Goal: Task Accomplishment & Management: Manage account settings

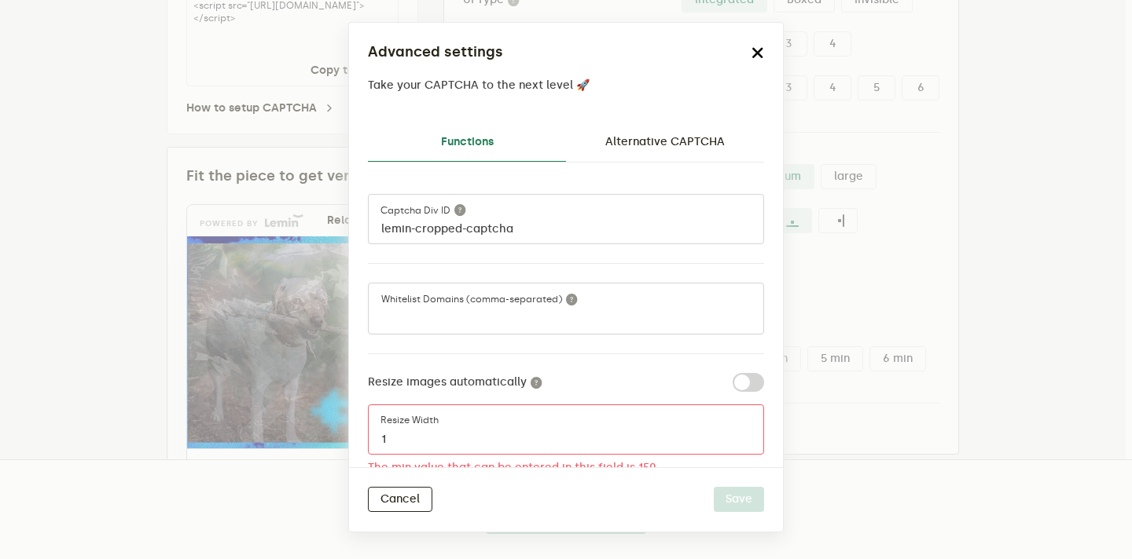
scroll to position [154, 0]
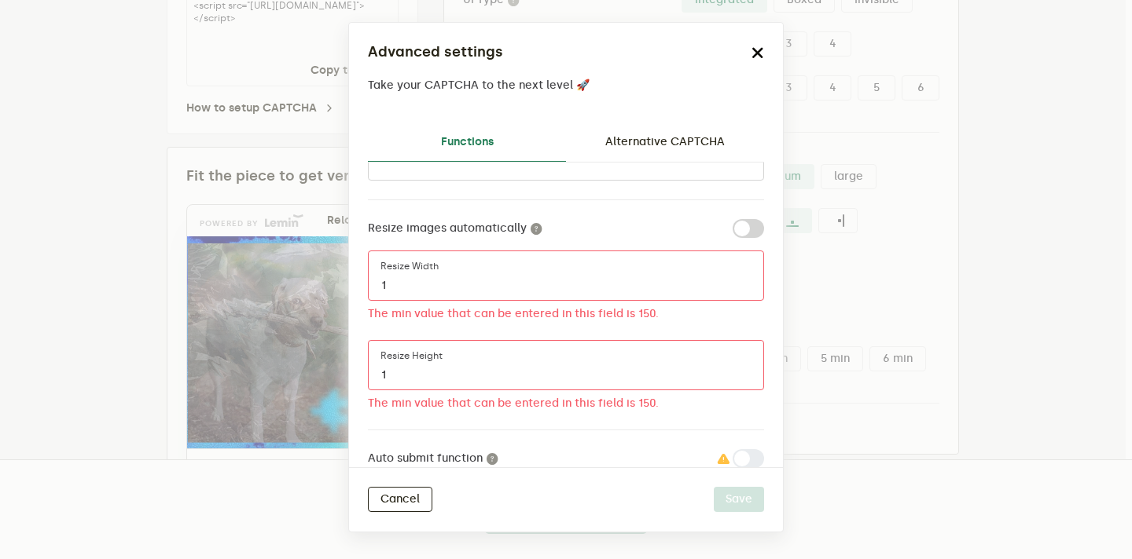
click at [758, 53] on icon "button" at bounding box center [757, 52] width 13 height 13
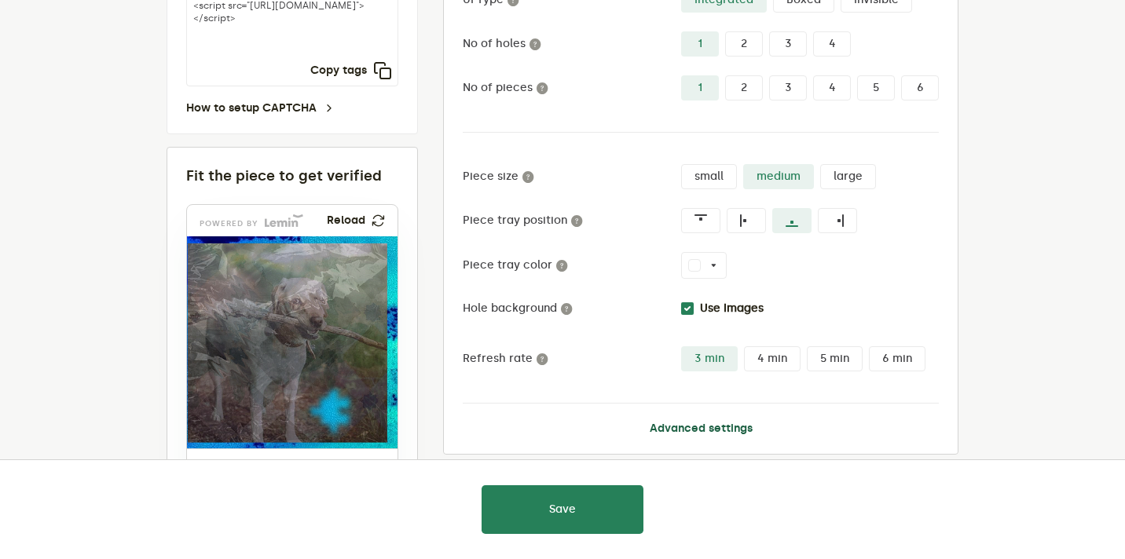
click at [658, 426] on button "Advanced settings" at bounding box center [701, 429] width 103 height 13
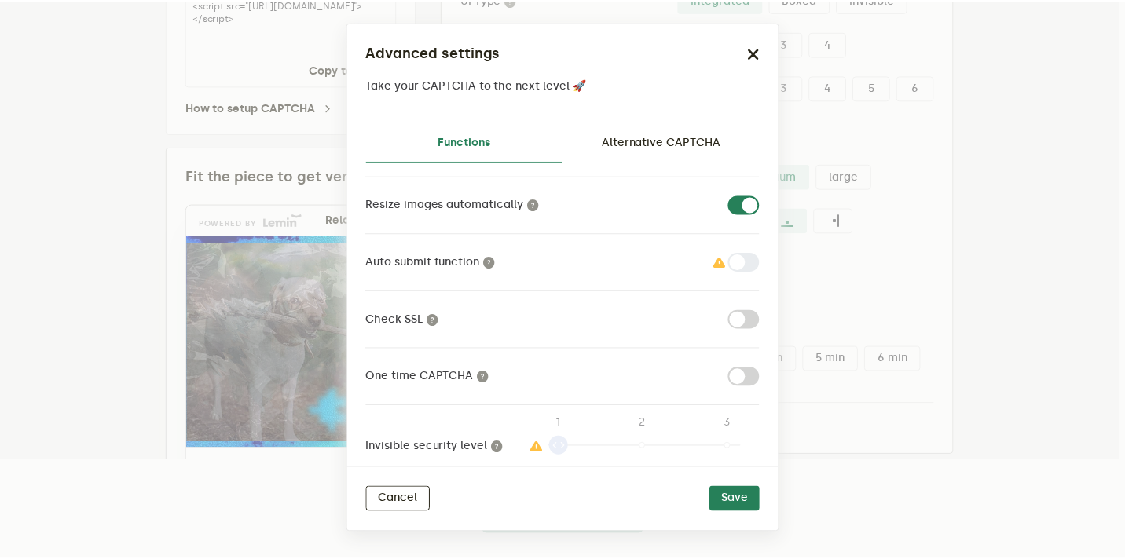
scroll to position [211, 0]
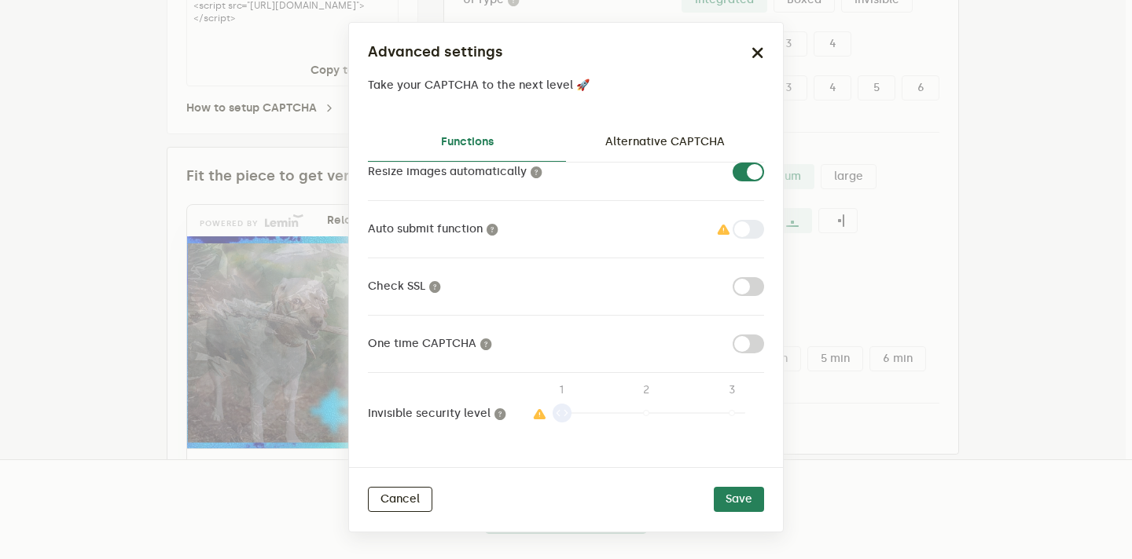
click at [759, 49] on icon "button" at bounding box center [757, 52] width 13 height 13
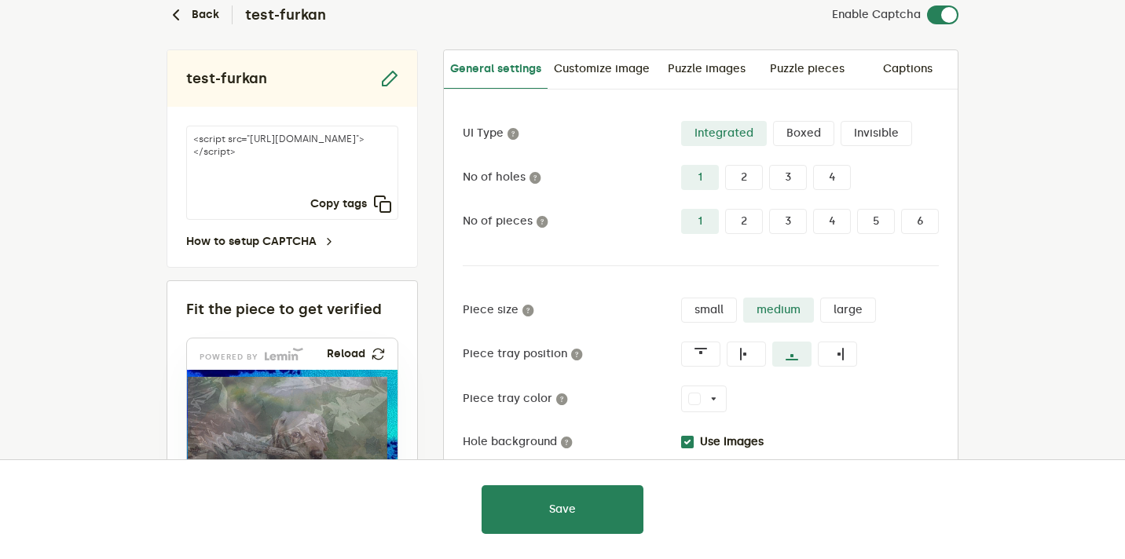
scroll to position [74, 0]
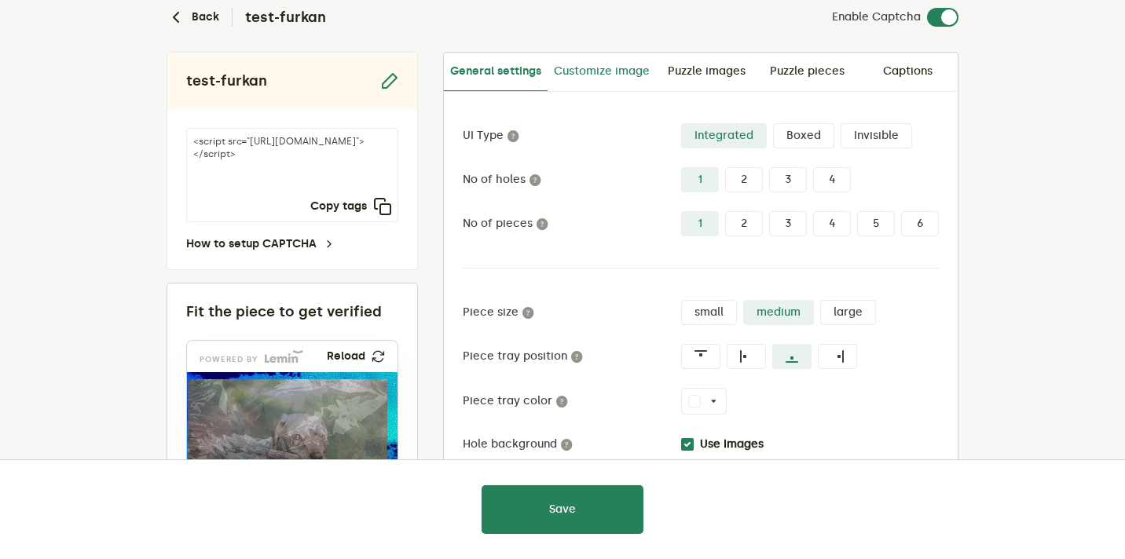
click at [617, 69] on link "Customize image" at bounding box center [602, 72] width 108 height 38
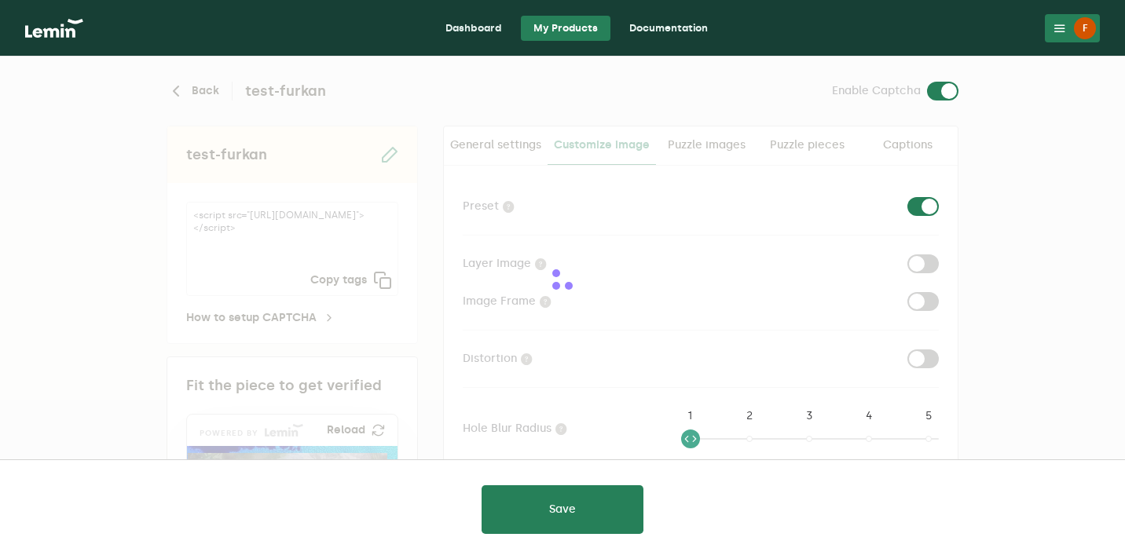
checkbox input "true"
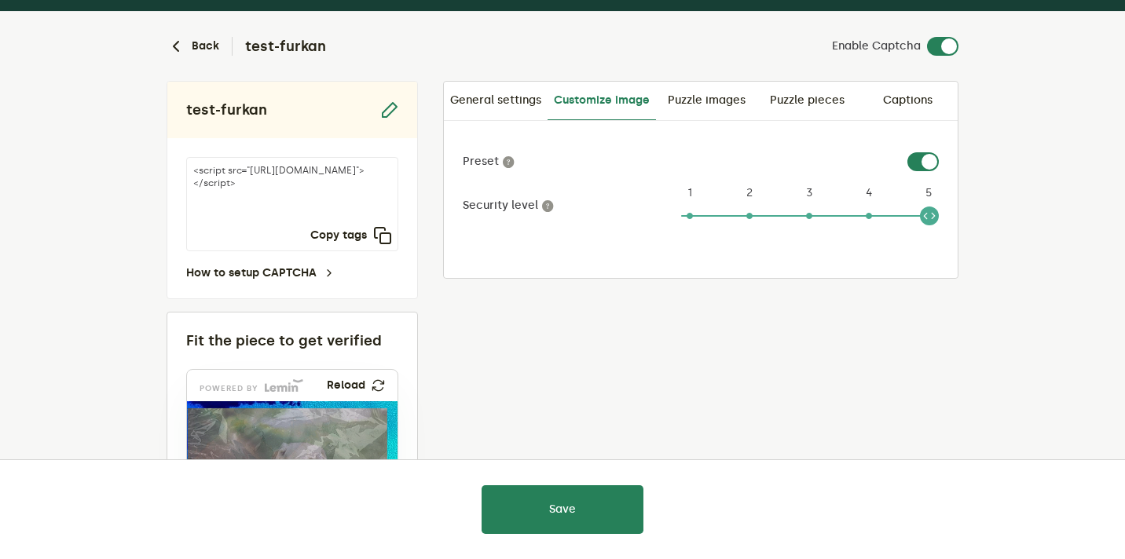
scroll to position [46, 0]
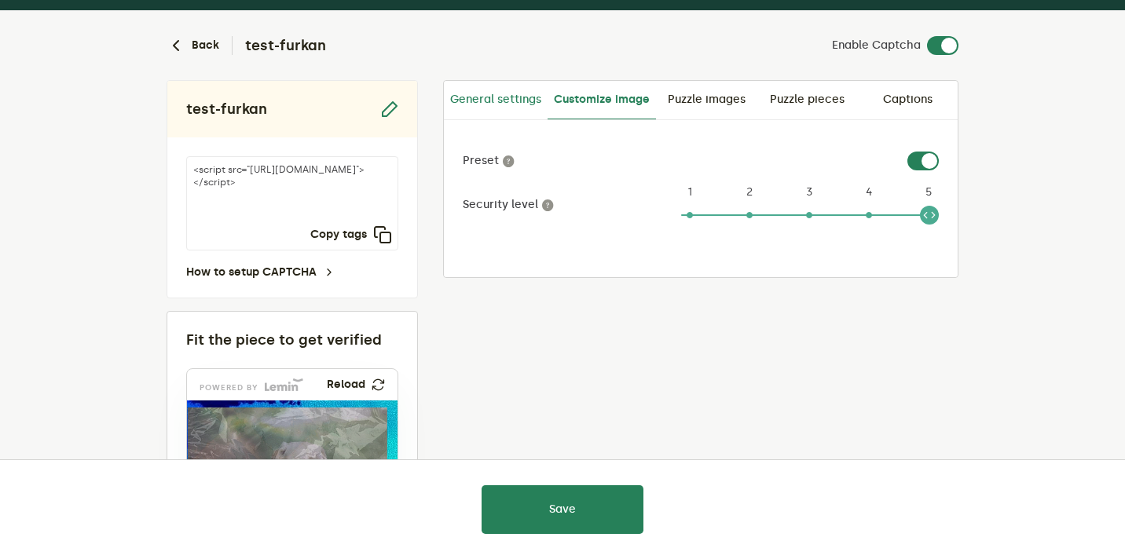
click at [490, 94] on link "General settings" at bounding box center [496, 100] width 104 height 38
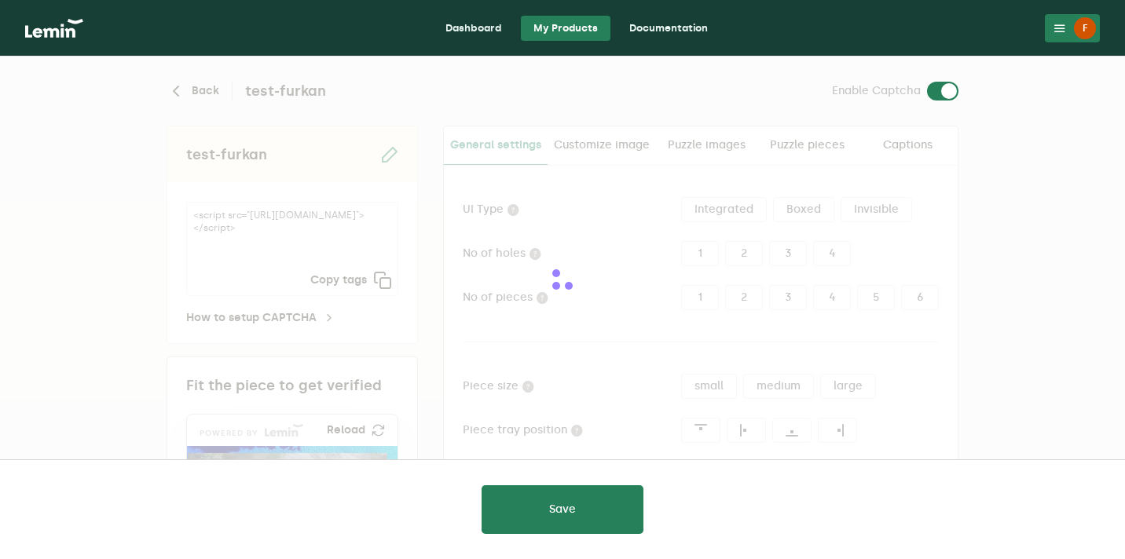
type input "white"
checkbox input "true"
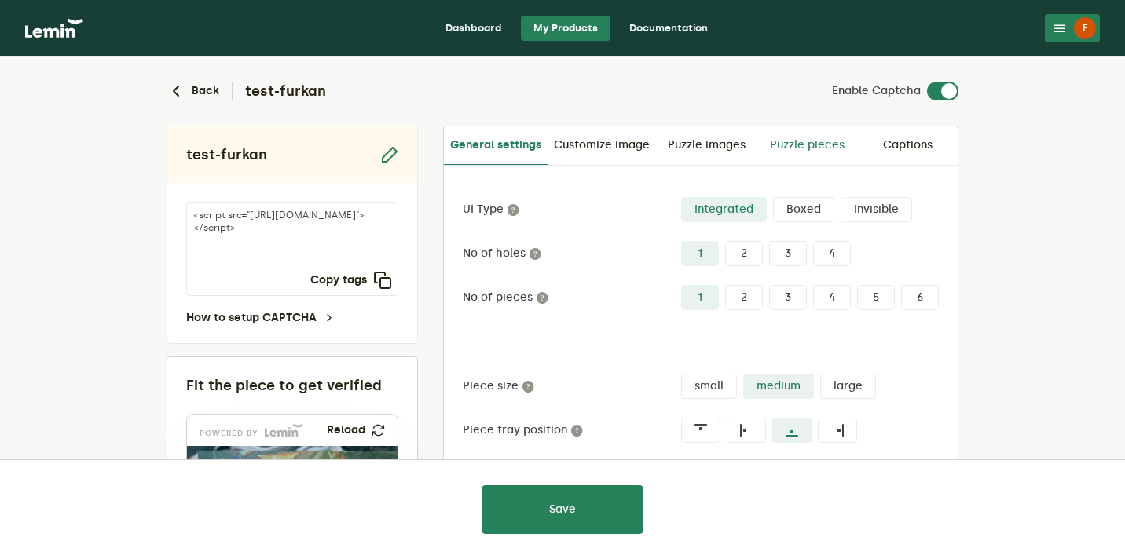
click at [801, 138] on link "Puzzle pieces" at bounding box center [807, 146] width 101 height 38
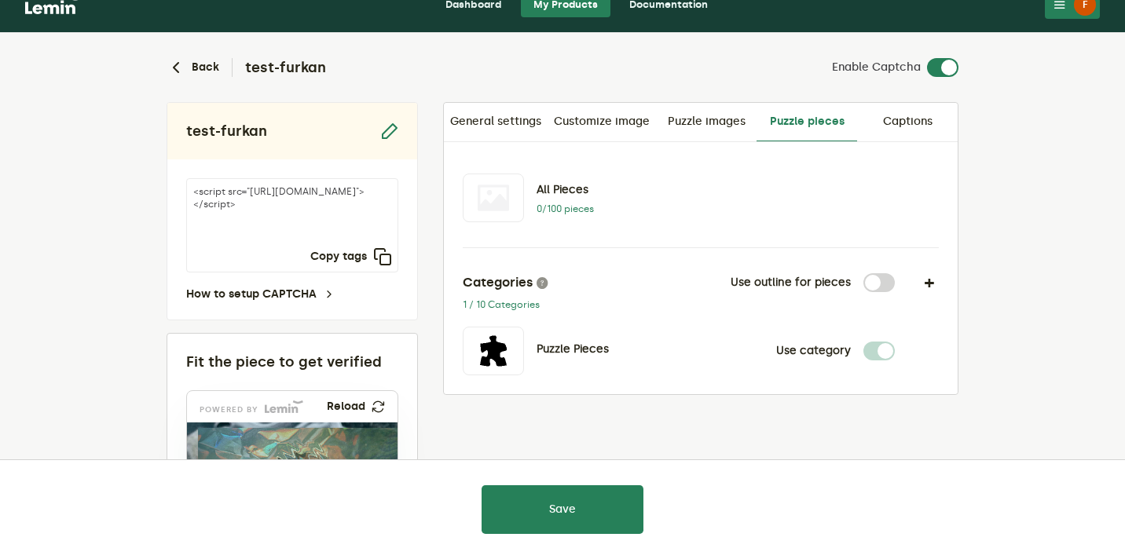
scroll to position [36, 0]
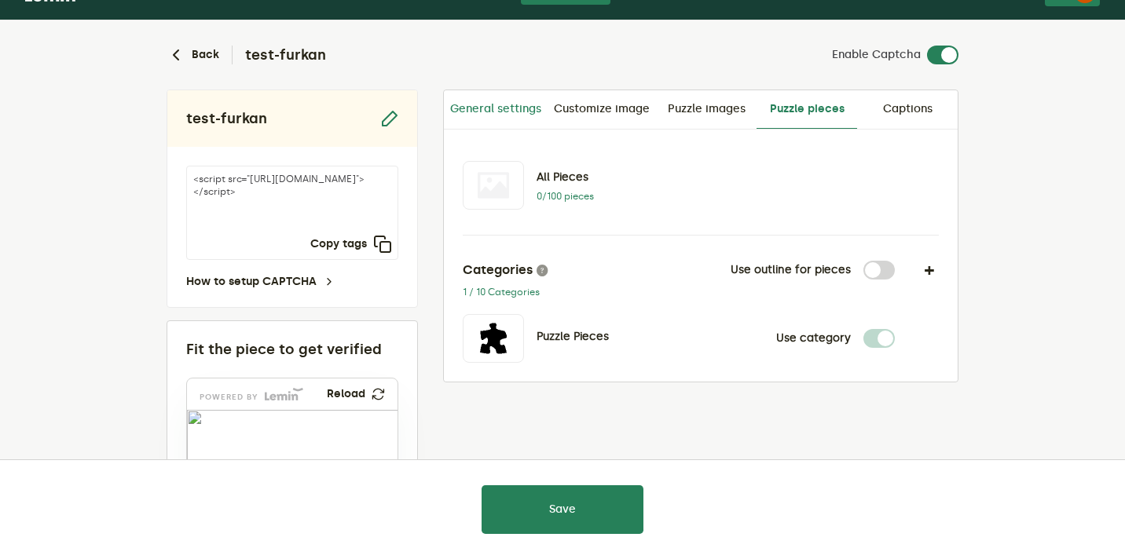
click at [509, 110] on link "General settings" at bounding box center [496, 109] width 104 height 38
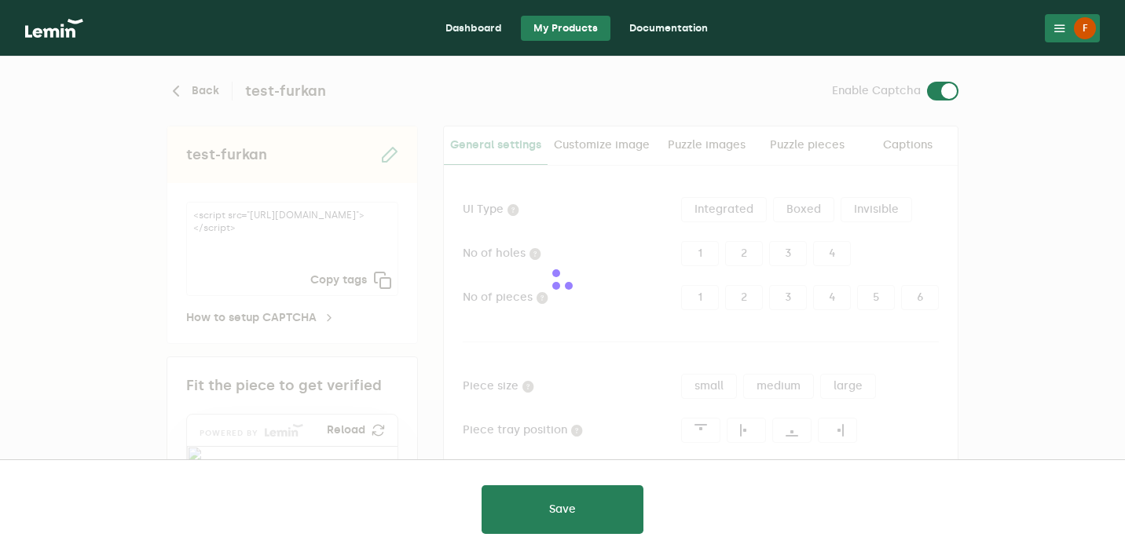
type input "white"
checkbox input "true"
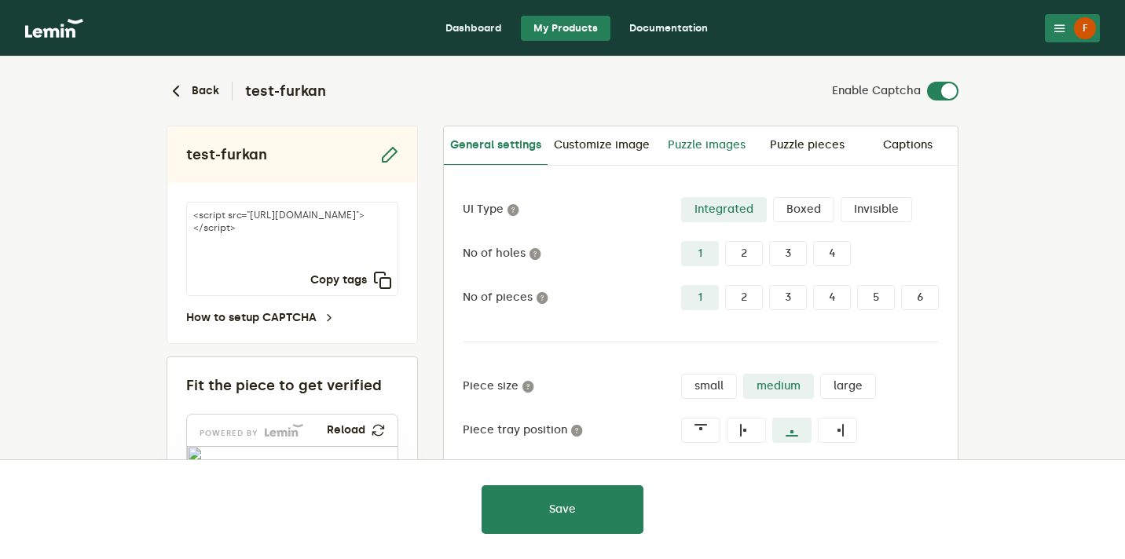
click at [717, 145] on link "Puzzle images" at bounding box center [706, 146] width 101 height 38
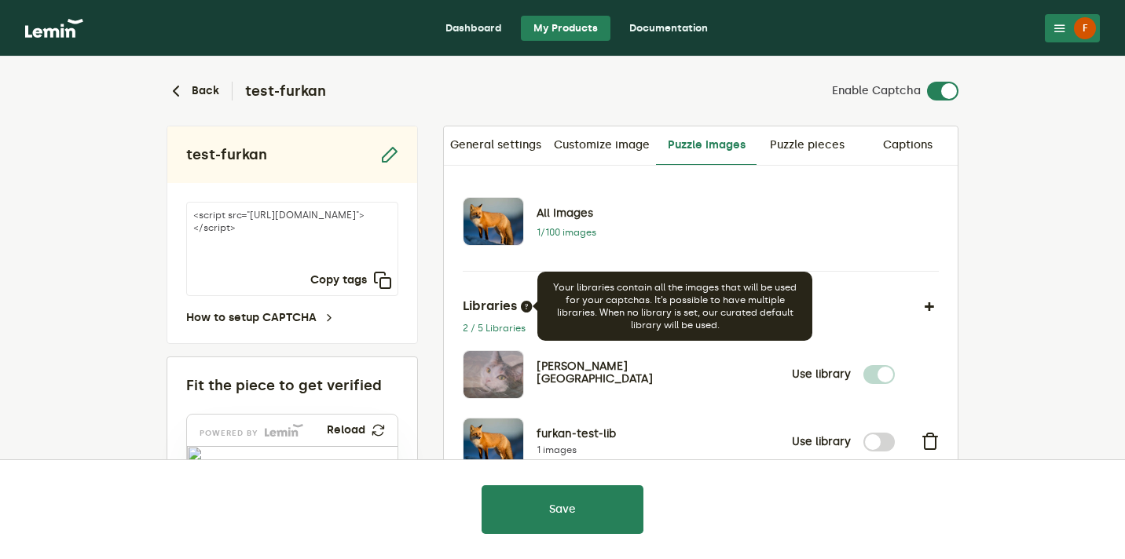
click at [526, 307] on icon at bounding box center [526, 306] width 13 height 13
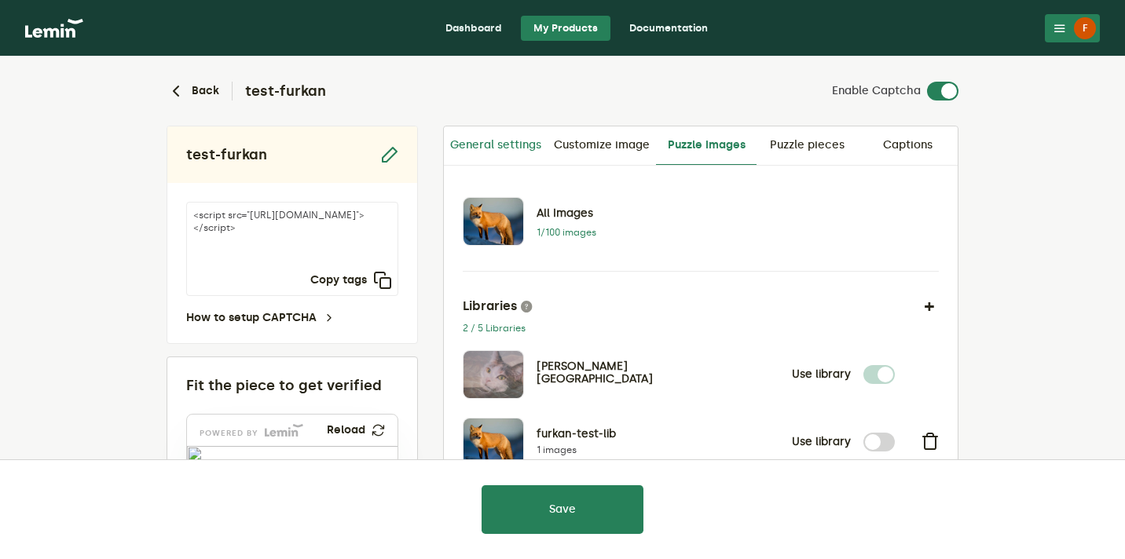
click at [506, 145] on link "General settings" at bounding box center [496, 146] width 104 height 38
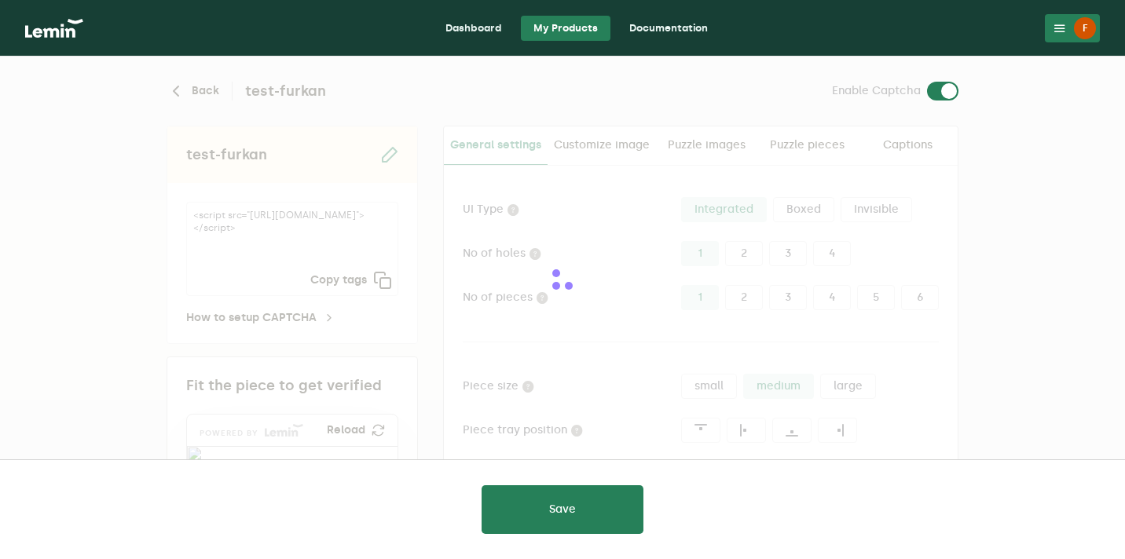
type input "white"
checkbox input "true"
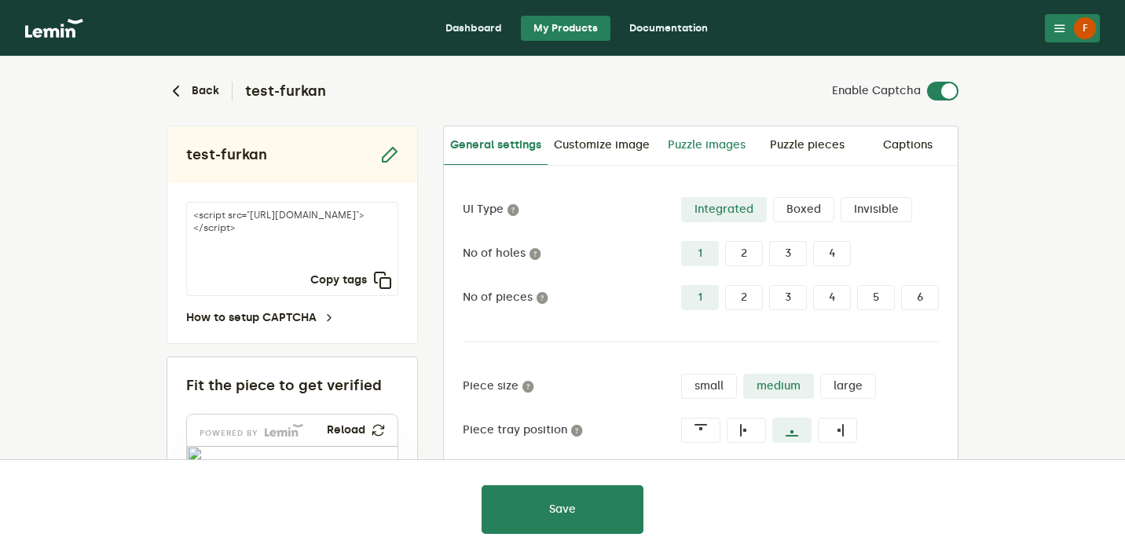
click at [731, 152] on link "Puzzle images" at bounding box center [706, 146] width 101 height 38
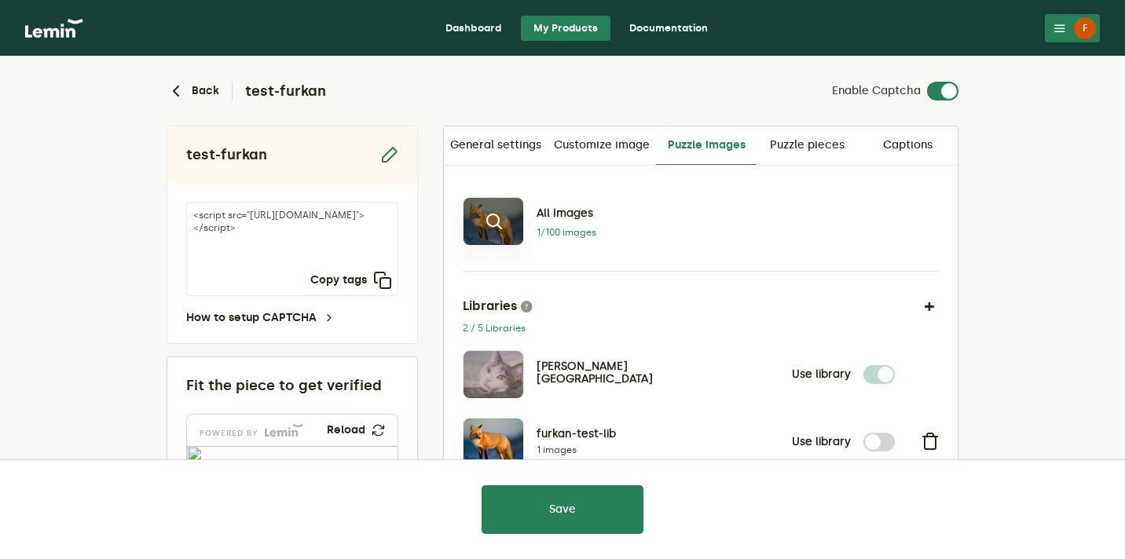
scroll to position [87, 0]
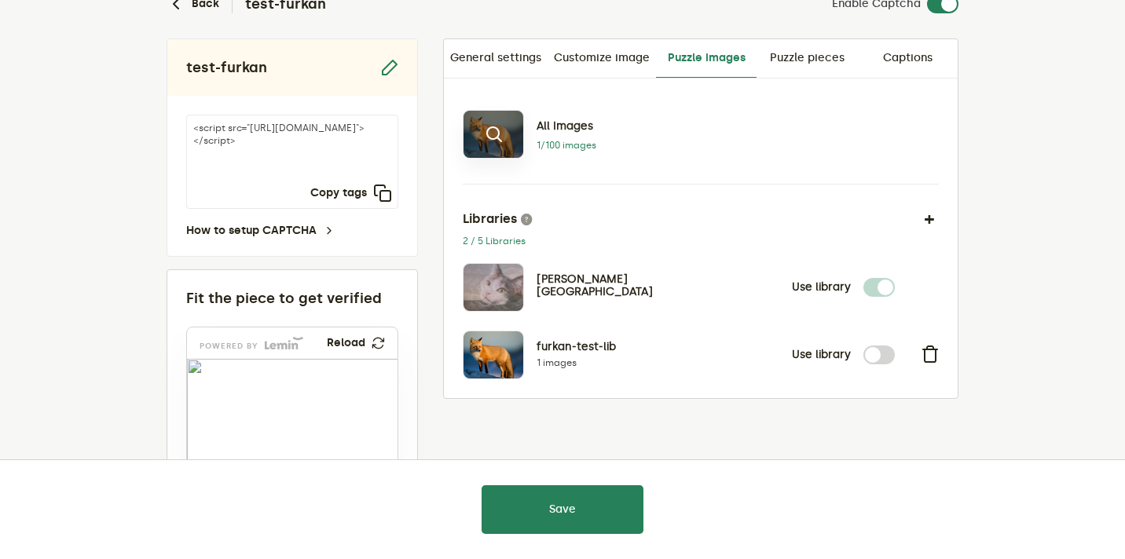
click at [514, 131] on button at bounding box center [494, 134] width 60 height 47
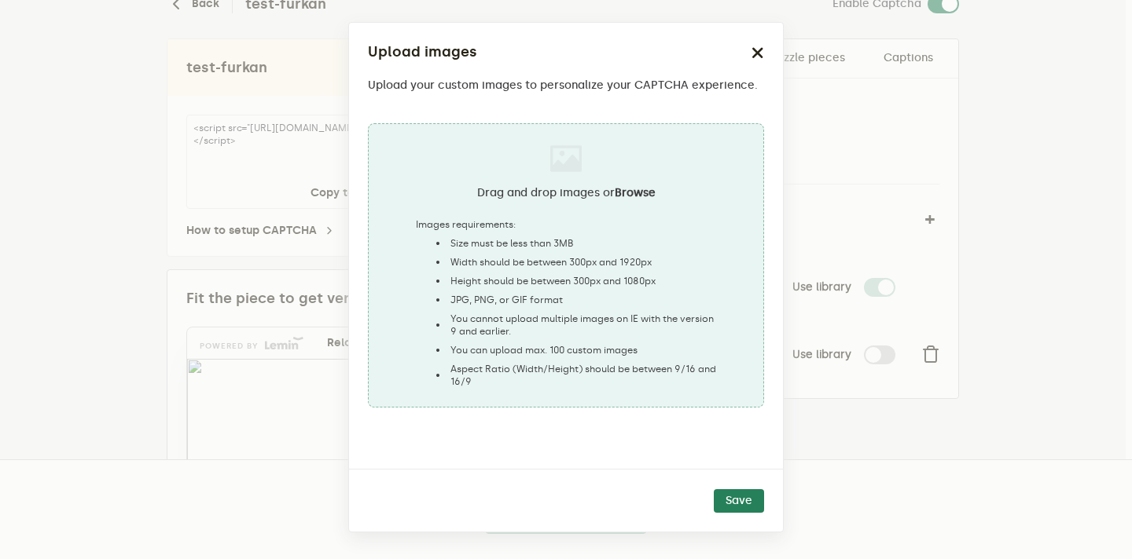
click at [497, 381] on li "Aspect Ratio (Width/Height) should be between 9/16 and 16/9" at bounding box center [573, 375] width 284 height 25
click at [757, 49] on icon "button" at bounding box center [757, 52] width 13 height 13
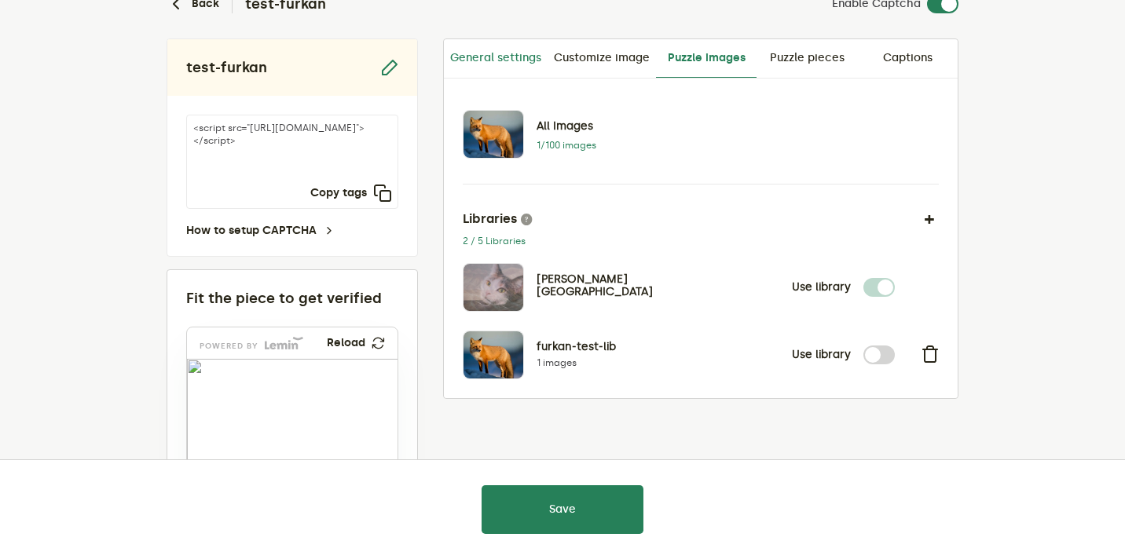
click at [486, 55] on link "General settings" at bounding box center [496, 58] width 104 height 38
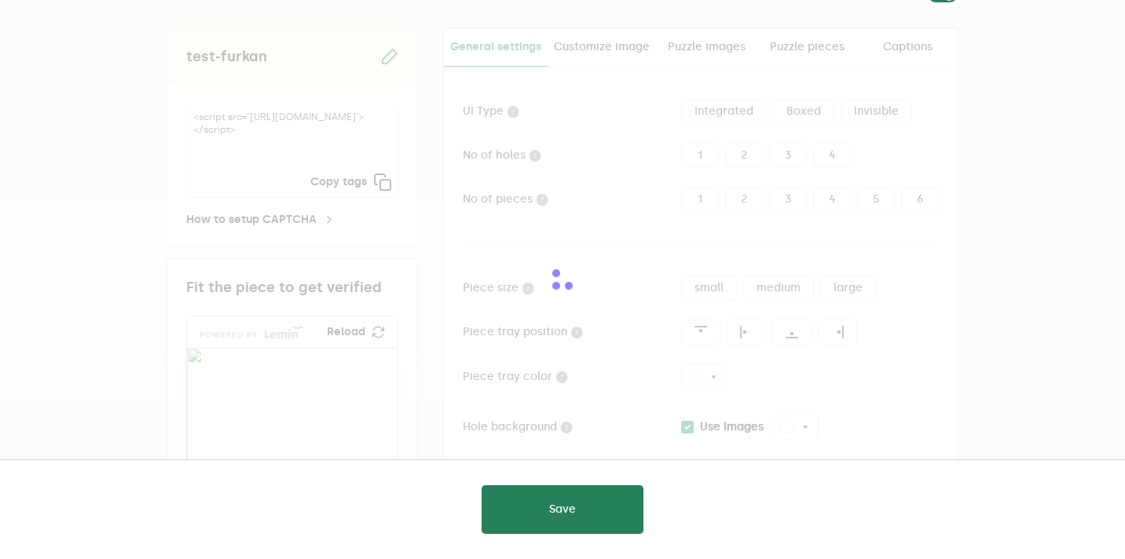
type input "white"
checkbox input "true"
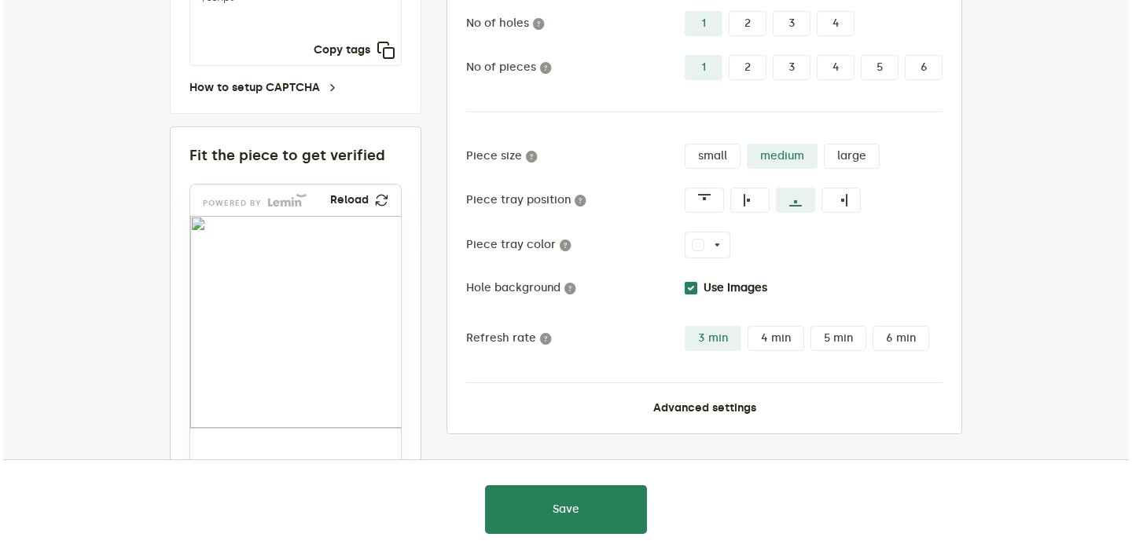
scroll to position [231, 0]
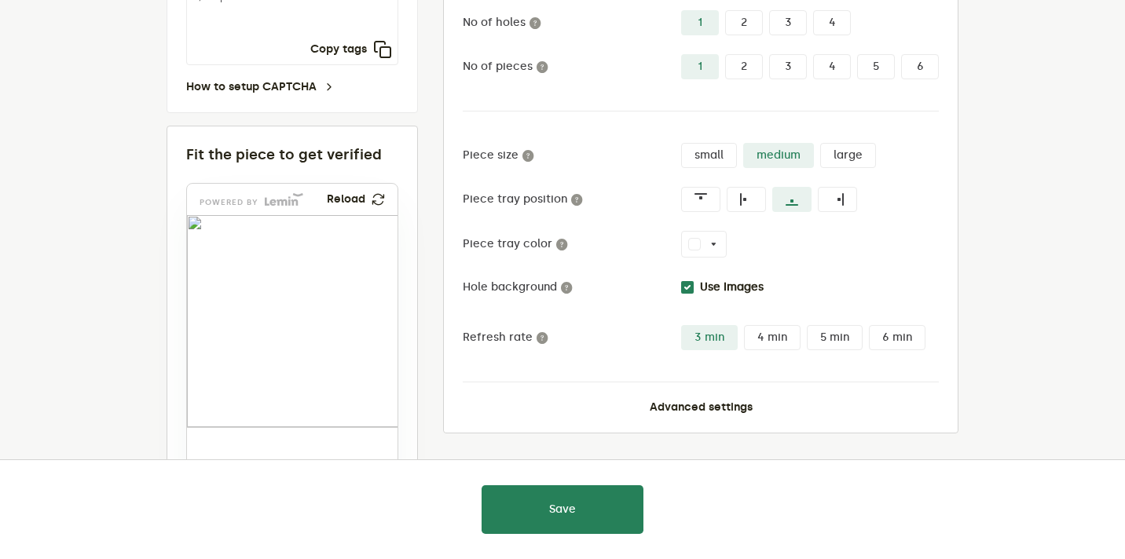
click at [704, 417] on div "UI Type Integrated Boxed Invisible No of holes 1 2 3 4 No of pieces 1 2 3 4 5 6…" at bounding box center [701, 184] width 514 height 498
click at [696, 407] on button "Advanced settings" at bounding box center [701, 408] width 103 height 13
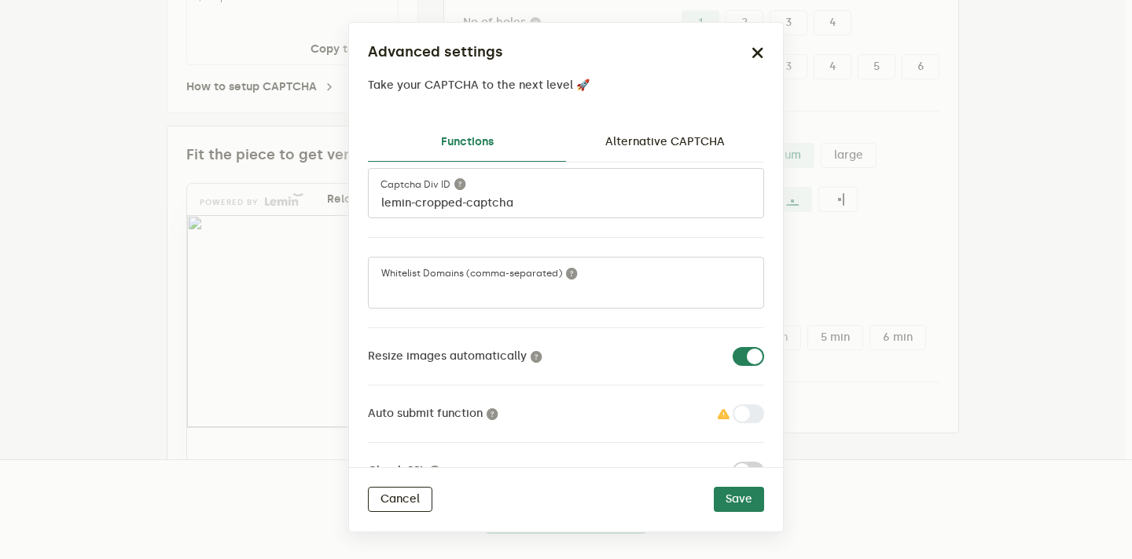
scroll to position [31, 0]
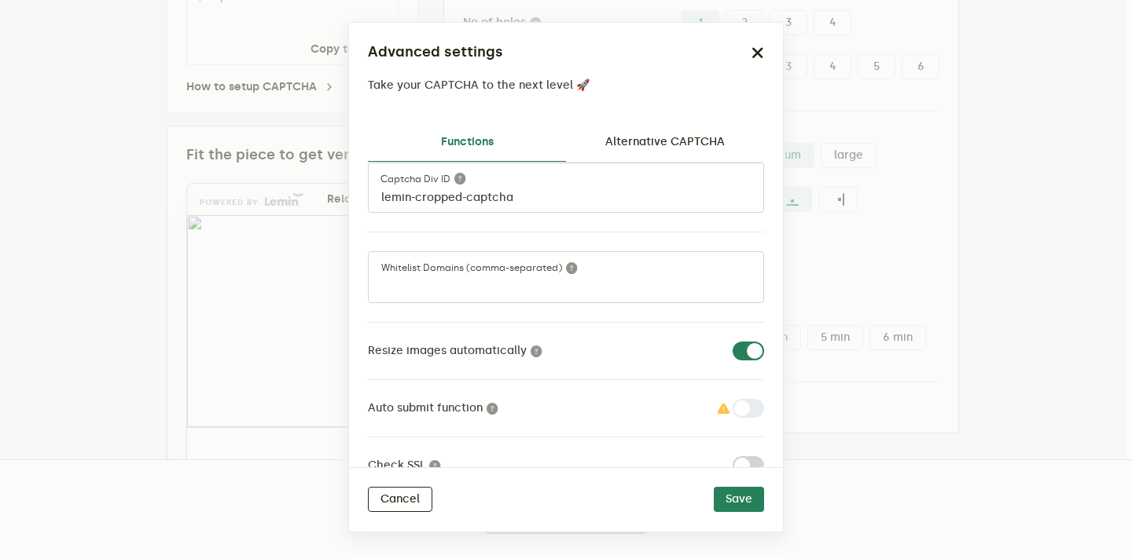
click at [764, 342] on label at bounding box center [764, 342] width 0 height 0
click at [736, 350] on input "checkbox" at bounding box center [741, 351] width 19 height 19
checkbox input "false"
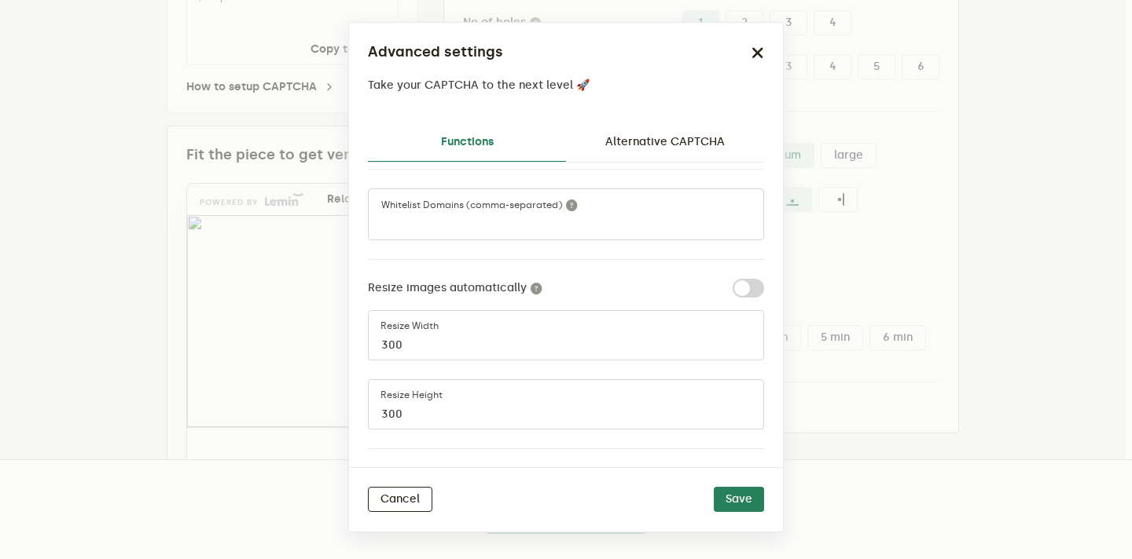
scroll to position [113, 0]
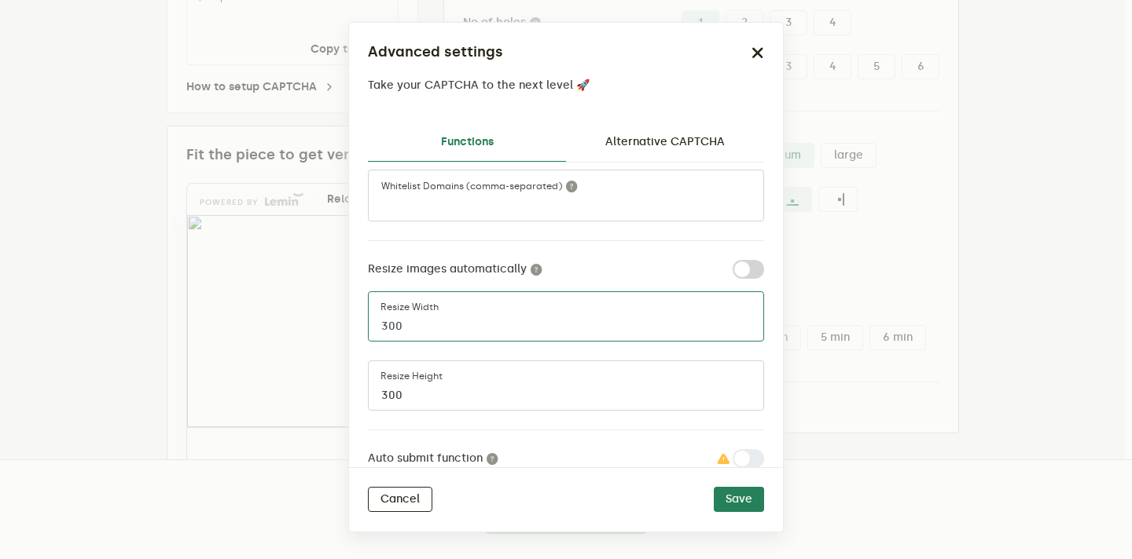
click at [486, 321] on input "300" at bounding box center [566, 317] width 396 height 50
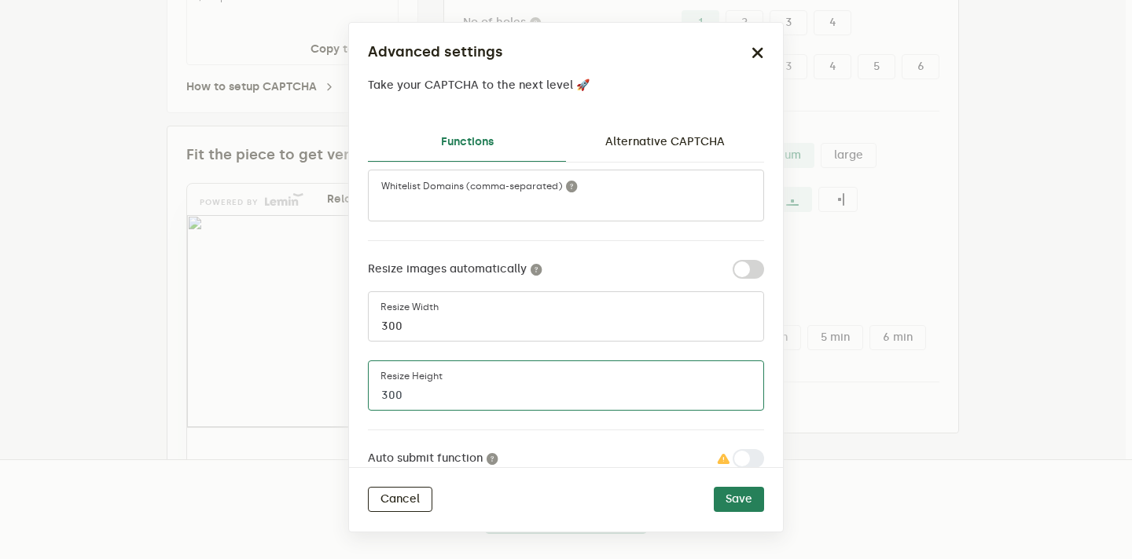
click at [423, 399] on input "300" at bounding box center [566, 386] width 396 height 50
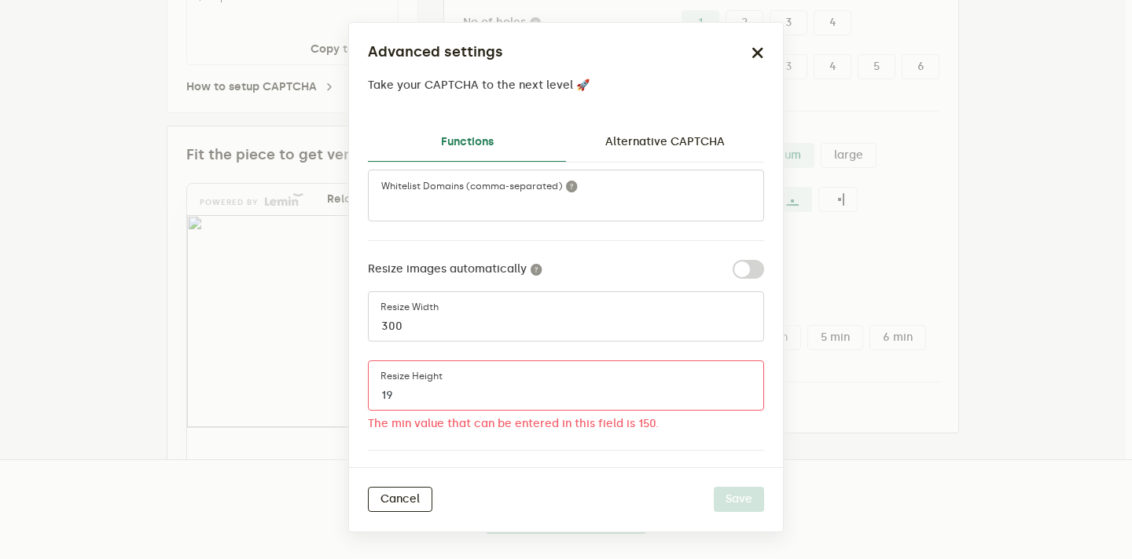
type input "1"
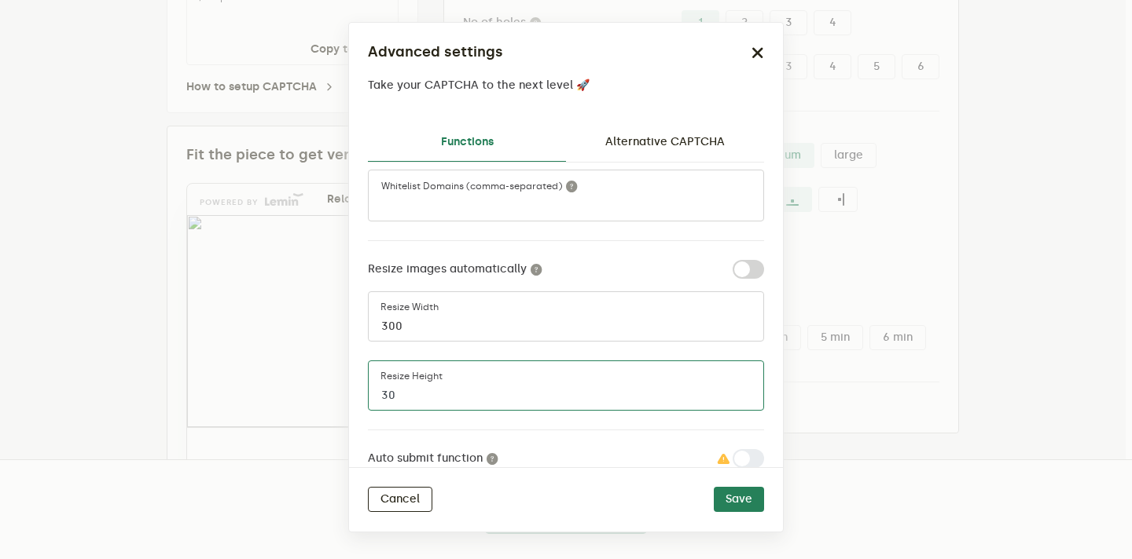
type input "300"
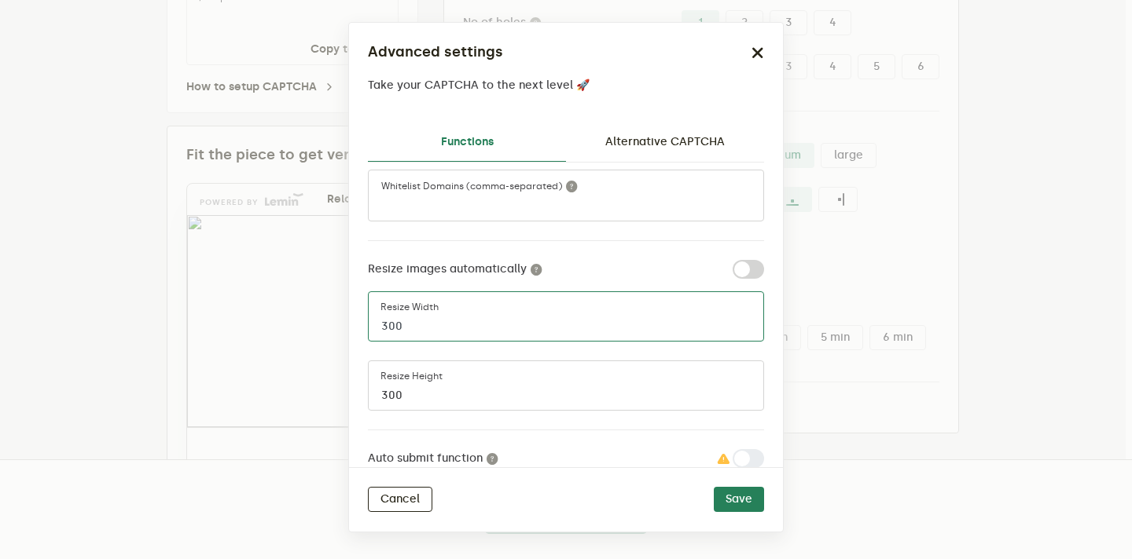
click at [414, 332] on input "300" at bounding box center [566, 317] width 396 height 50
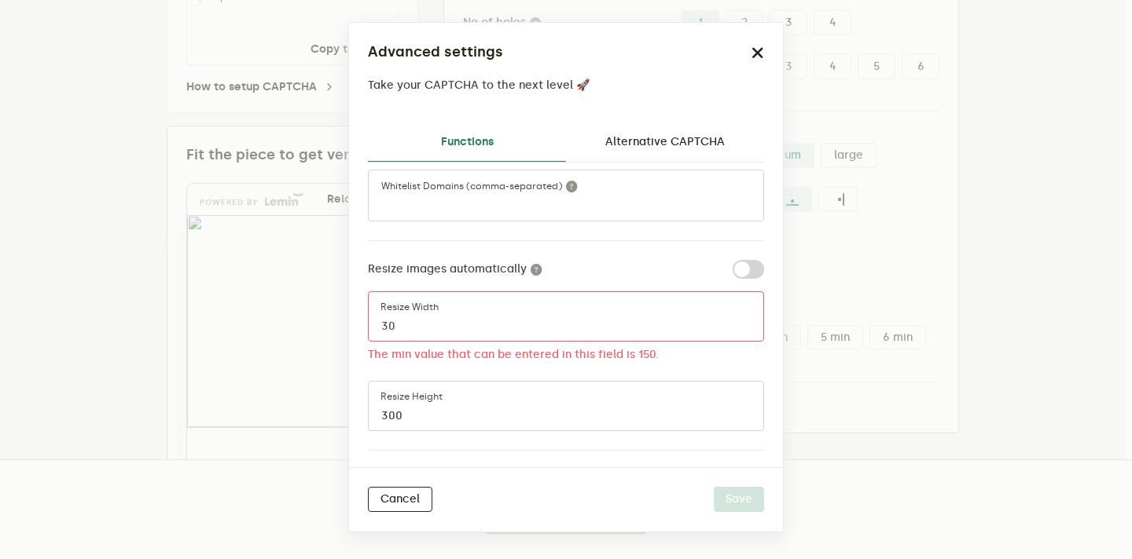
type input "3"
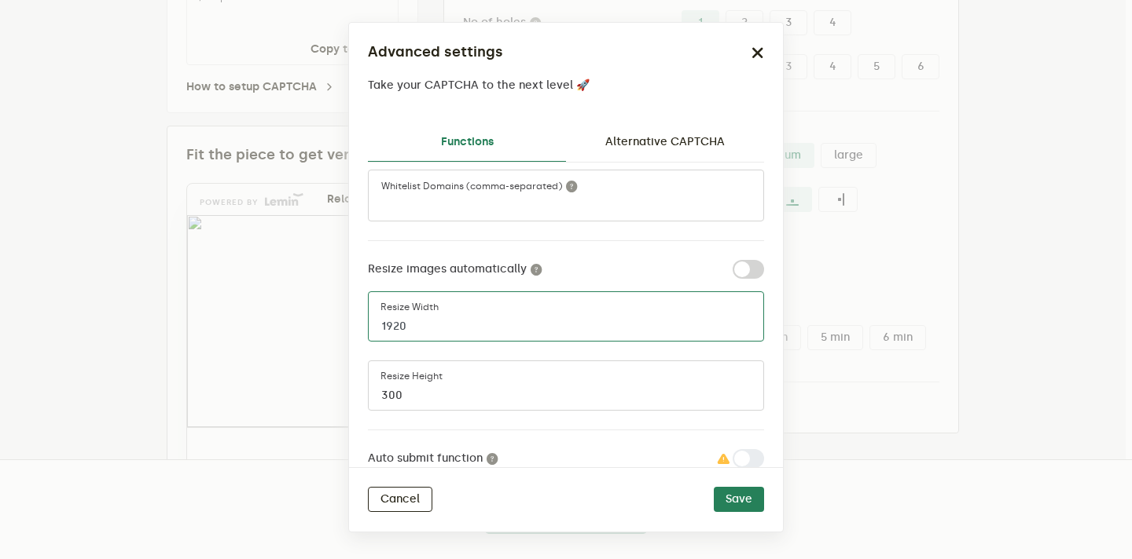
type input "1920"
click at [585, 251] on div "lemin-cropped-captcha Captcha div ID Whitelist Domains (comma-separated) Resize…" at bounding box center [566, 373] width 396 height 585
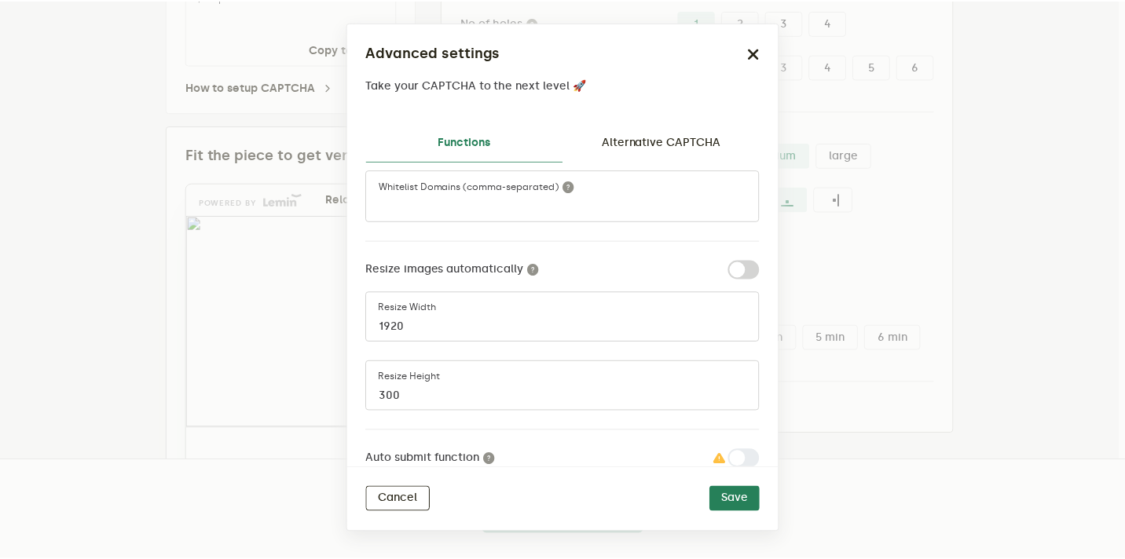
scroll to position [188, 0]
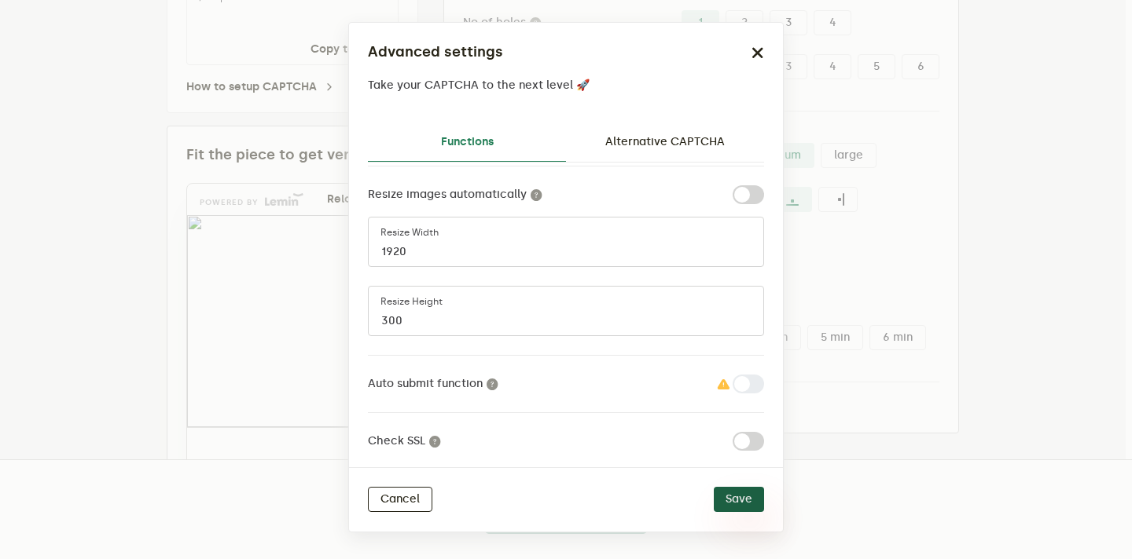
click at [738, 501] on button "Save" at bounding box center [739, 499] width 50 height 25
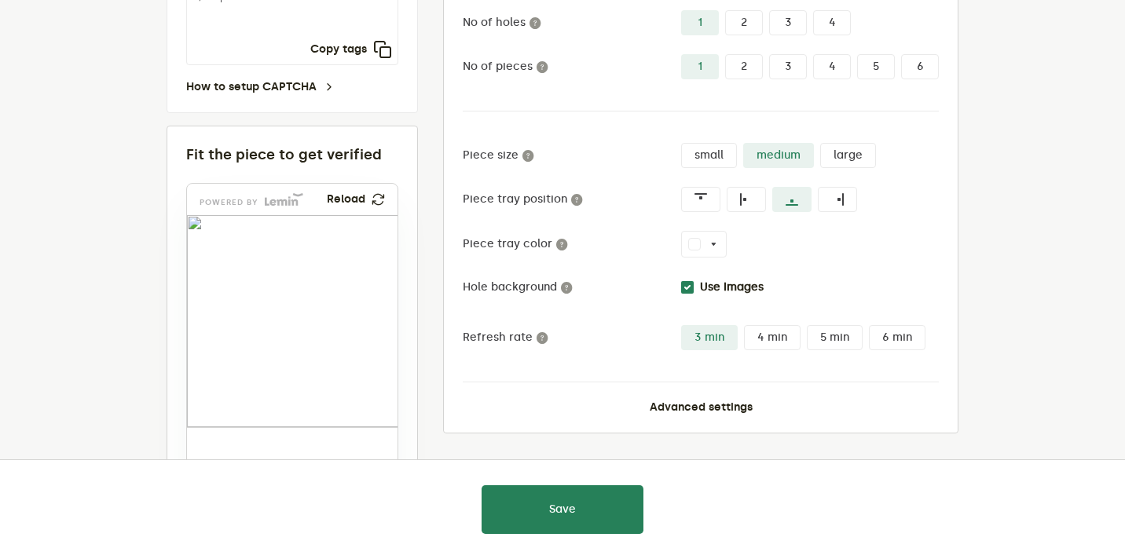
click at [381, 190] on div "powered by Reload" at bounding box center [292, 199] width 211 height 31
click at [378, 200] on img at bounding box center [378, 199] width 14 height 13
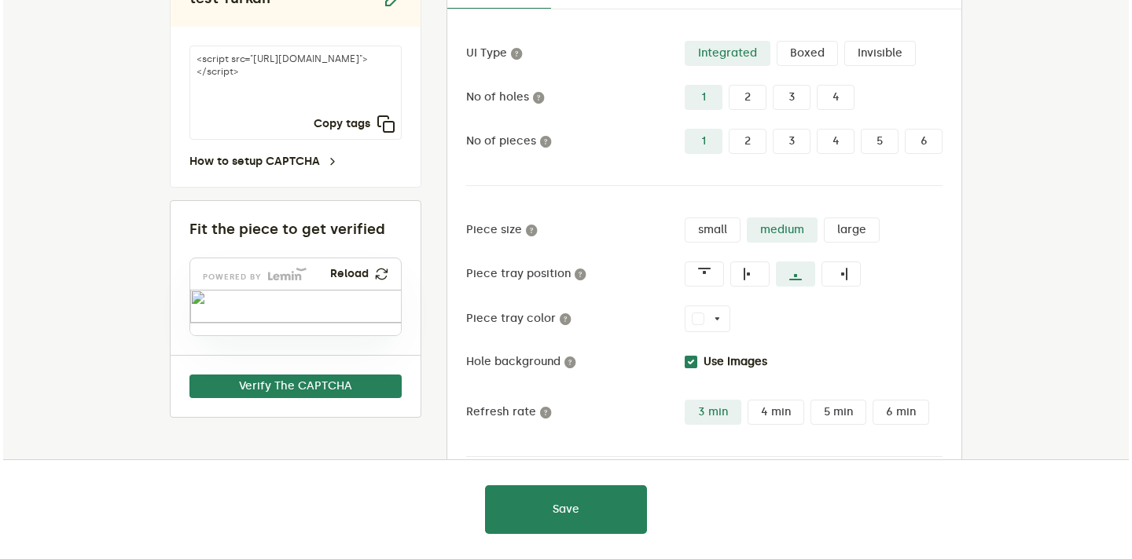
scroll to position [231, 0]
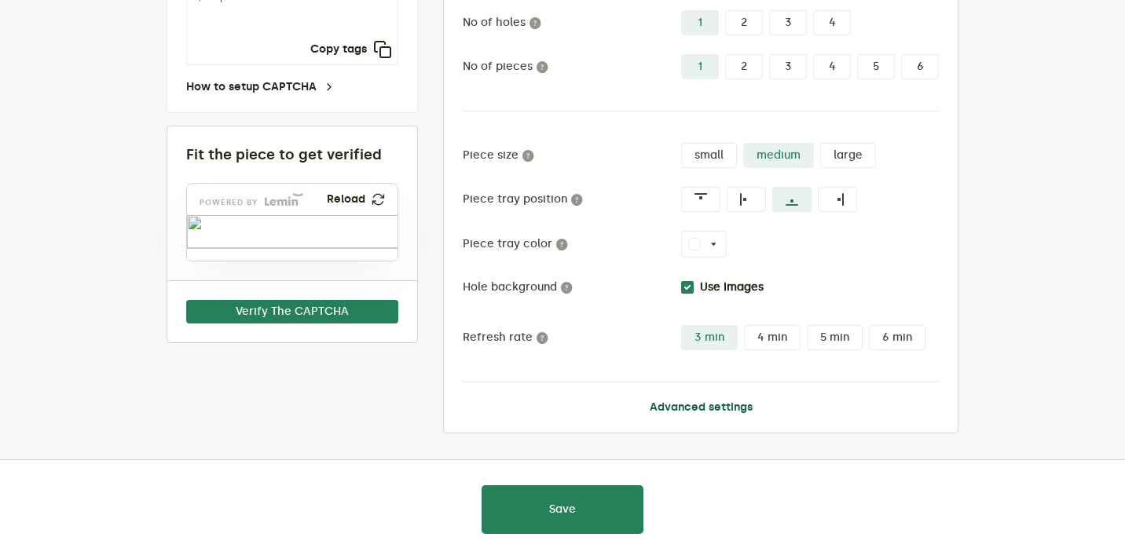
click at [669, 403] on button "Advanced settings" at bounding box center [701, 408] width 103 height 13
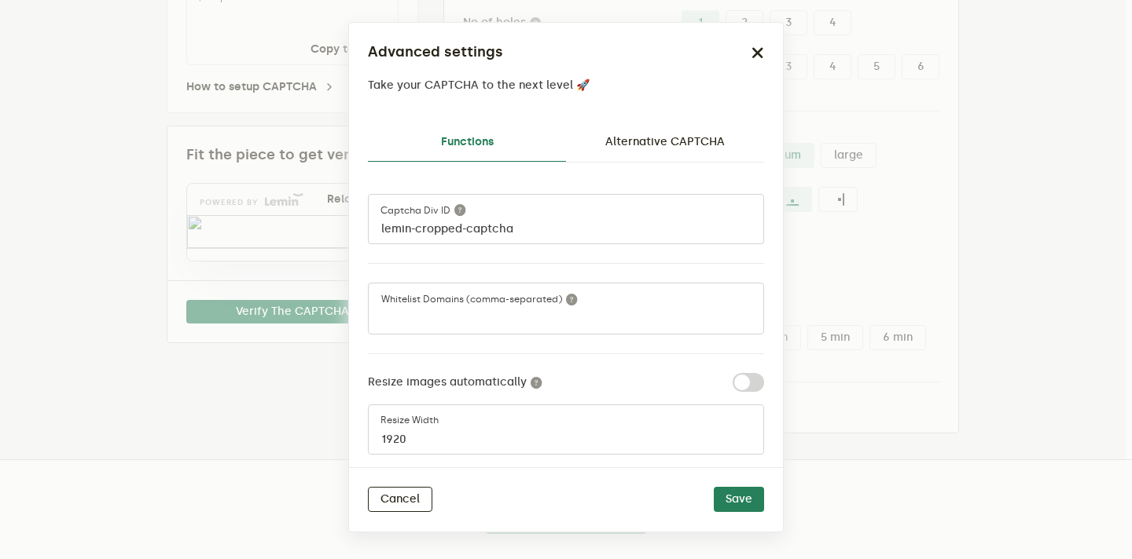
click at [762, 50] on icon "button" at bounding box center [757, 52] width 13 height 13
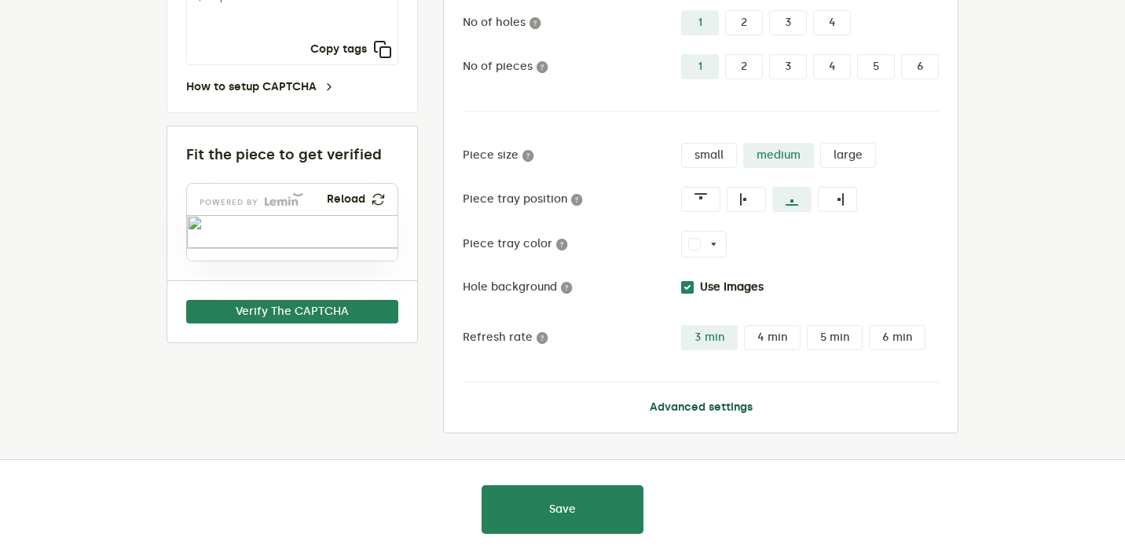
click at [191, 256] on img at bounding box center [95, 264] width 241 height 33
drag, startPoint x: 192, startPoint y: 255, endPoint x: 206, endPoint y: 255, distance: 14.1
click at [206, 255] on img at bounding box center [110, 265] width 241 height 33
drag, startPoint x: 207, startPoint y: 255, endPoint x: 362, endPoint y: 233, distance: 156.5
click at [362, 233] on img at bounding box center [265, 243] width 241 height 33
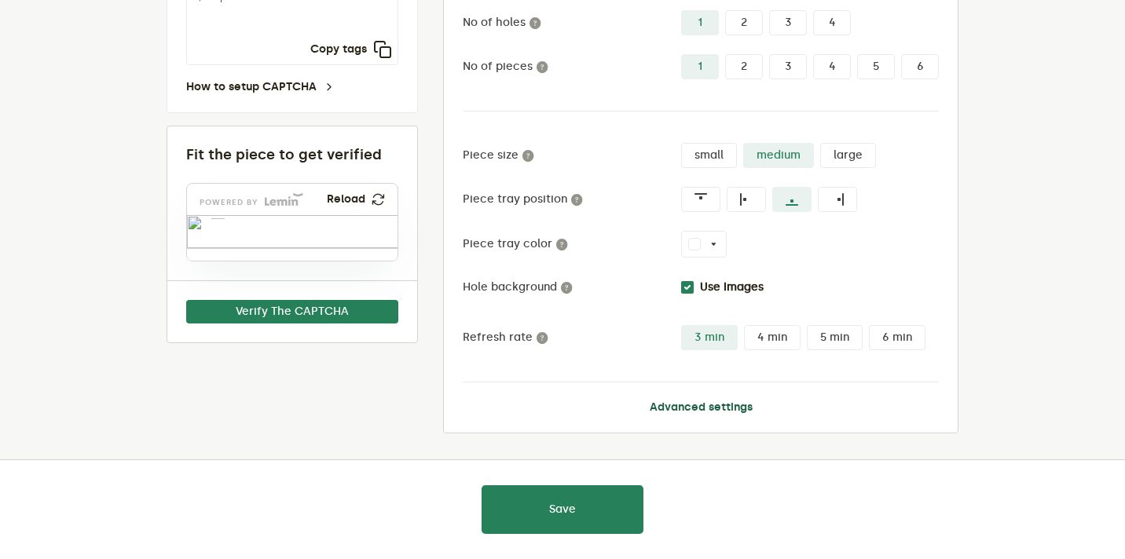
drag, startPoint x: 195, startPoint y: 255, endPoint x: 218, endPoint y: 226, distance: 37.4
click at [218, 226] on img at bounding box center [118, 234] width 241 height 33
click at [218, 226] on img at bounding box center [121, 235] width 241 height 33
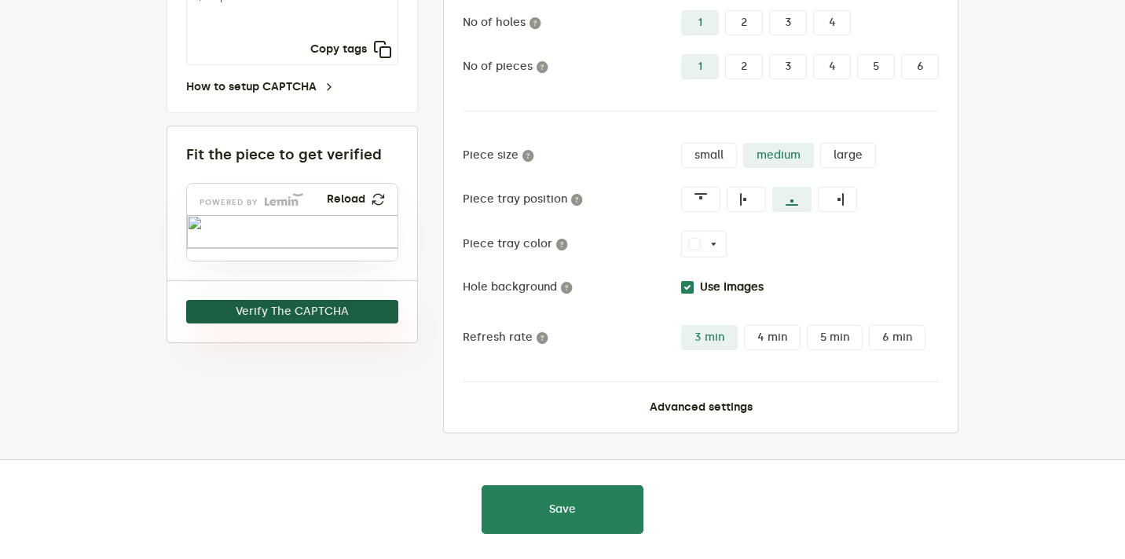
click at [281, 312] on button "Verify The CAPTCHA" at bounding box center [292, 312] width 212 height 24
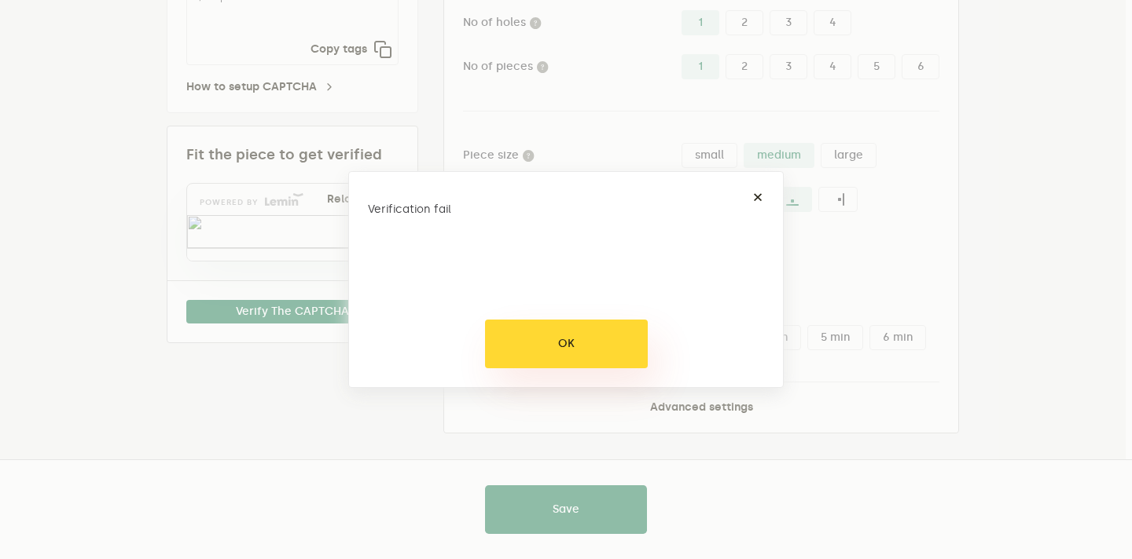
click at [541, 329] on button "OK" at bounding box center [566, 344] width 163 height 49
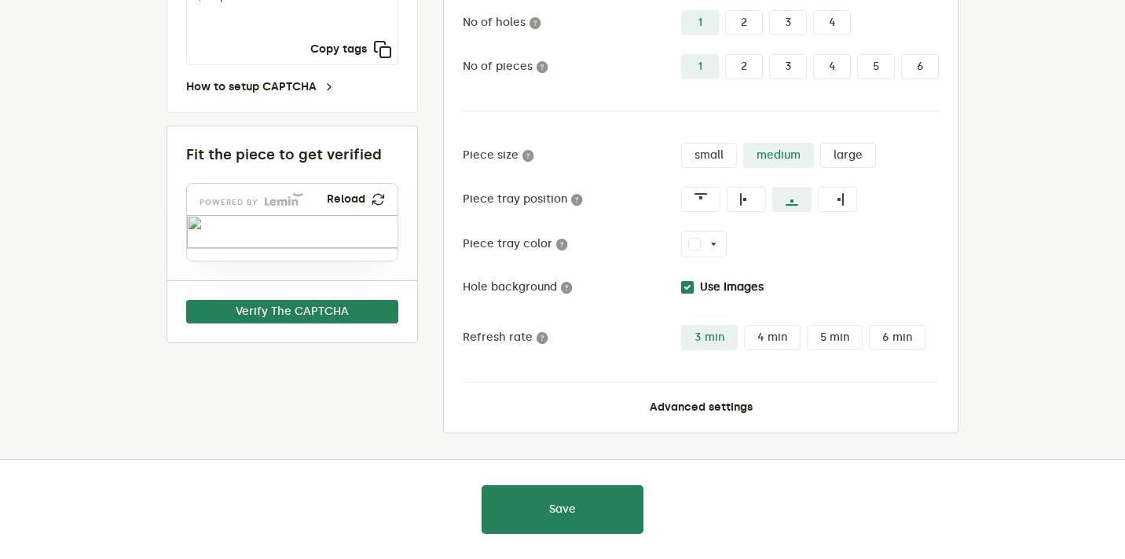
click at [684, 398] on div "UI Type Integrated Boxed Invisible No of holes 1 2 3 4 No of pieces 1 2 3 4 5 6…" at bounding box center [701, 190] width 476 height 448
click at [678, 413] on button "Advanced settings" at bounding box center [701, 408] width 103 height 13
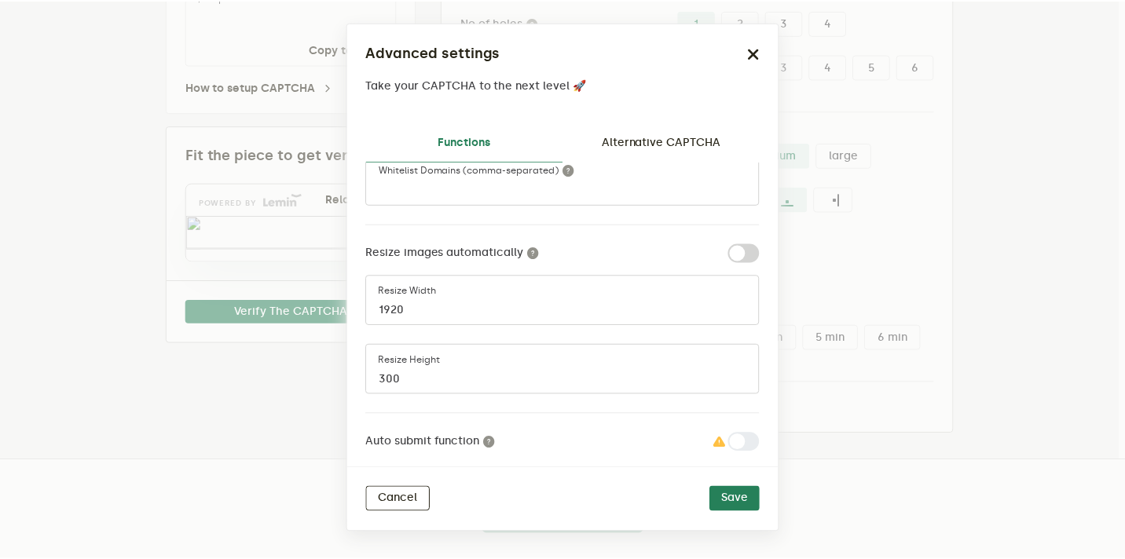
scroll to position [130, 0]
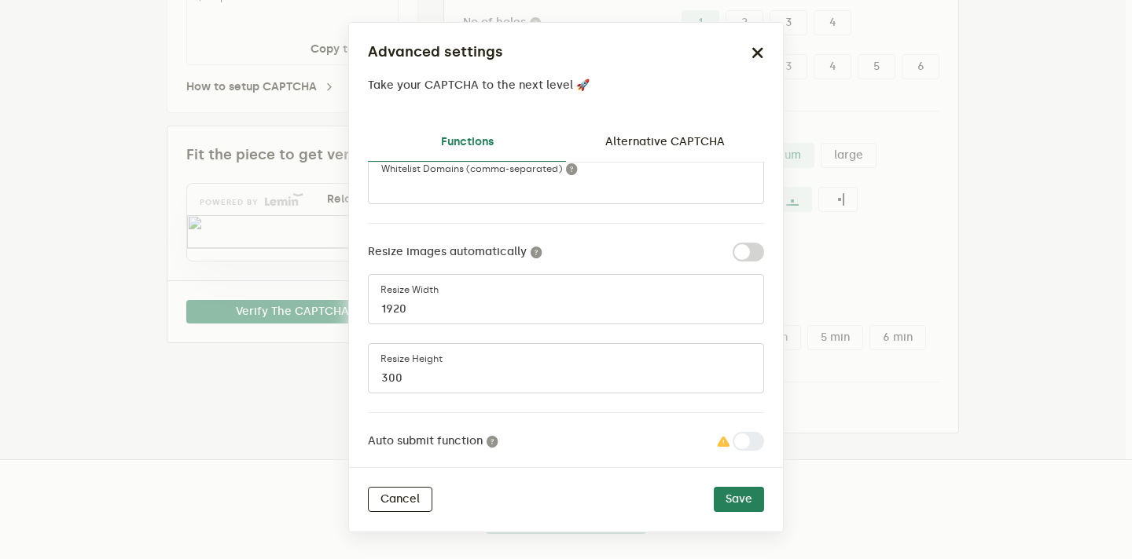
click at [764, 243] on label at bounding box center [764, 243] width 0 height 0
click at [741, 258] on input "checkbox" at bounding box center [741, 252] width 19 height 19
checkbox input "true"
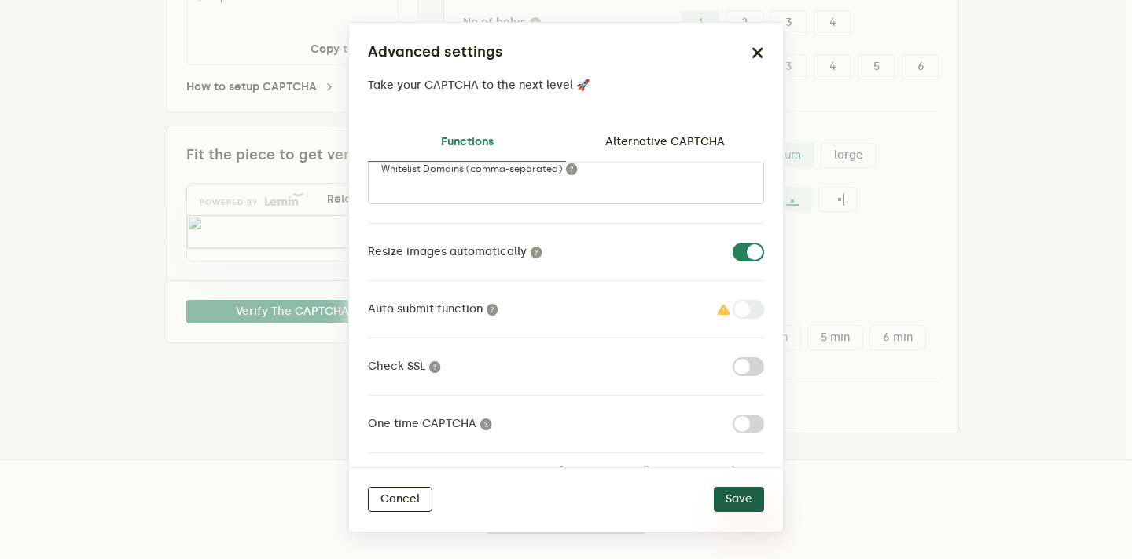
click at [732, 493] on button "Save" at bounding box center [739, 499] width 50 height 25
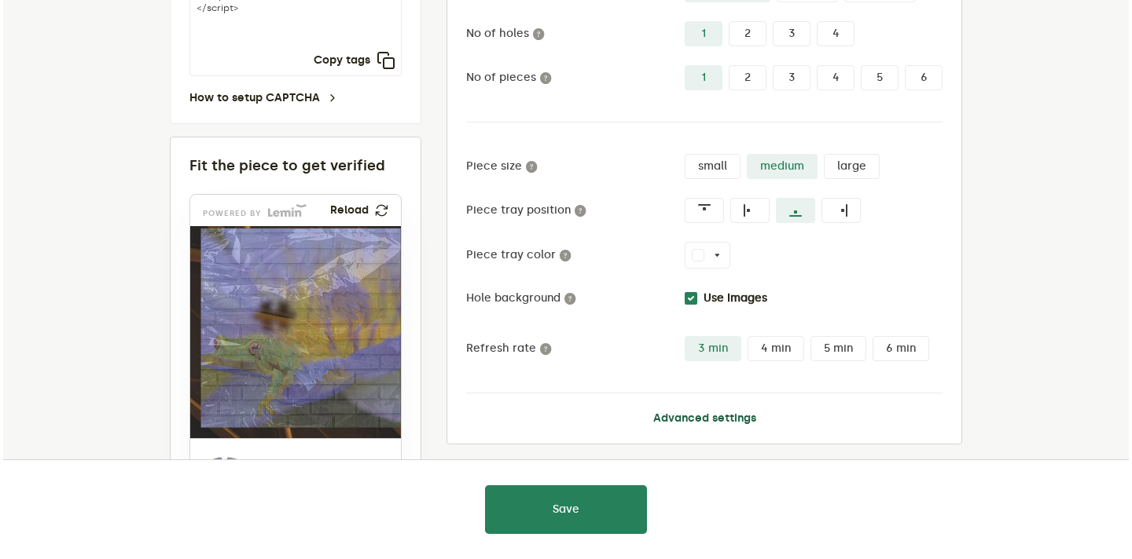
scroll to position [375, 0]
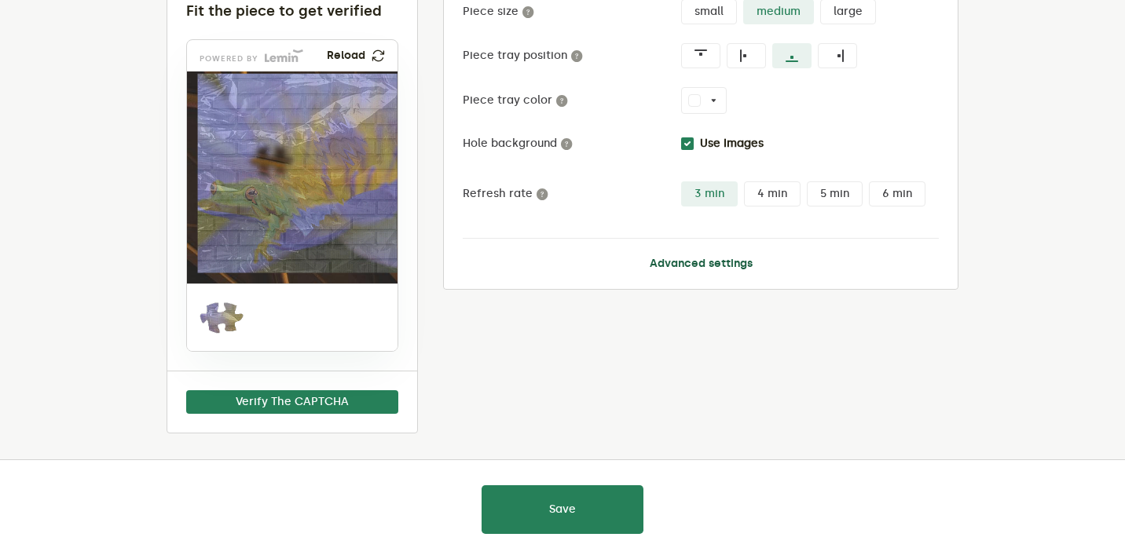
click at [692, 263] on button "Advanced settings" at bounding box center [701, 264] width 103 height 13
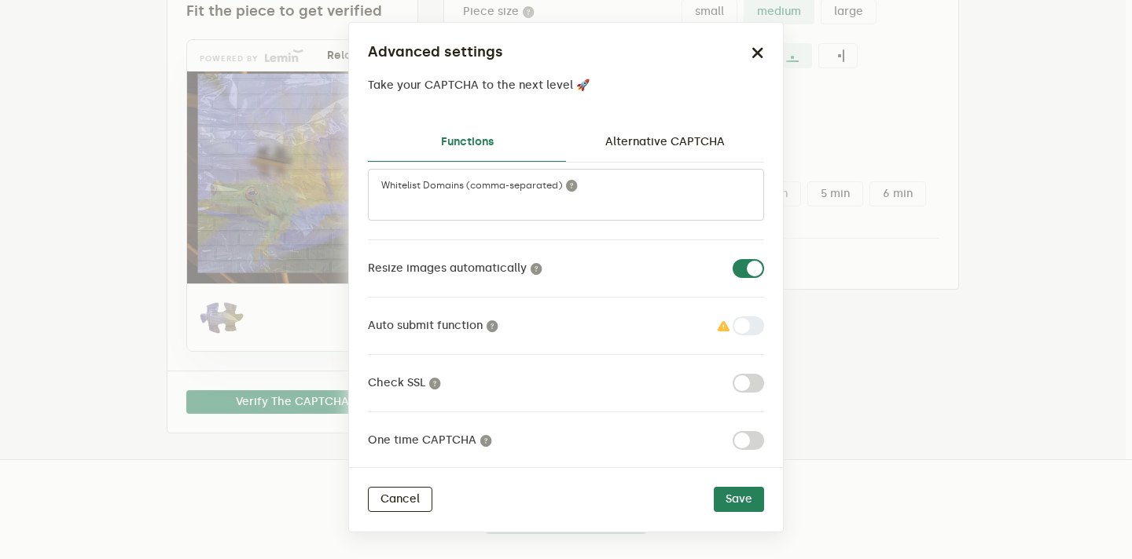
scroll to position [108, 0]
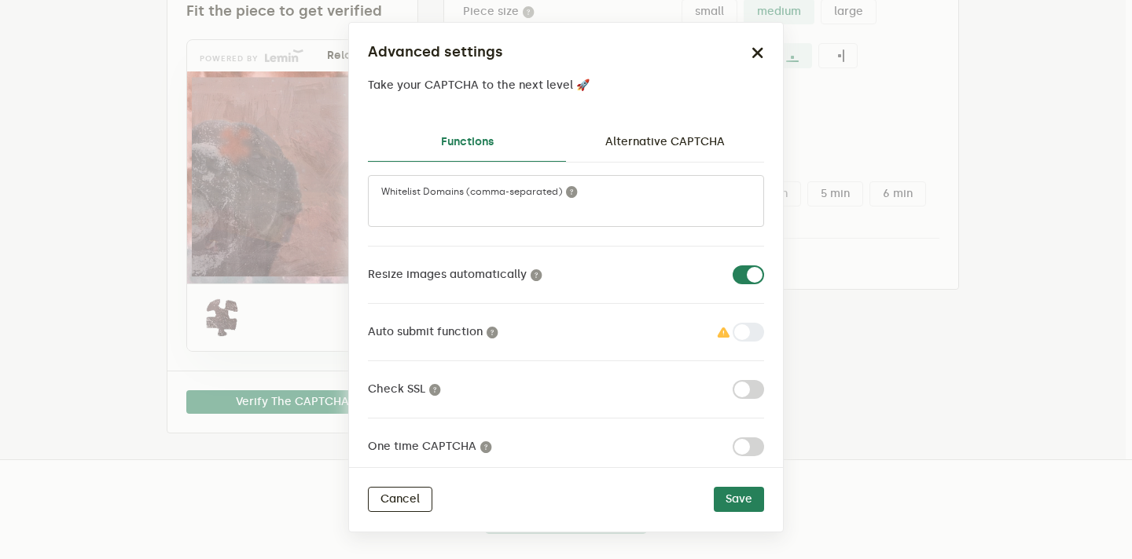
click at [487, 52] on h2 "Advanced settings" at bounding box center [435, 52] width 135 height 21
copy h2 "Advanced settings"
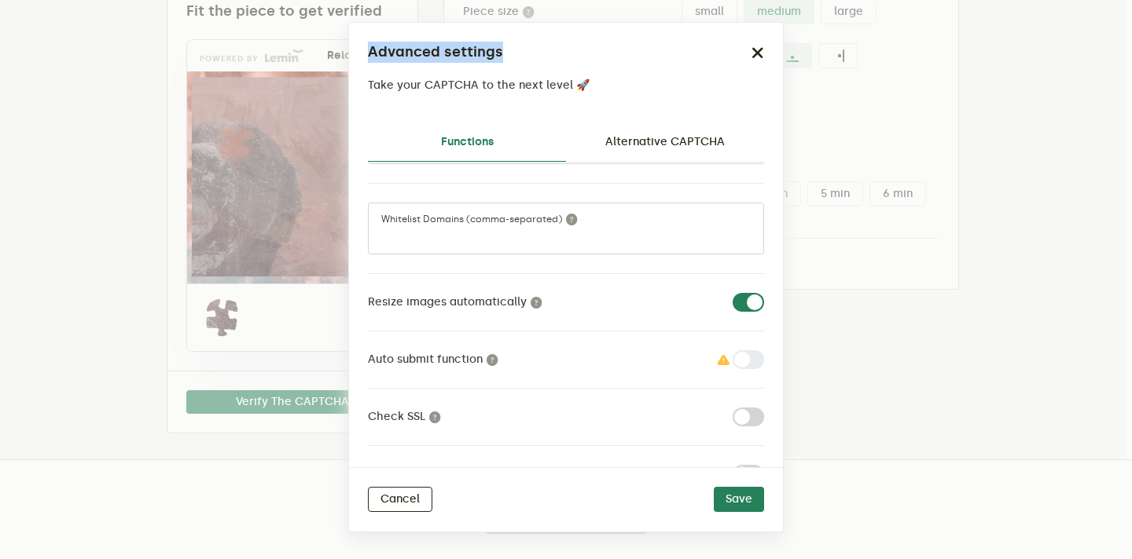
scroll to position [50, 0]
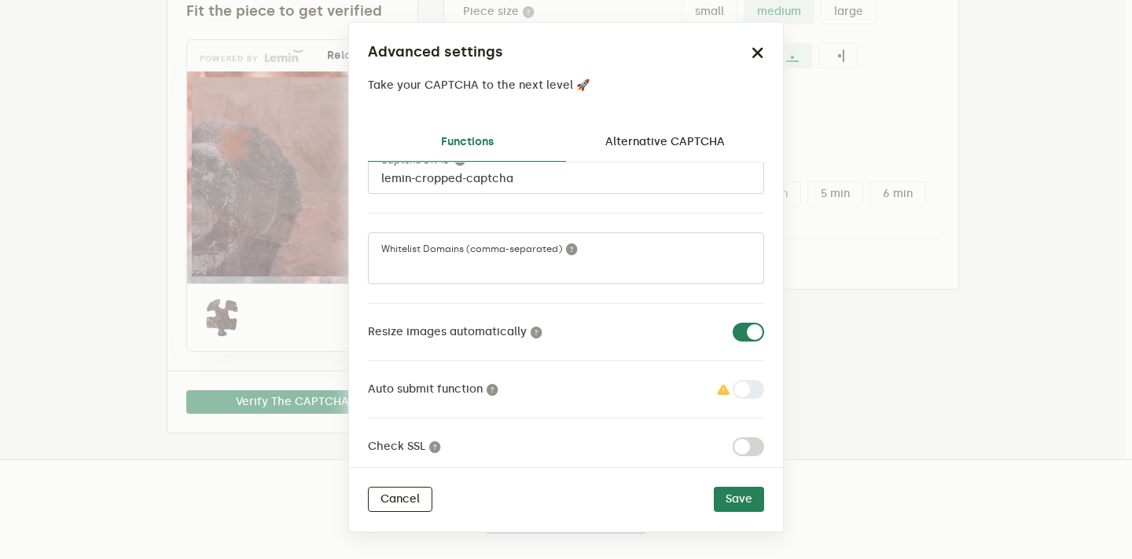
click at [441, 325] on label "Resize images automatically" at bounding box center [455, 332] width 182 height 19
copy label "Resize images automatically"
click at [764, 323] on label at bounding box center [764, 323] width 0 height 0
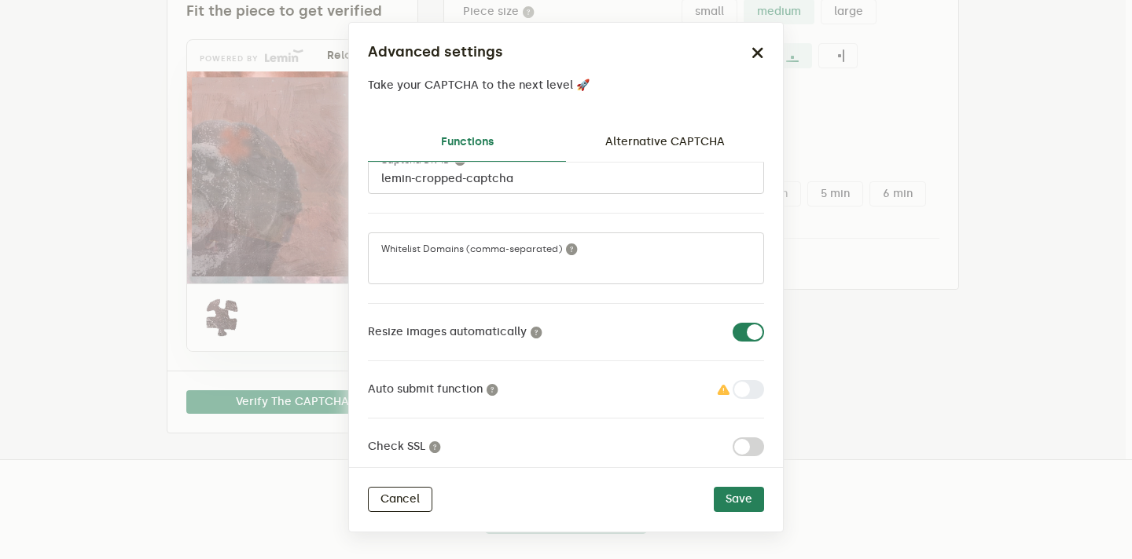
click at [733, 333] on input "checkbox" at bounding box center [741, 332] width 19 height 19
checkbox input "false"
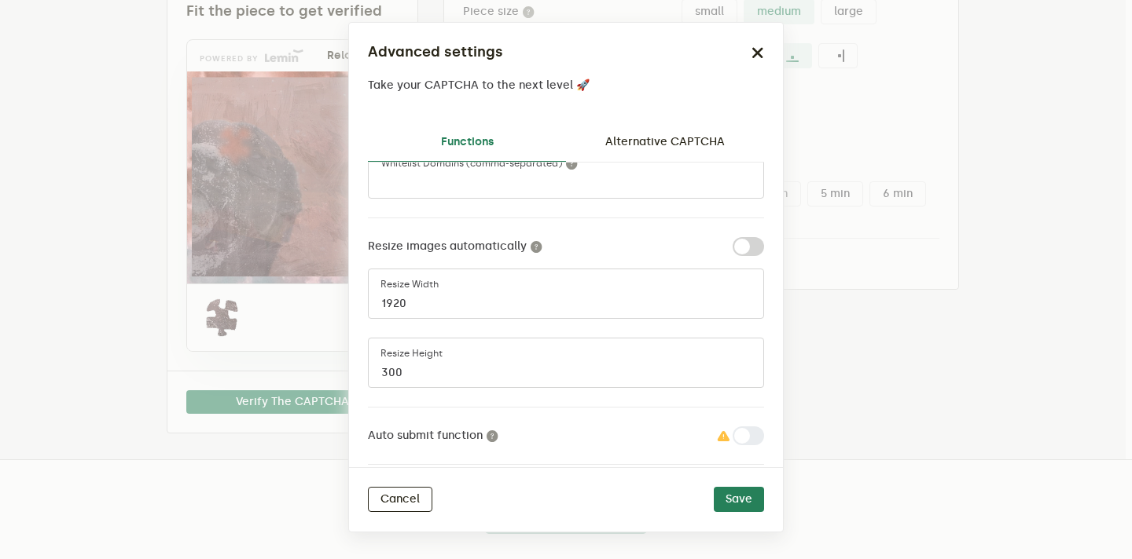
scroll to position [163, 0]
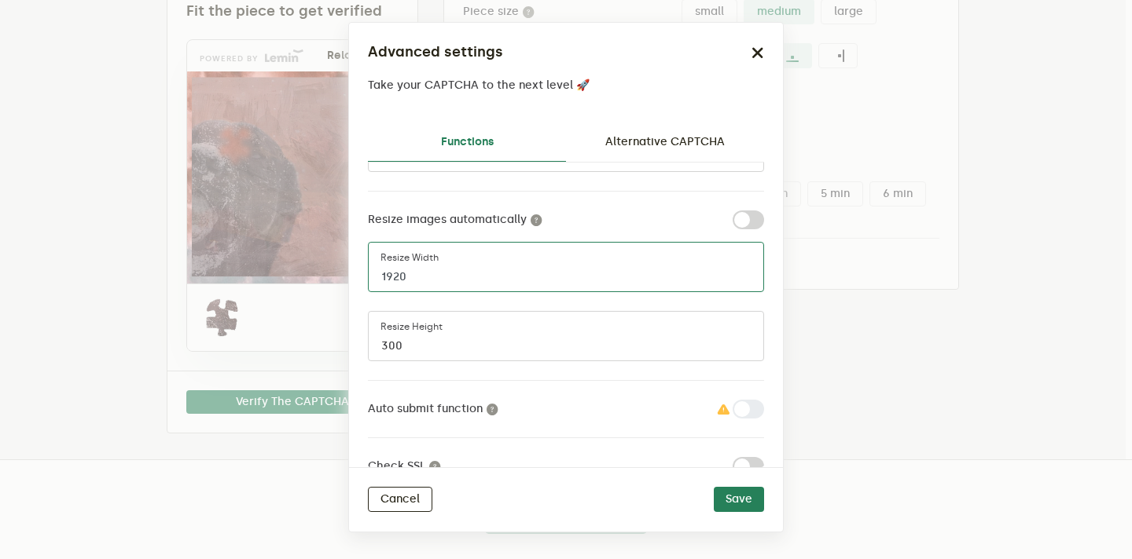
click at [476, 273] on input "1920" at bounding box center [566, 267] width 396 height 50
type input "300"
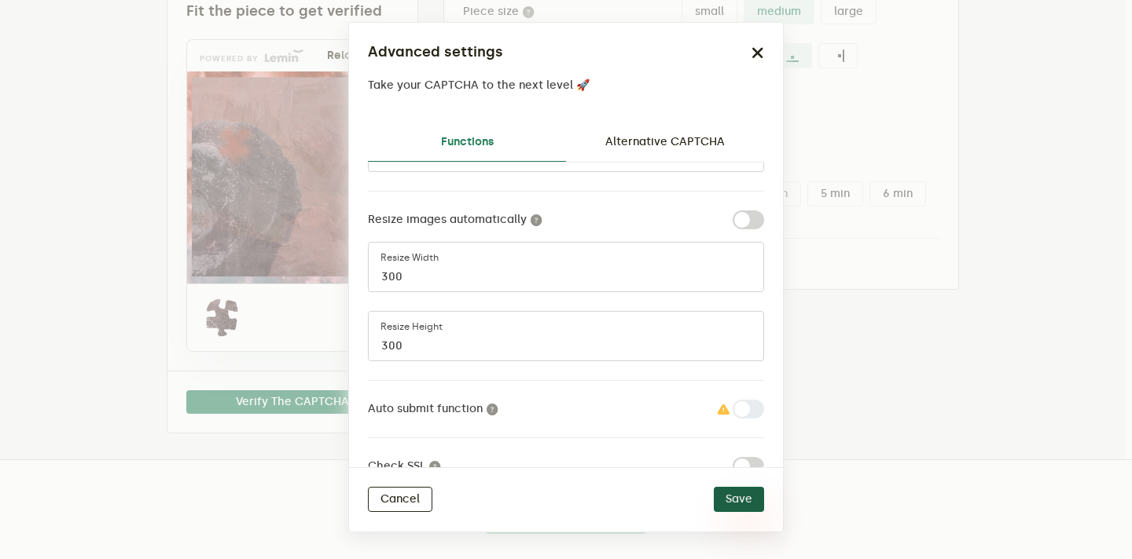
click at [736, 508] on button "Save" at bounding box center [739, 499] width 50 height 25
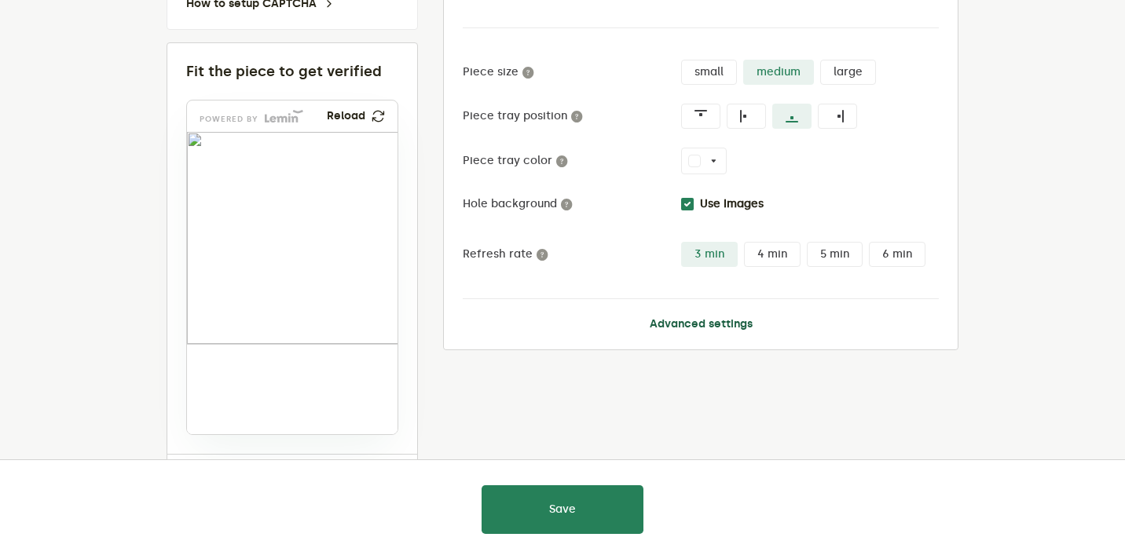
scroll to position [314, 0]
drag, startPoint x: 232, startPoint y: 397, endPoint x: 347, endPoint y: 196, distance: 230.9
click at [347, 196] on img at bounding box center [290, 250] width 396 height 212
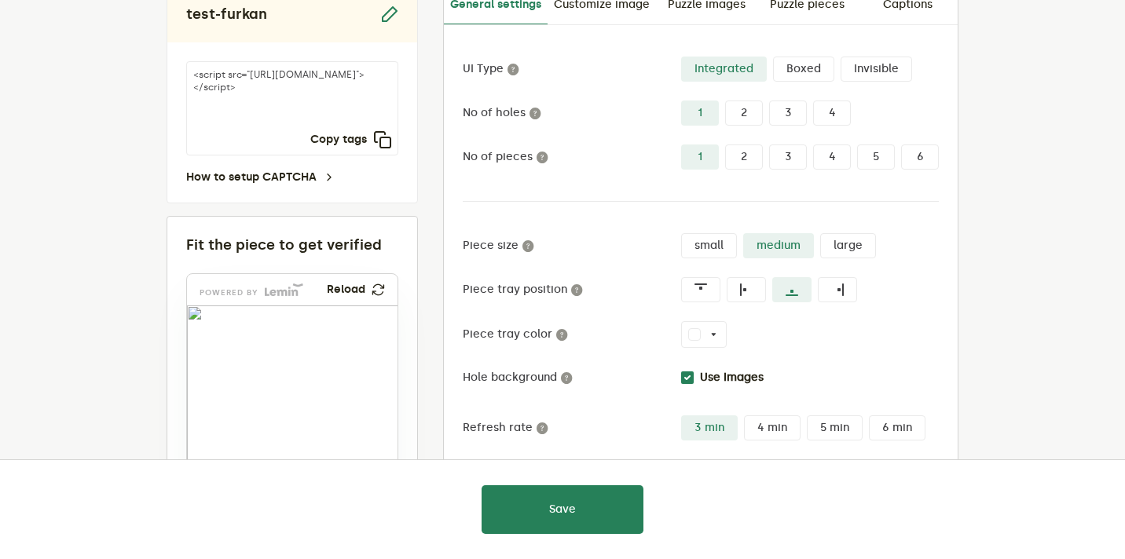
scroll to position [105, 0]
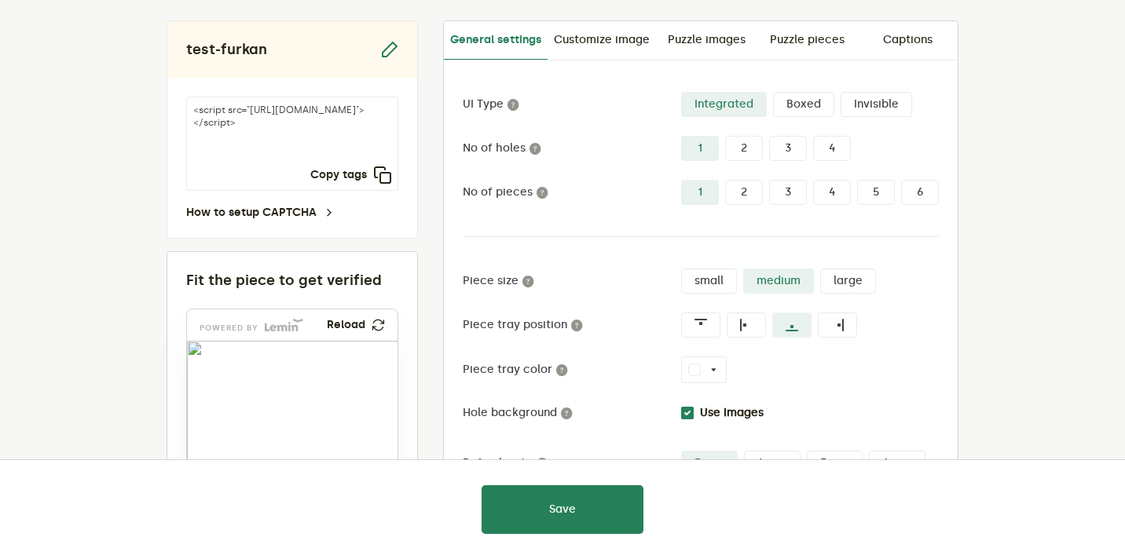
click at [797, 105] on label "Boxed" at bounding box center [803, 104] width 61 height 25
click at [773, 92] on input "Boxed" at bounding box center [773, 92] width 0 height 0
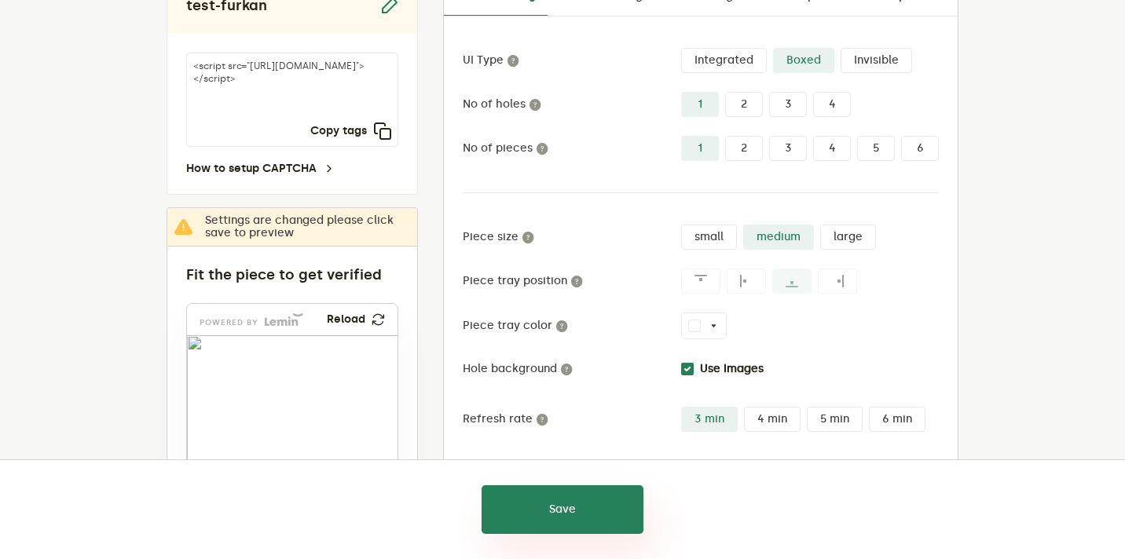
scroll to position [150, 0]
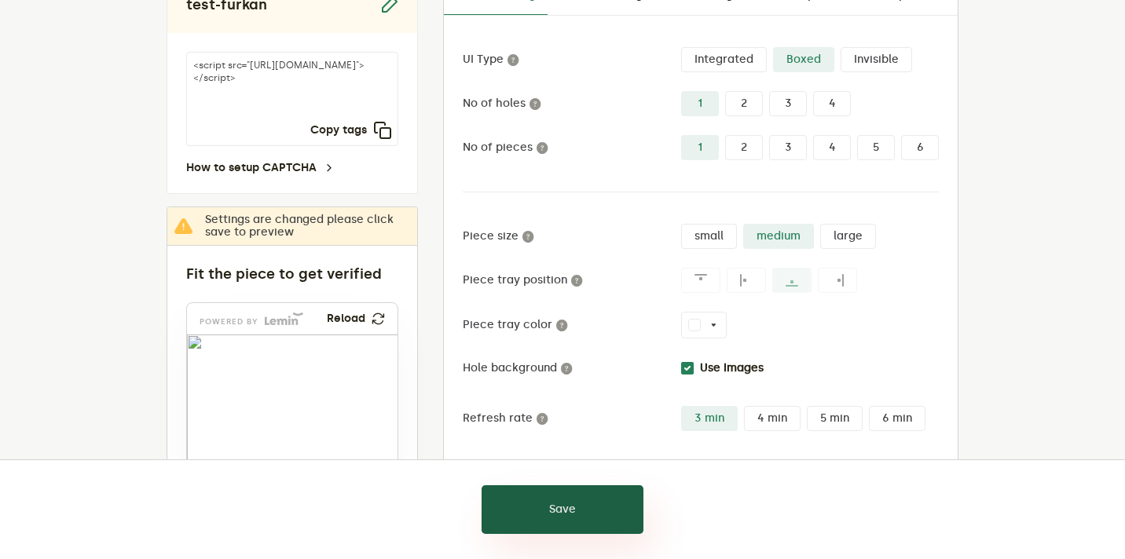
click at [545, 515] on button "Save" at bounding box center [563, 510] width 162 height 49
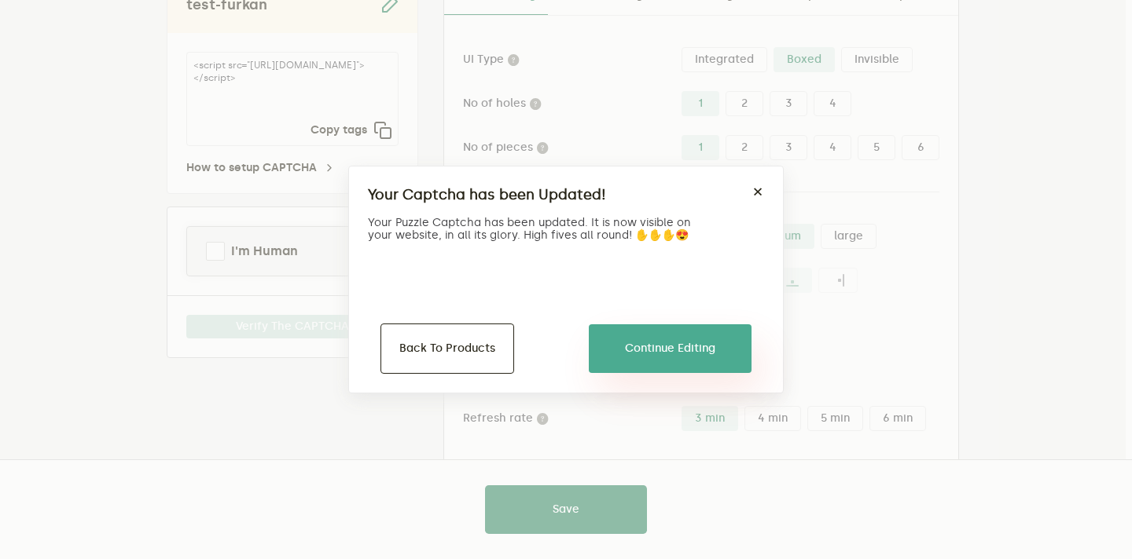
click at [662, 347] on button "Continue Editing" at bounding box center [670, 349] width 163 height 49
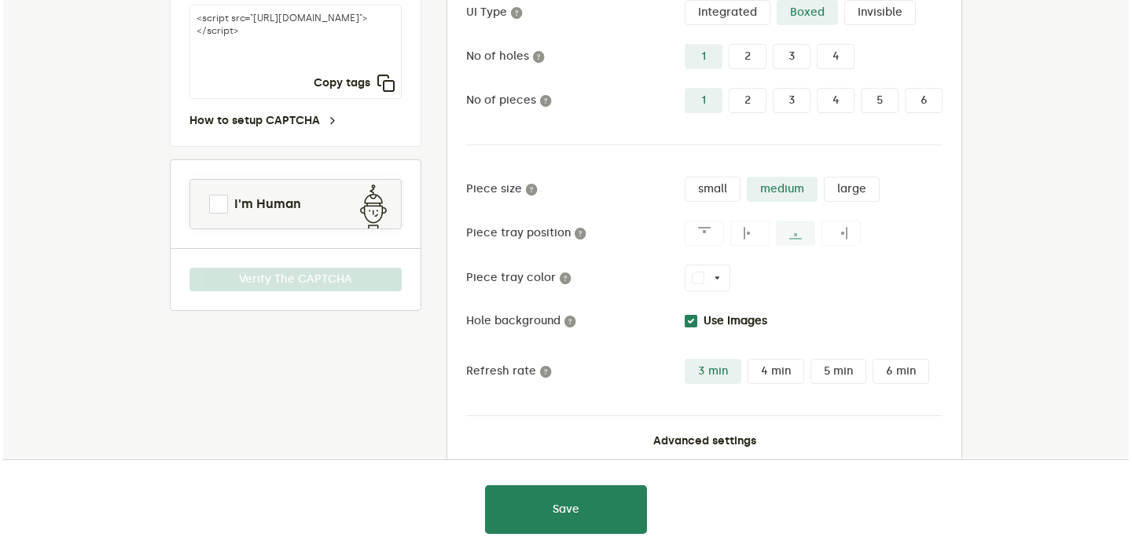
scroll to position [211, 0]
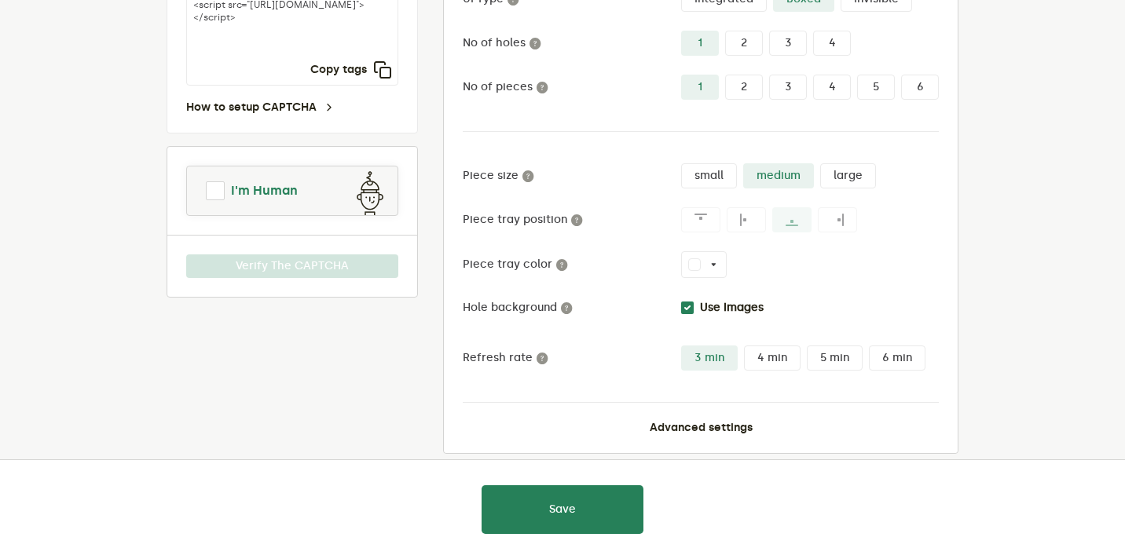
click at [288, 207] on link "I'm Human" at bounding box center [292, 191] width 211 height 38
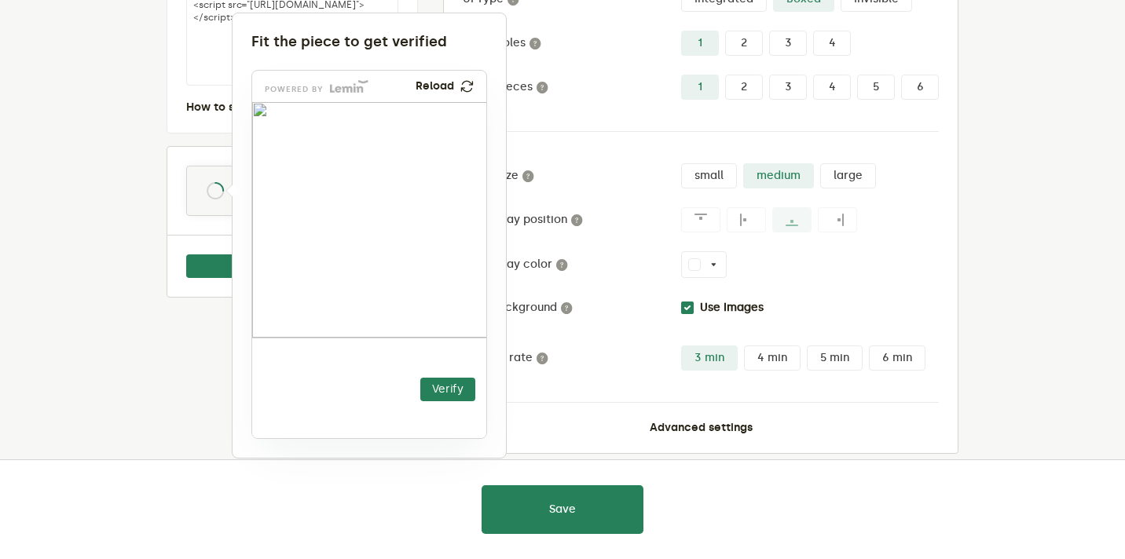
click at [169, 344] on div at bounding box center [562, 279] width 1125 height 559
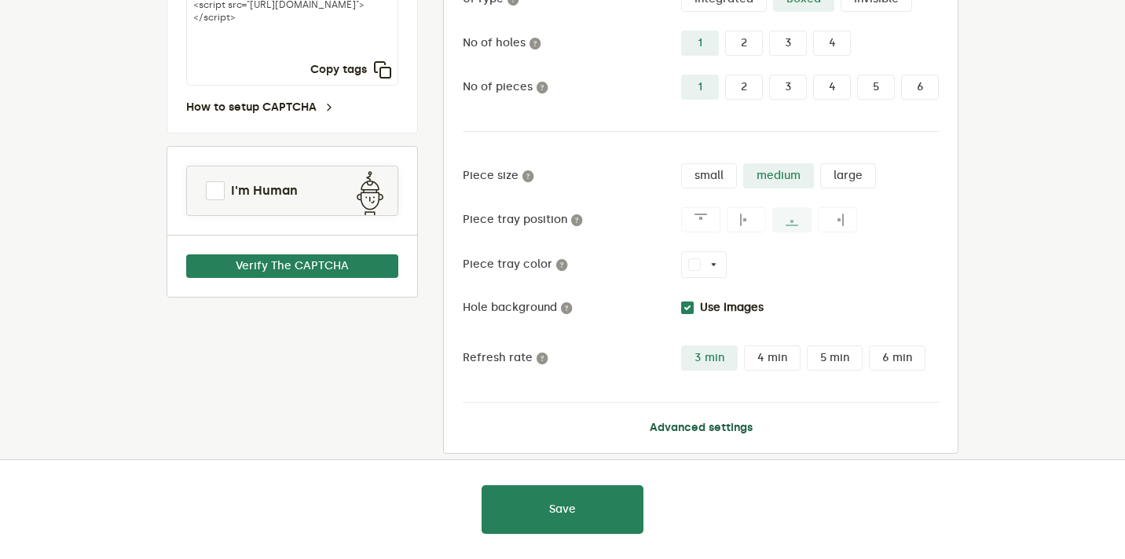
click at [684, 426] on button "Advanced settings" at bounding box center [701, 428] width 103 height 13
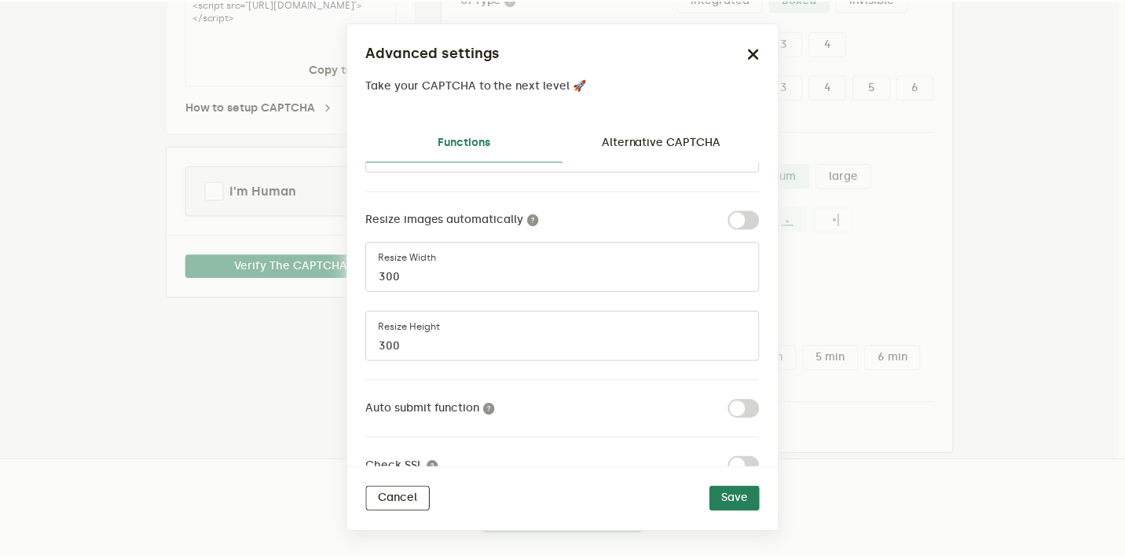
scroll to position [164, 0]
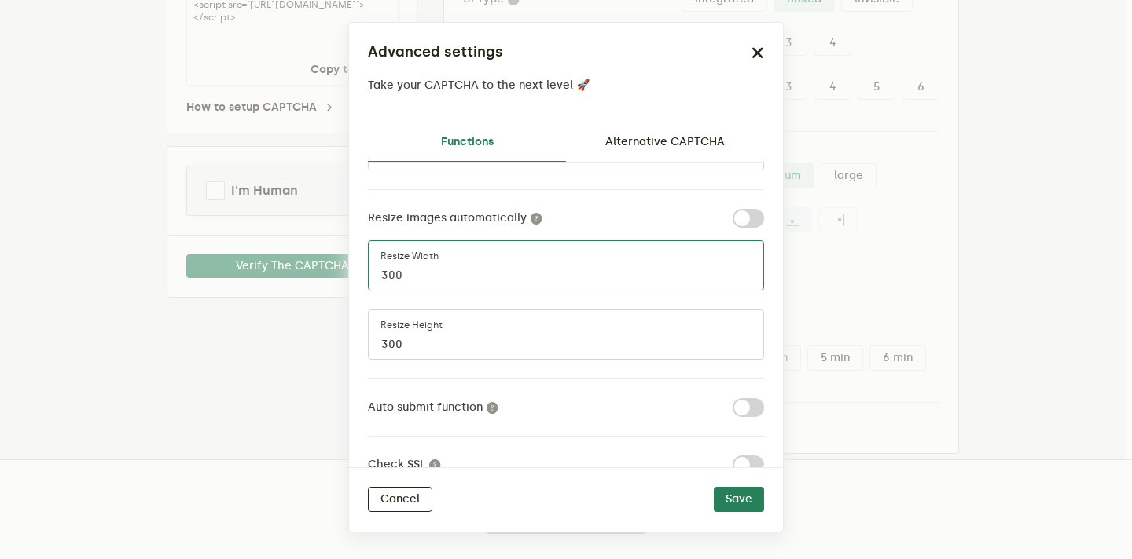
click at [468, 271] on input "300" at bounding box center [566, 265] width 396 height 50
click at [394, 272] on input "300" at bounding box center [566, 265] width 396 height 50
type input "1920"
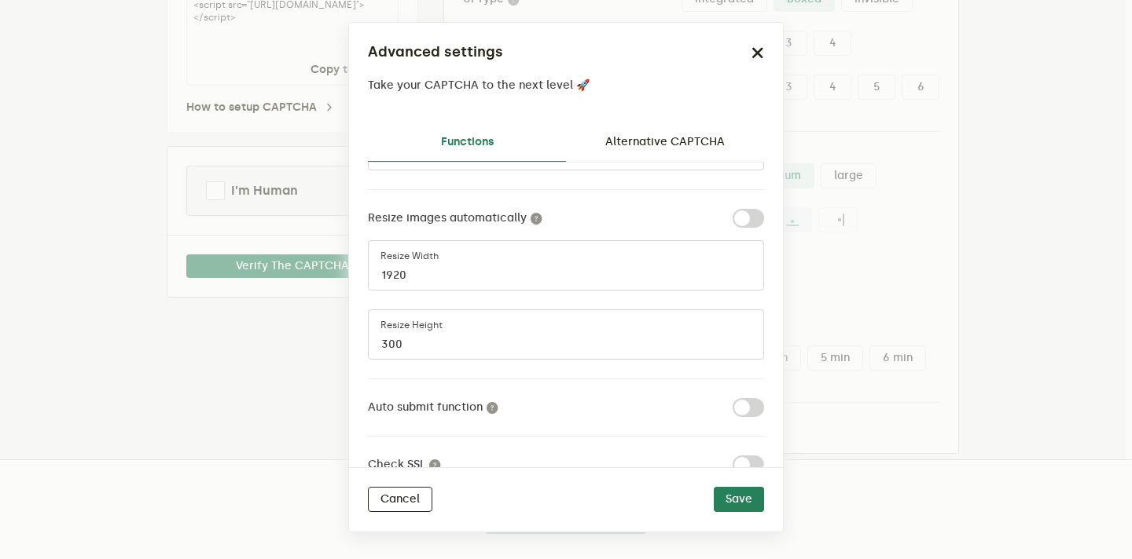
click at [392, 329] on label "Resize height" at bounding box center [411, 325] width 62 height 13
click at [392, 329] on input "300" at bounding box center [566, 335] width 396 height 50
click at [392, 329] on label "Resize height" at bounding box center [411, 325] width 62 height 13
click at [392, 329] on input "300" at bounding box center [566, 335] width 396 height 50
click at [392, 339] on input "300" at bounding box center [566, 335] width 396 height 50
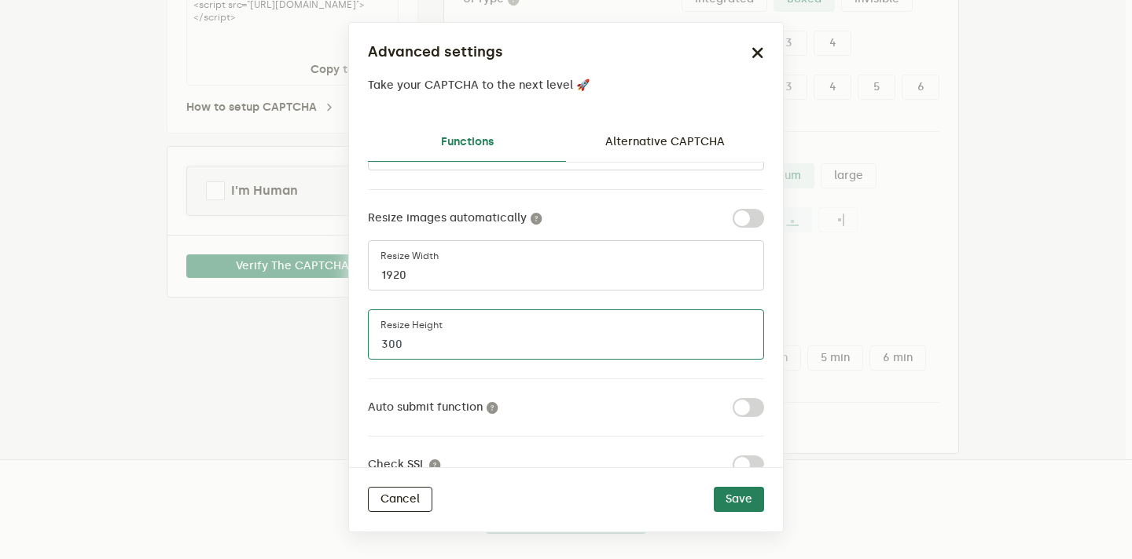
click at [392, 339] on input "300" at bounding box center [566, 335] width 396 height 50
type input "1080"
click at [735, 500] on button "Save" at bounding box center [739, 499] width 50 height 25
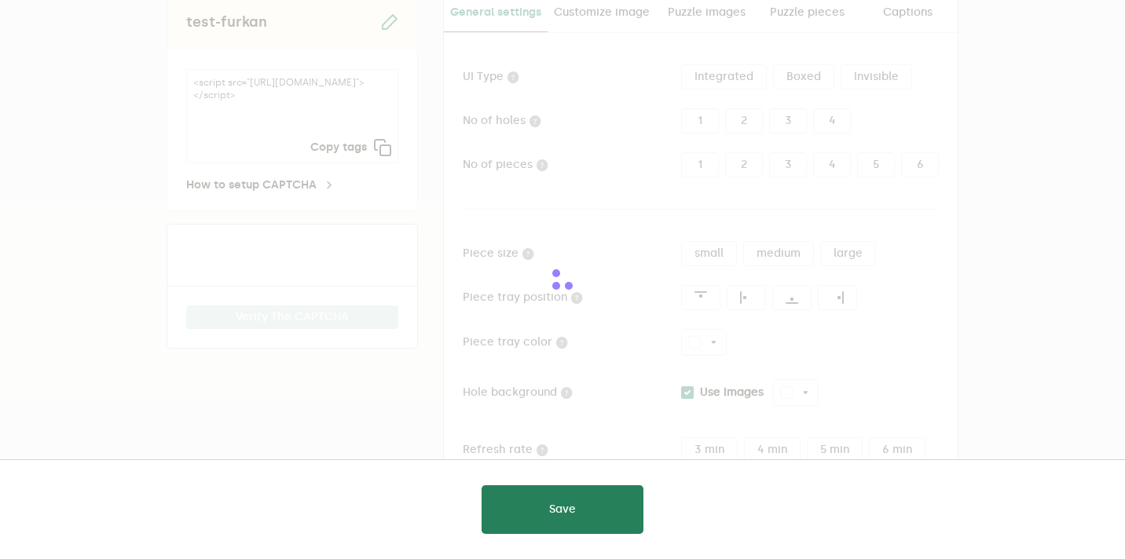
type input "white"
checkbox input "true"
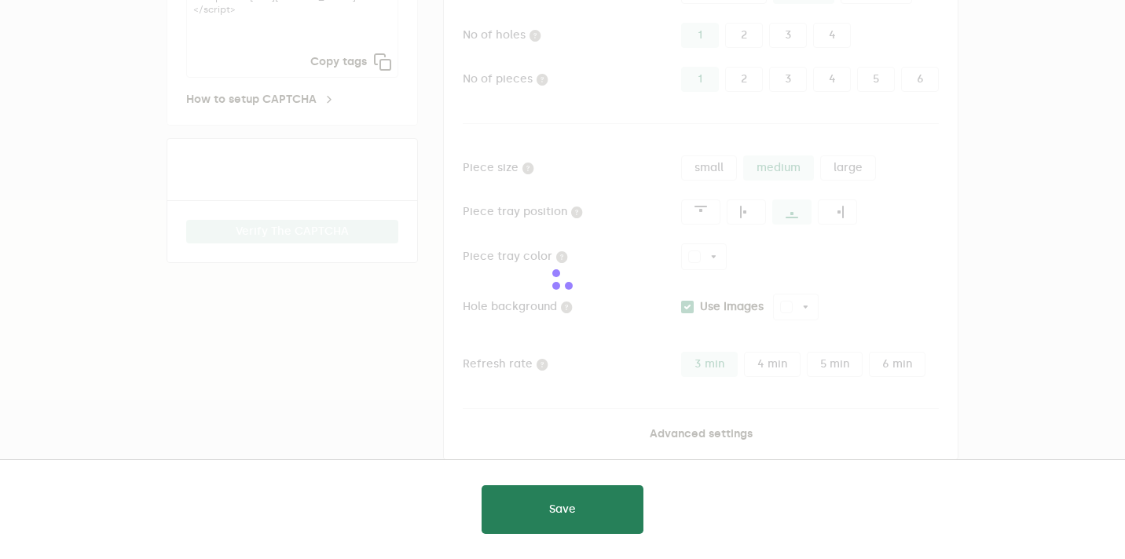
scroll to position [220, 0]
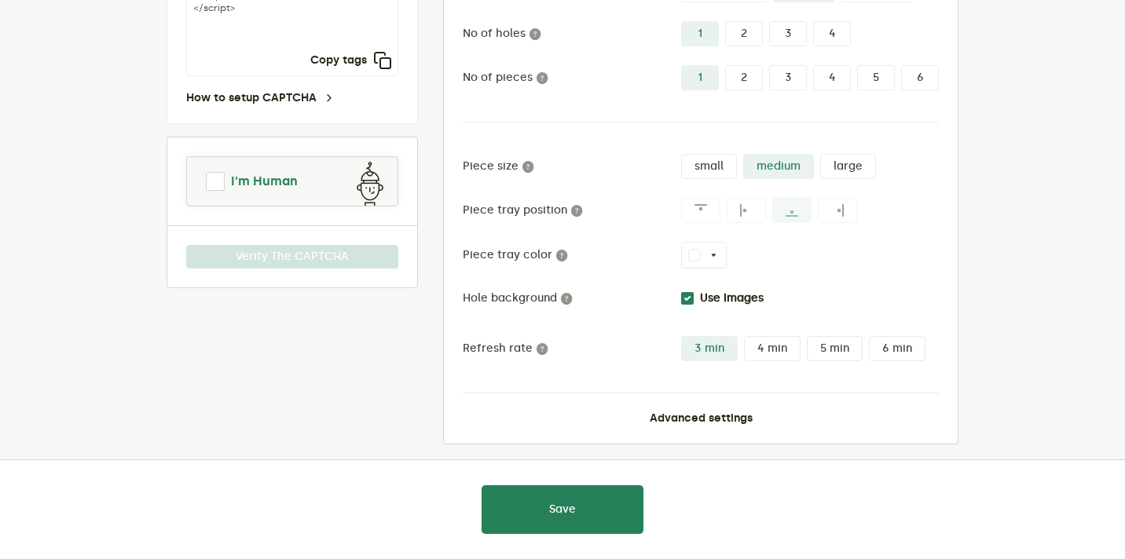
click at [267, 188] on span "I'm Human" at bounding box center [264, 181] width 67 height 19
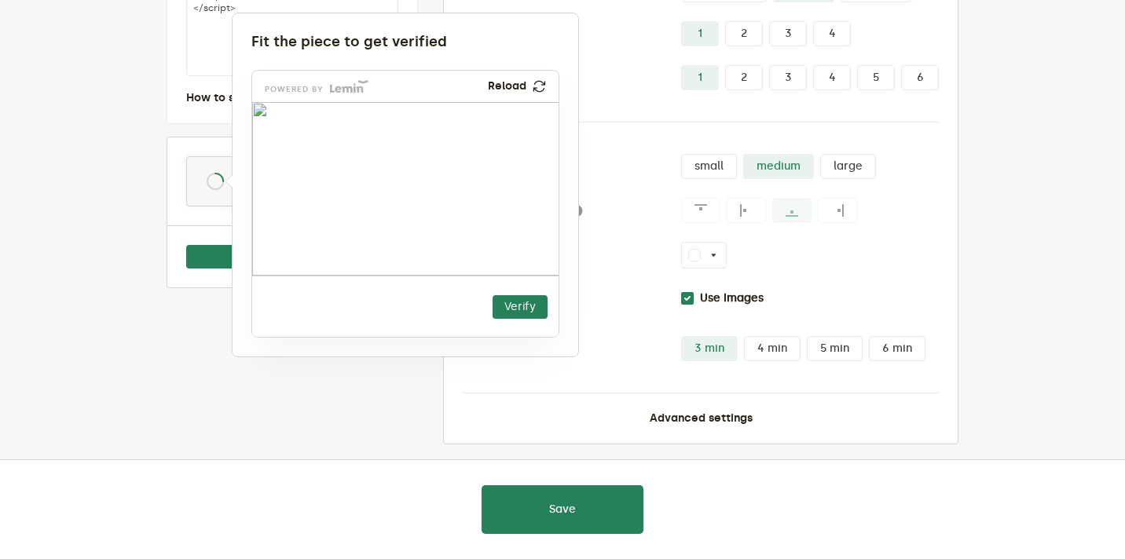
click at [177, 336] on div at bounding box center [562, 279] width 1125 height 559
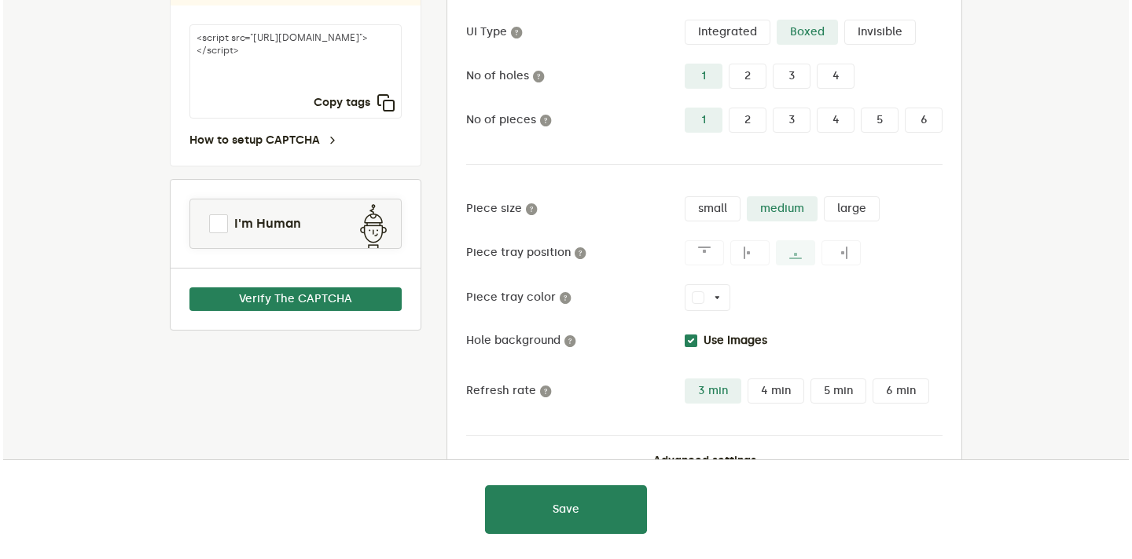
scroll to position [231, 0]
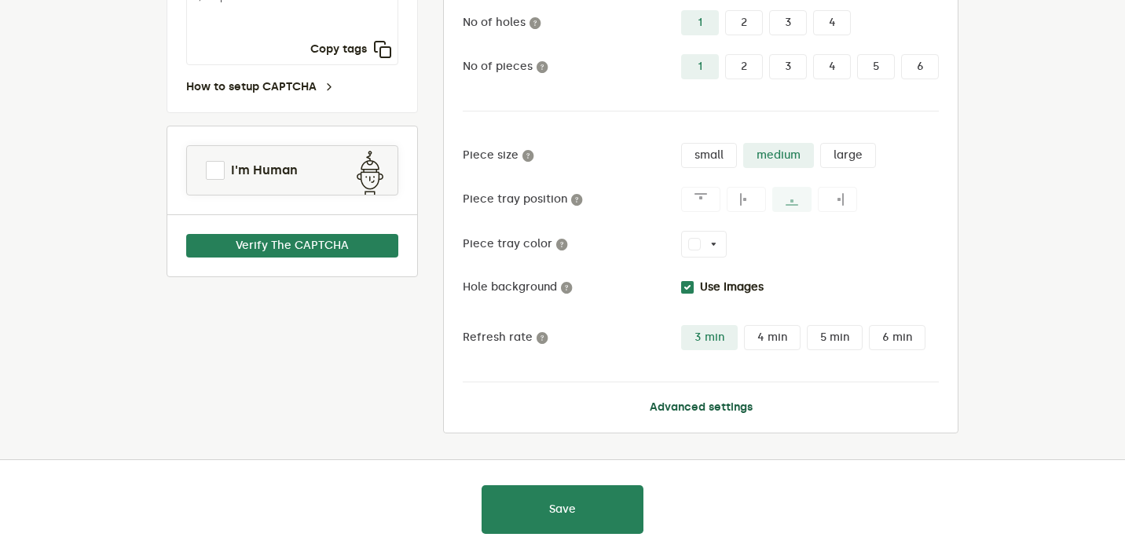
click at [690, 411] on button "Advanced settings" at bounding box center [701, 408] width 103 height 13
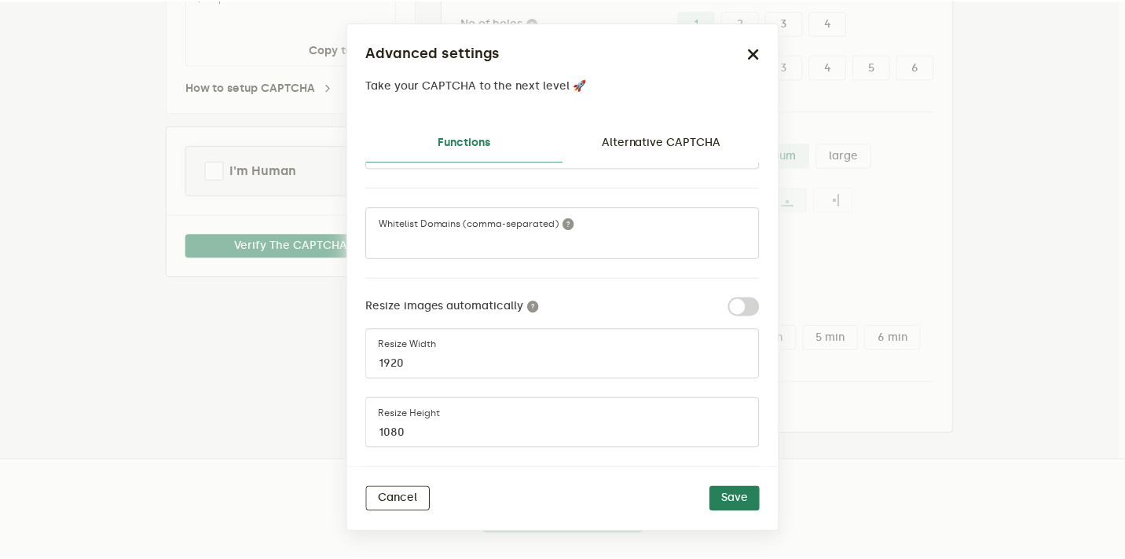
scroll to position [83, 0]
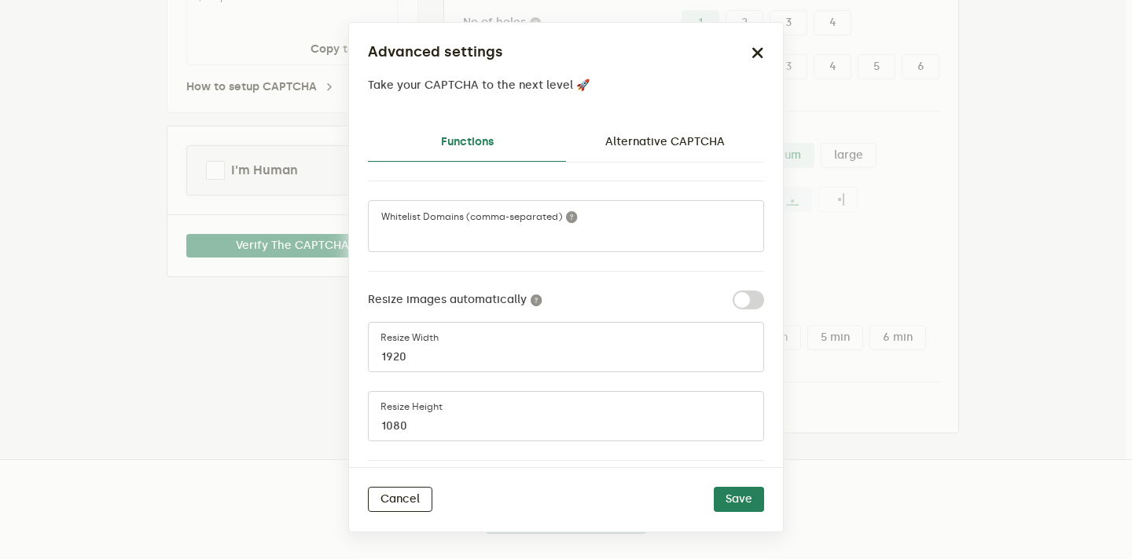
click at [764, 291] on label at bounding box center [764, 291] width 0 height 0
click at [735, 299] on input "checkbox" at bounding box center [741, 300] width 19 height 19
checkbox input "true"
click at [750, 504] on button "Save" at bounding box center [739, 499] width 50 height 25
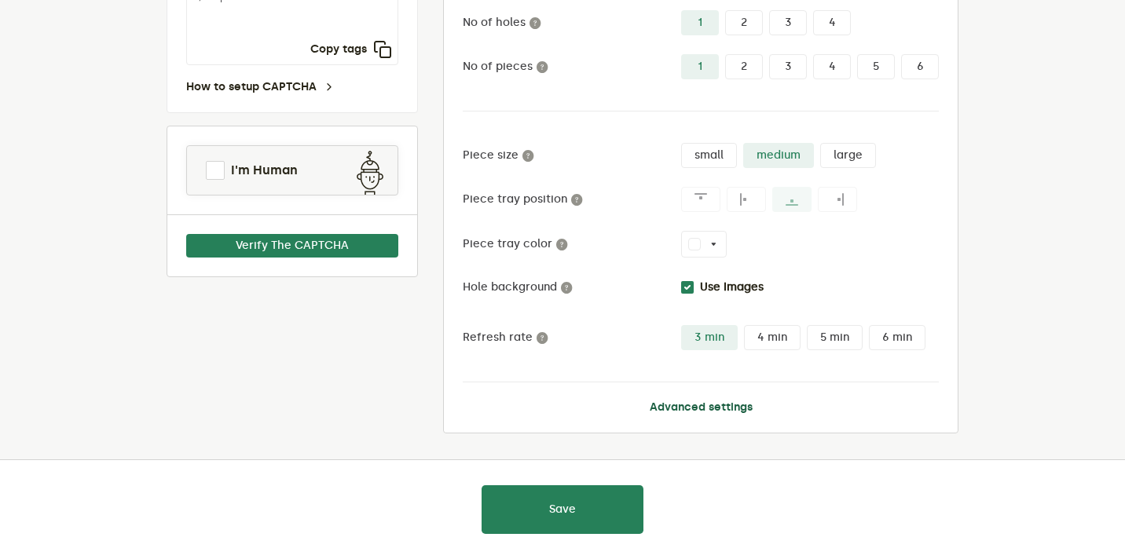
scroll to position [0, 0]
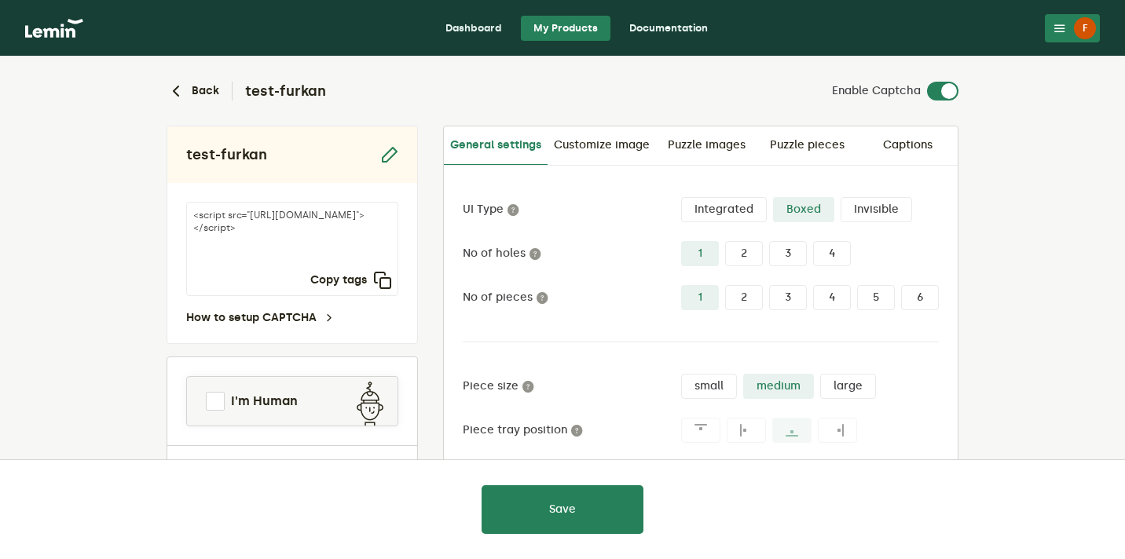
click at [475, 40] on nav "Dashboard My Products Documentation F F furkanYagbasan furkanyagbasan@creainc.u…" at bounding box center [562, 28] width 1125 height 57
click at [470, 26] on link "Dashboard" at bounding box center [474, 28] width 82 height 25
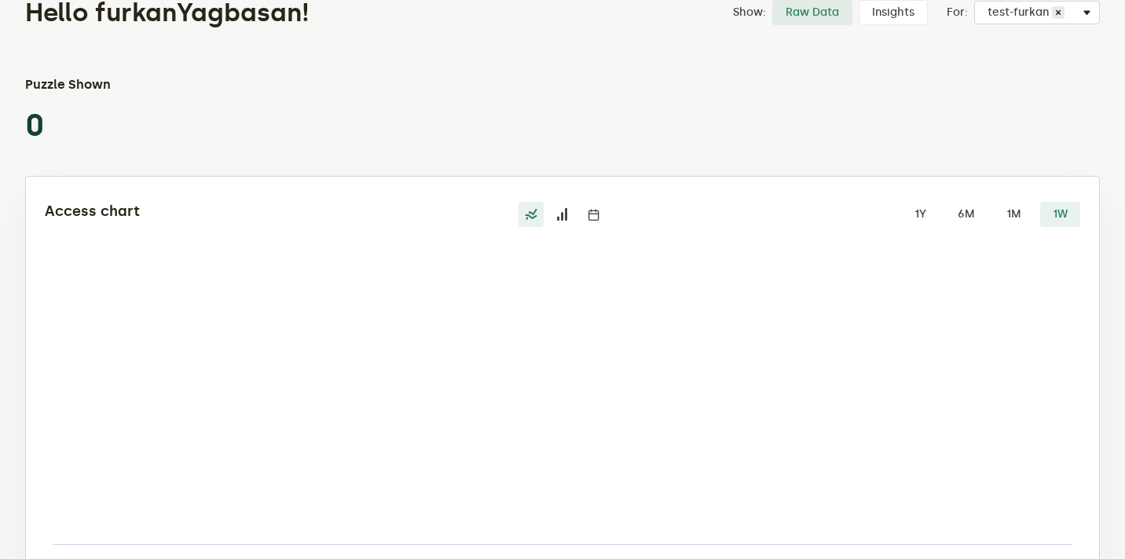
scroll to position [138, 0]
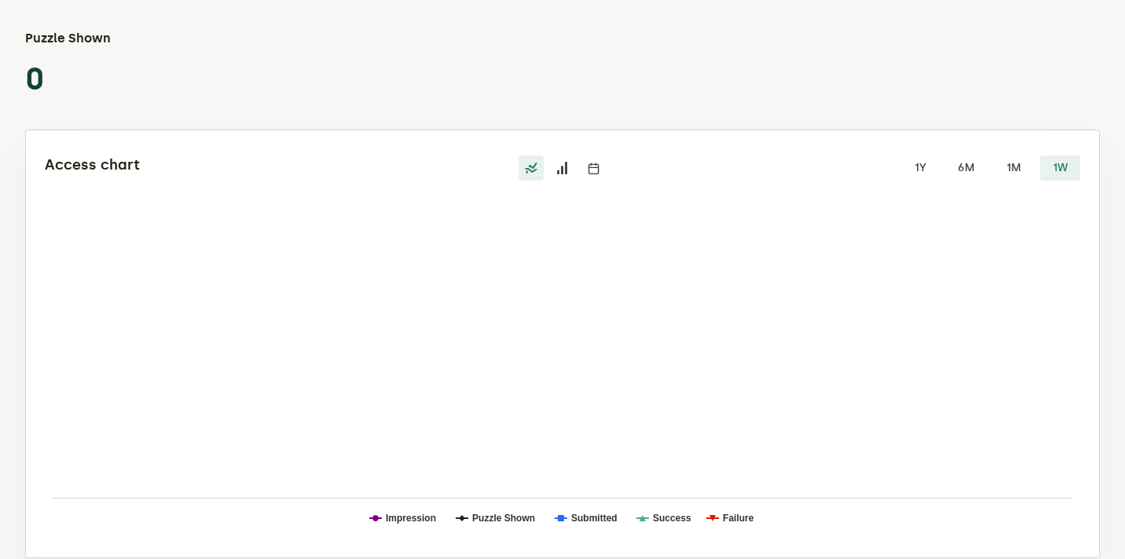
click at [566, 163] on icon at bounding box center [562, 168] width 13 height 13
click at [550, 156] on input "radio" at bounding box center [550, 156] width 0 height 0
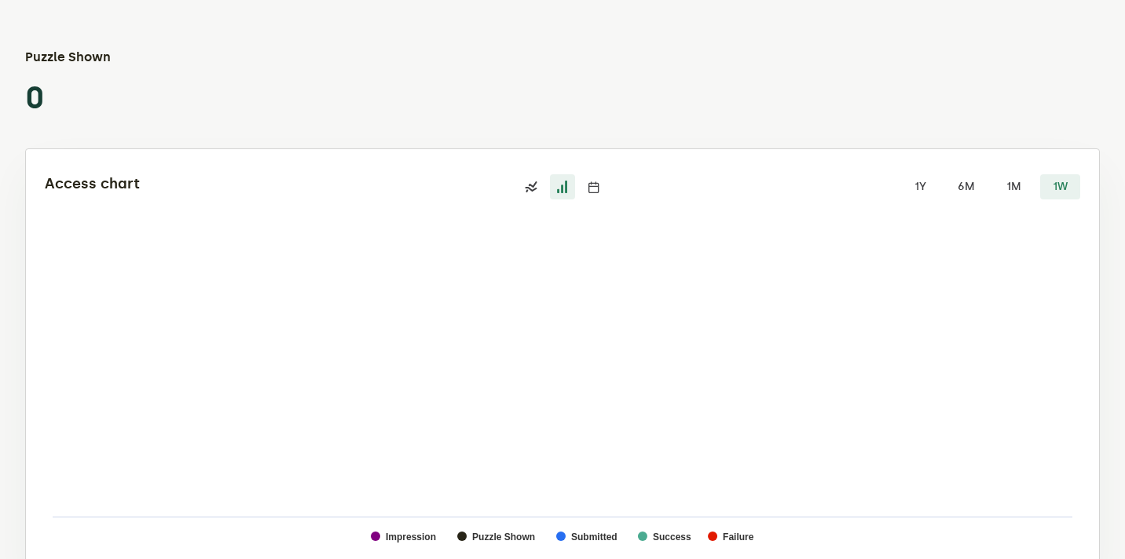
click at [597, 194] on label at bounding box center [593, 186] width 25 height 25
click at [581, 174] on input "radio" at bounding box center [581, 174] width 0 height 0
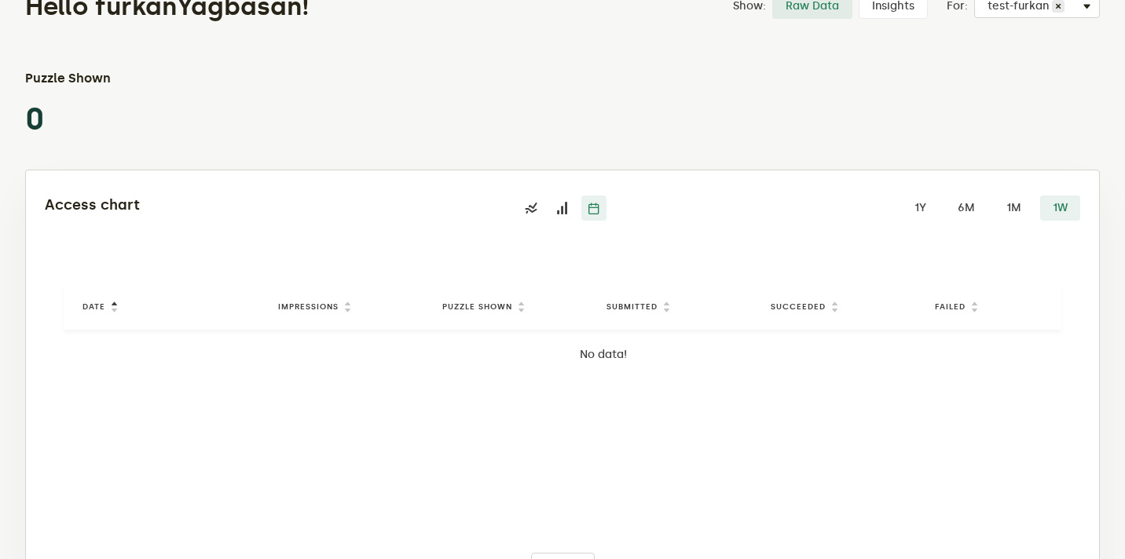
scroll to position [57, 0]
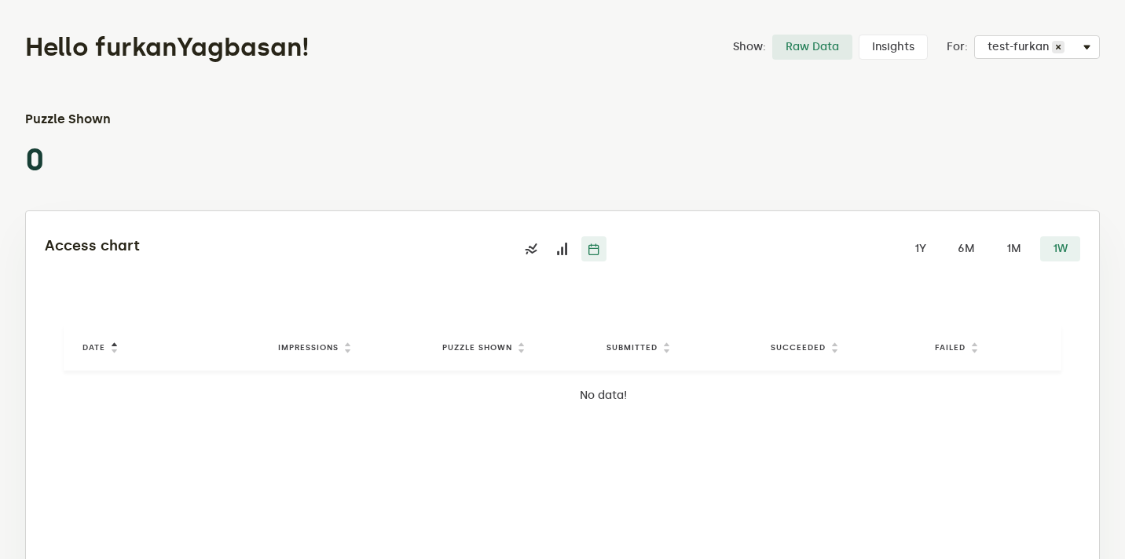
click at [557, 247] on icon at bounding box center [562, 249] width 13 height 13
click at [550, 237] on input "radio" at bounding box center [550, 237] width 0 height 0
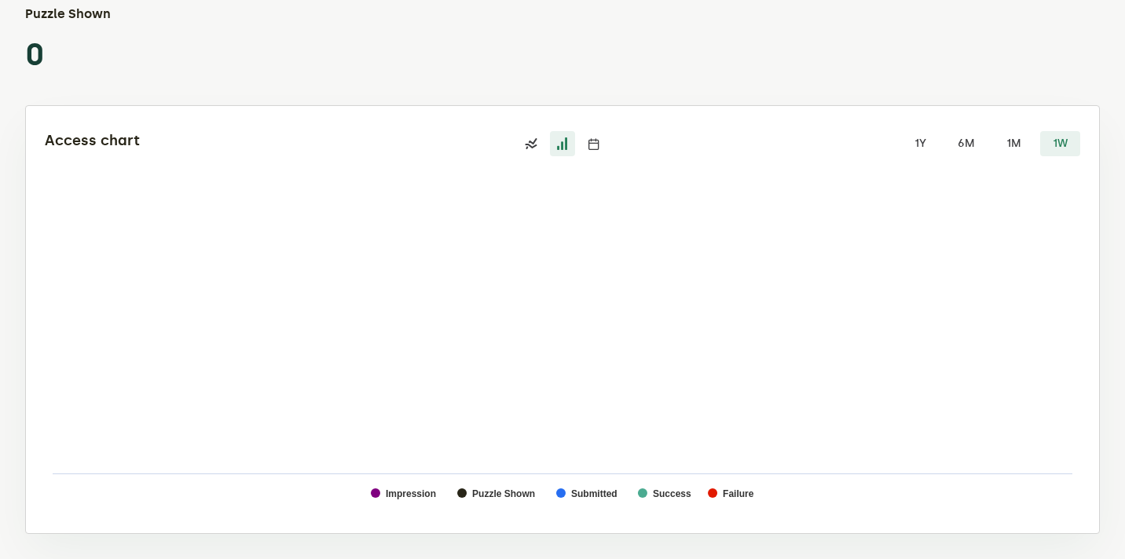
scroll to position [0, 0]
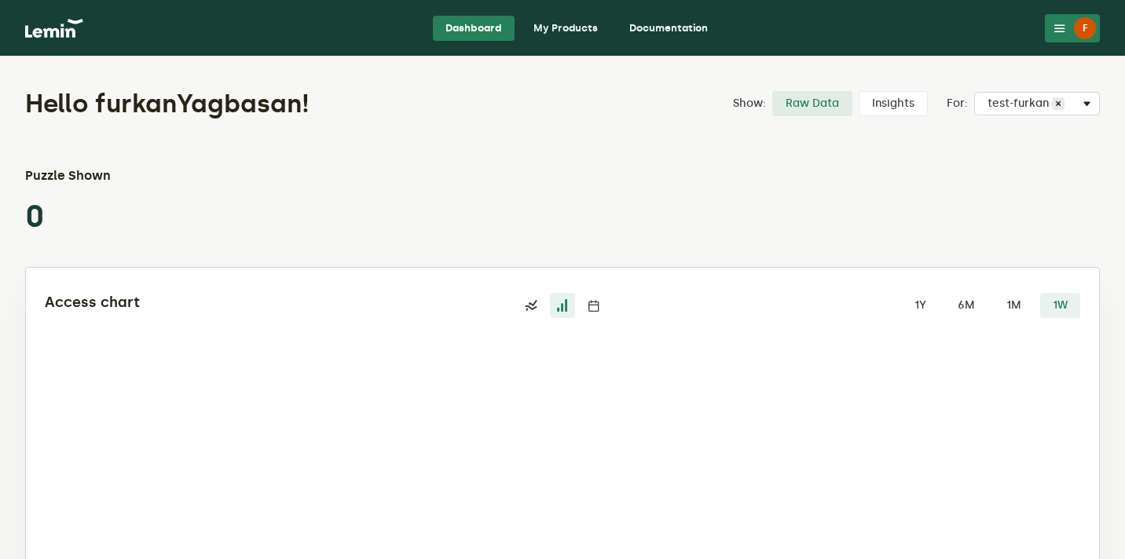
click at [875, 115] on label "Insights" at bounding box center [893, 103] width 69 height 25
click at [859, 91] on input "Insights" at bounding box center [859, 91] width 0 height 0
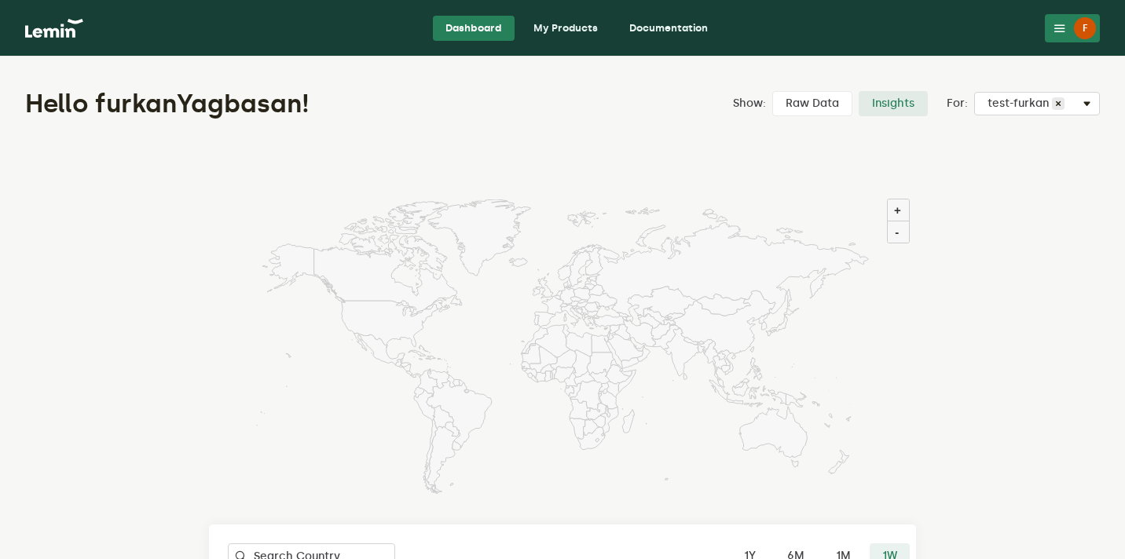
click at [813, 99] on label "Raw Data" at bounding box center [812, 103] width 80 height 25
click at [772, 91] on input "Raw Data" at bounding box center [772, 91] width 0 height 0
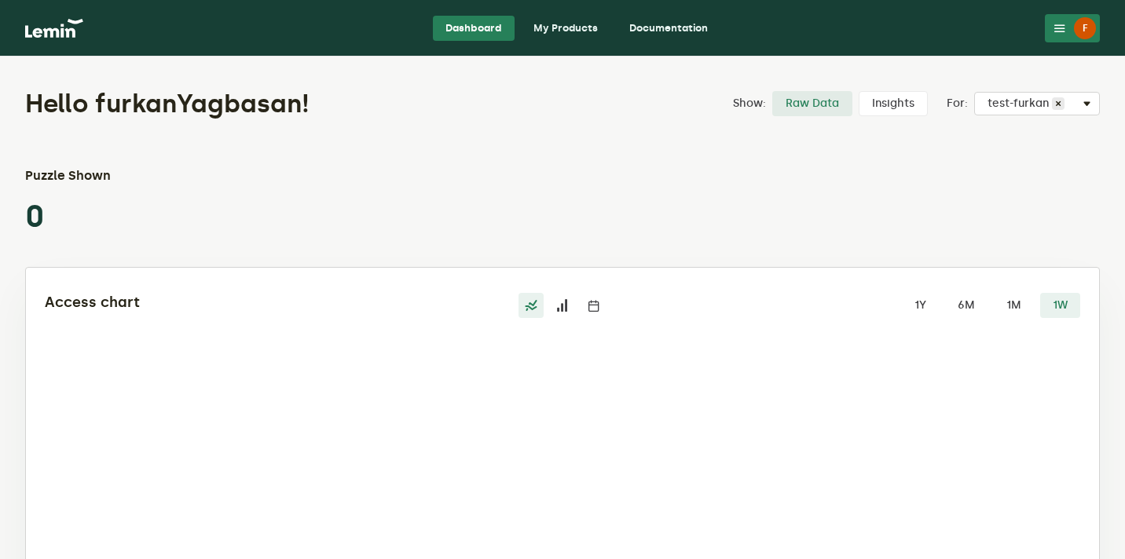
click at [932, 307] on label "1Y" at bounding box center [920, 305] width 38 height 25
click at [901, 293] on input "1Y" at bounding box center [901, 293] width 0 height 0
click at [1011, 307] on label "1M" at bounding box center [1014, 305] width 40 height 25
click at [994, 293] on input "1M" at bounding box center [994, 293] width 0 height 0
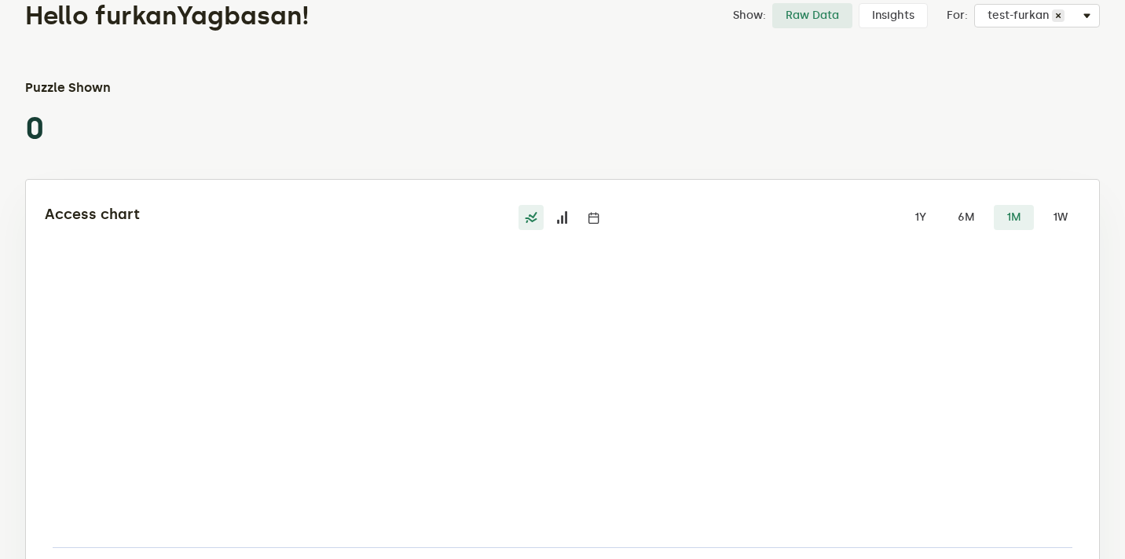
scroll to position [162, 0]
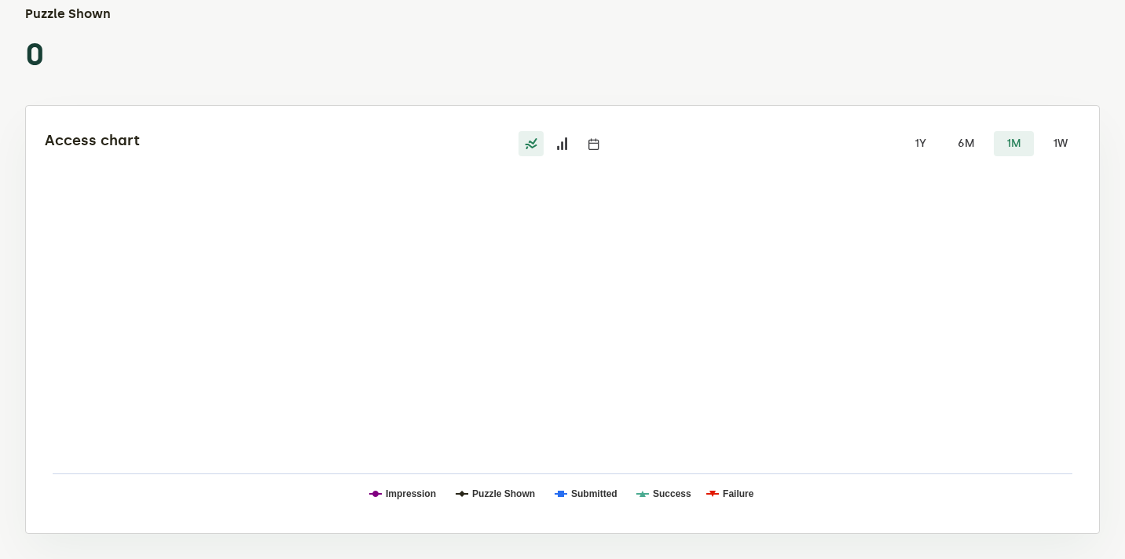
click at [915, 141] on label "1Y" at bounding box center [920, 143] width 38 height 25
click at [901, 131] on input "1Y" at bounding box center [901, 131] width 0 height 0
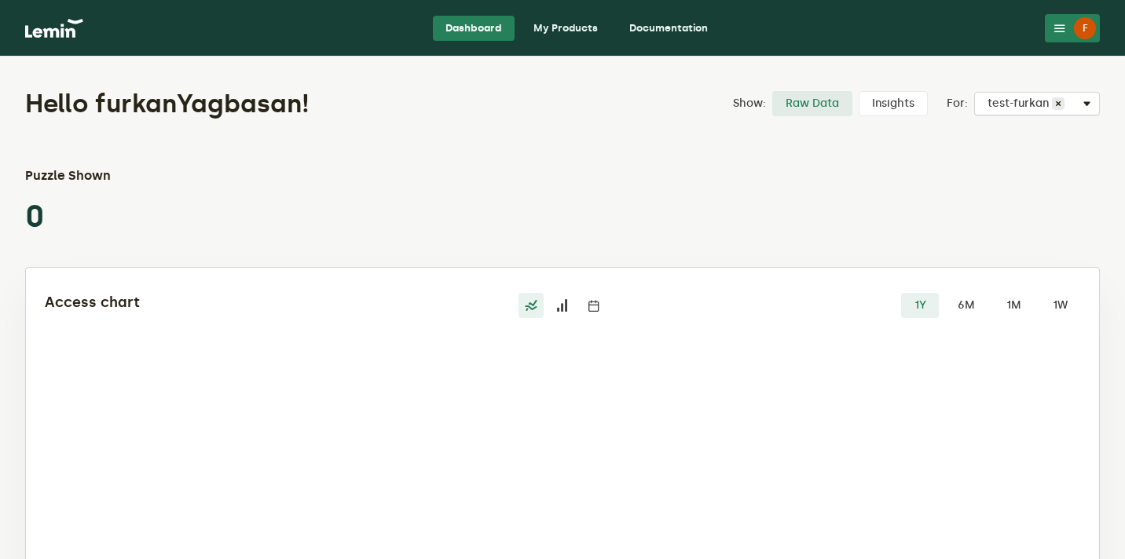
click at [1086, 99] on span at bounding box center [1086, 103] width 19 height 19
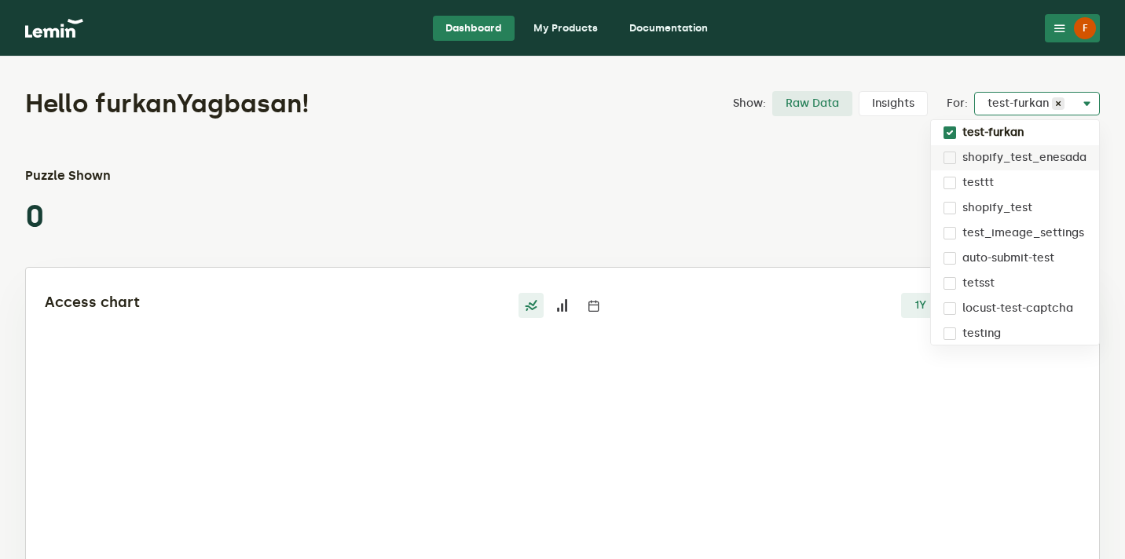
click at [1000, 158] on label "shopify_test_enesada" at bounding box center [1025, 158] width 124 height 13
checkbox input "true"
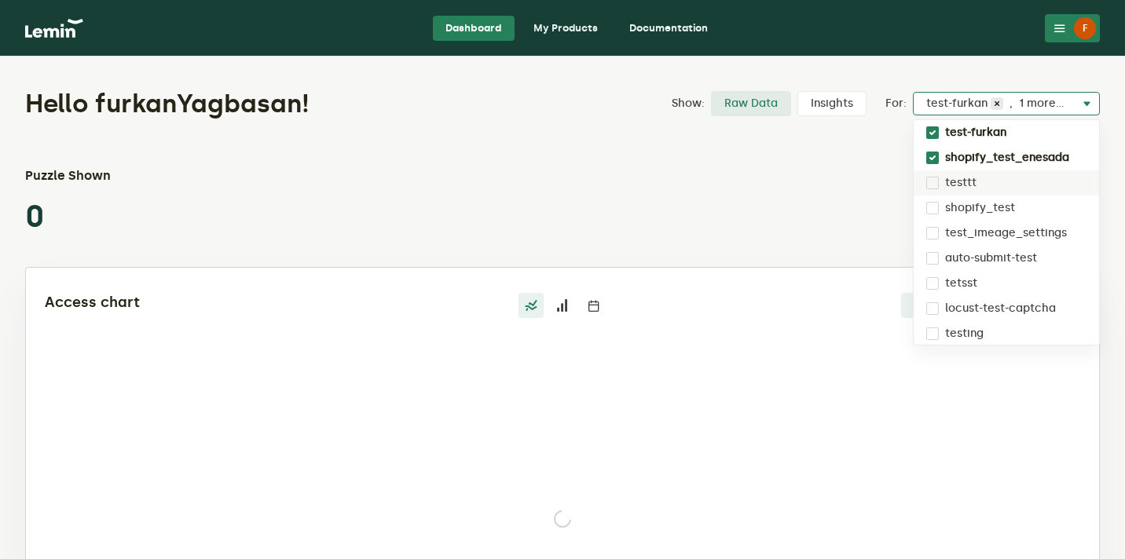
click at [983, 180] on div "testtt" at bounding box center [1006, 183] width 185 height 25
checkbox input "true"
click at [981, 208] on label "shopify_test" at bounding box center [979, 208] width 70 height 13
checkbox input "true"
click at [981, 224] on div "test_imeage_settings" at bounding box center [1006, 233] width 188 height 25
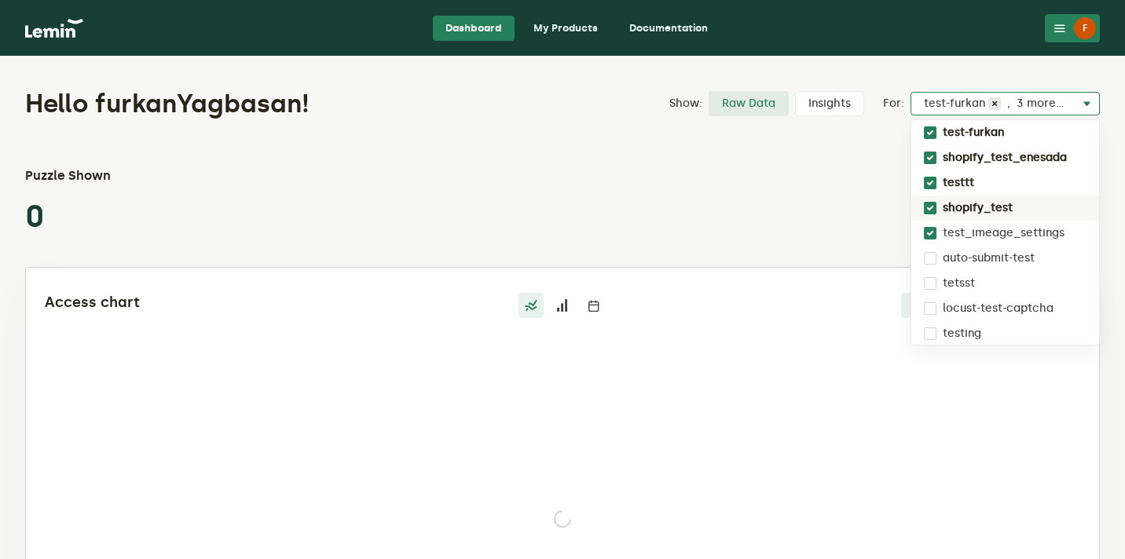
checkbox input "true"
click at [981, 247] on div "auto-submit-test" at bounding box center [1006, 258] width 188 height 25
checkbox input "true"
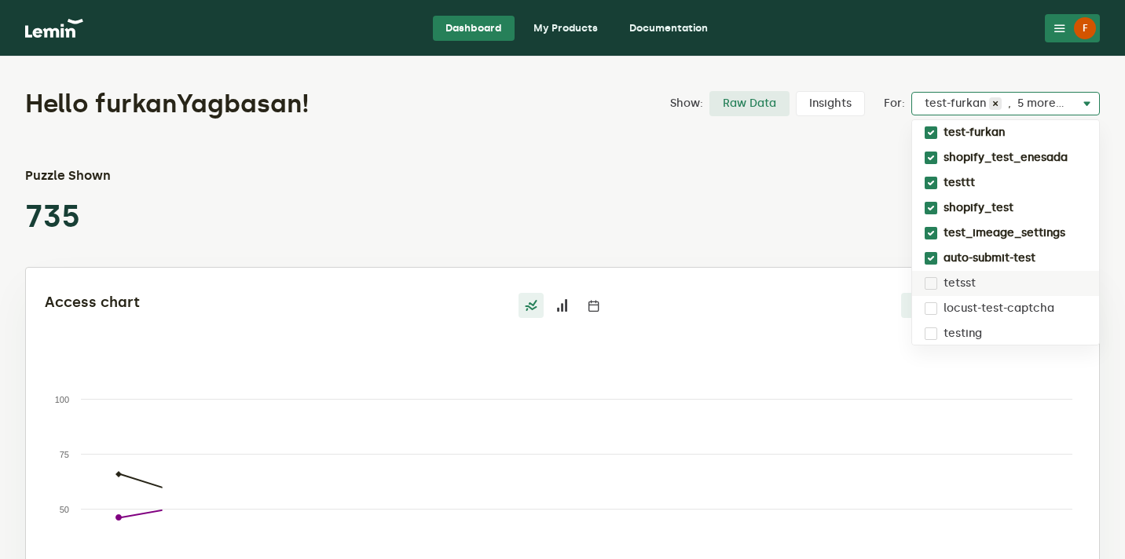
click at [981, 273] on div "tetsst" at bounding box center [1005, 283] width 187 height 25
checkbox input "true"
click at [747, 210] on div "Puzzle Shown 735" at bounding box center [562, 201] width 1075 height 69
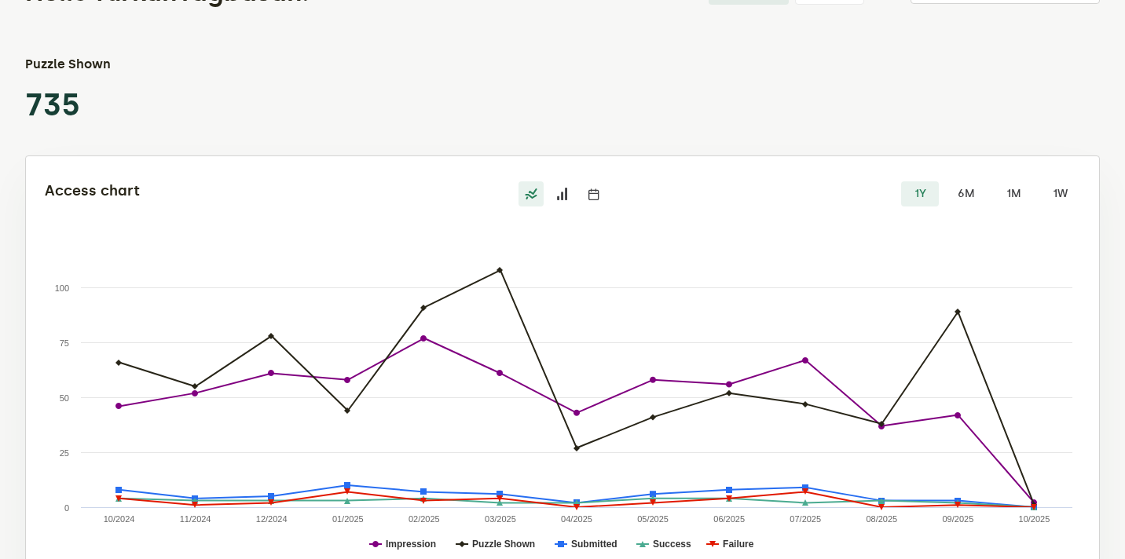
scroll to position [162, 0]
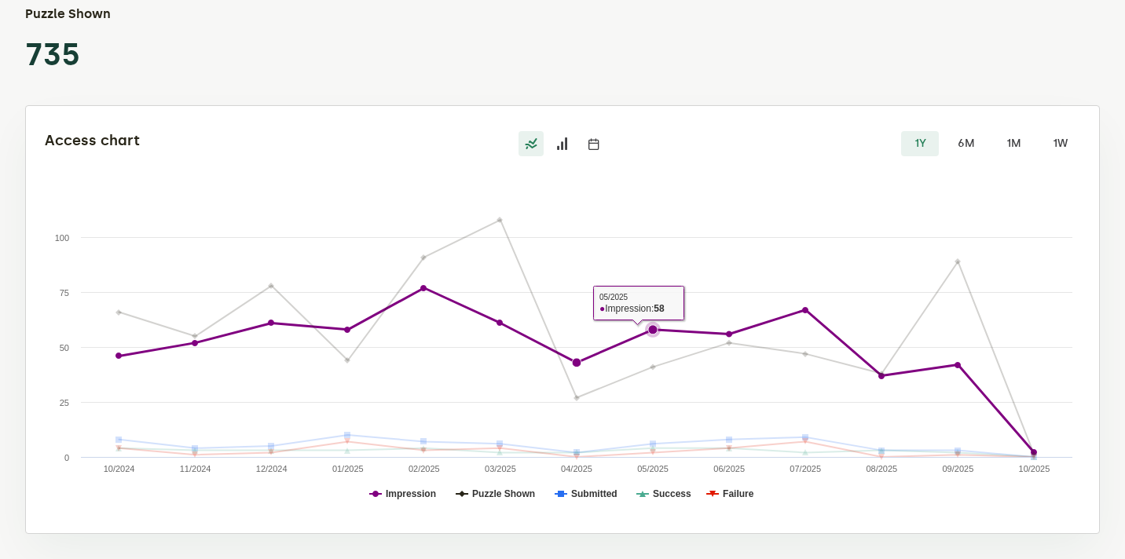
click at [700, 240] on rect at bounding box center [563, 357] width 1036 height 314
click at [729, 156] on div at bounding box center [562, 143] width 345 height 25
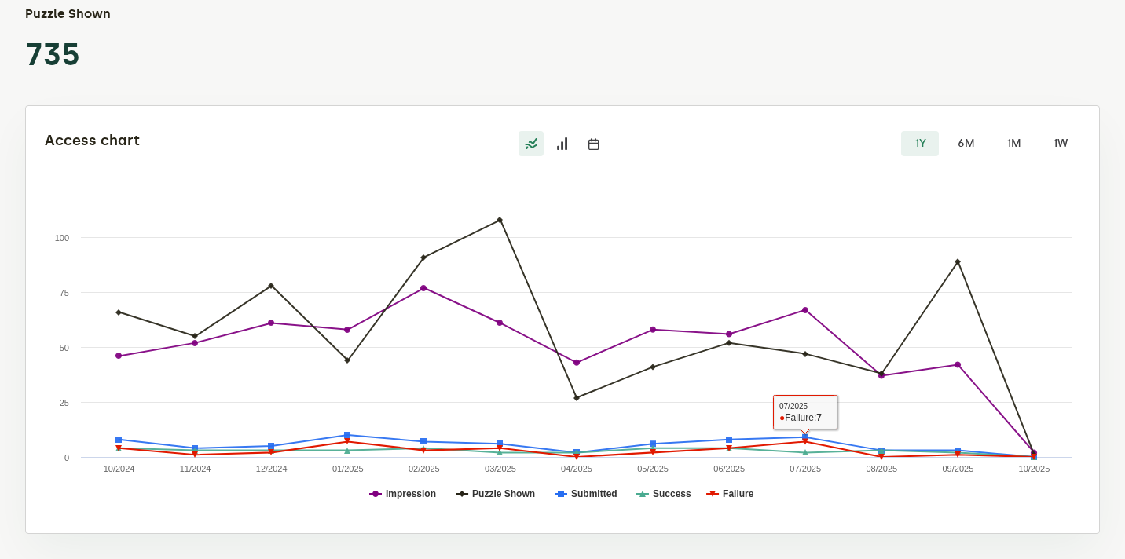
click at [853, 508] on rect at bounding box center [563, 357] width 1036 height 314
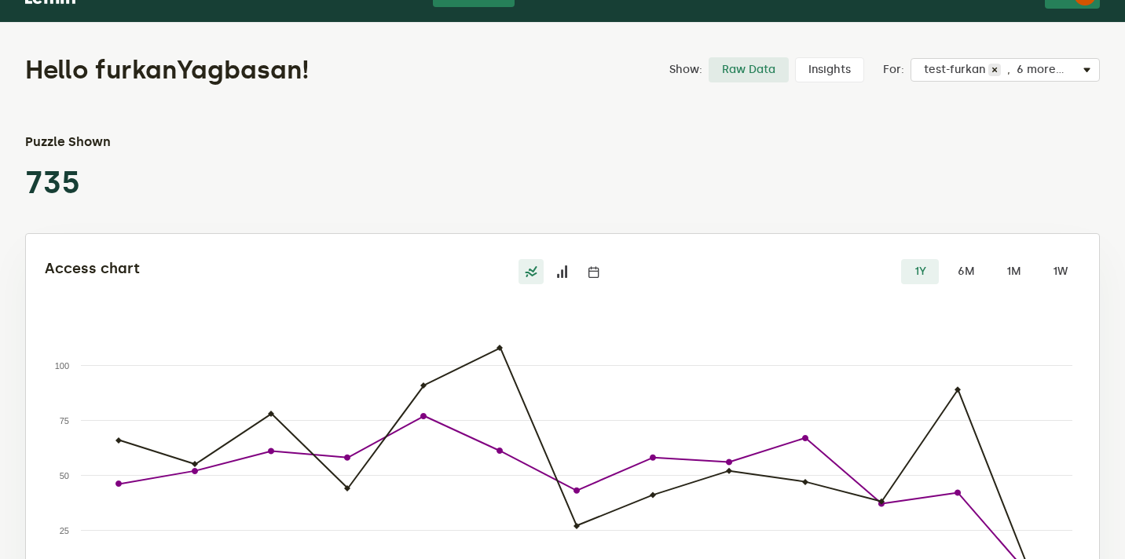
scroll to position [0, 0]
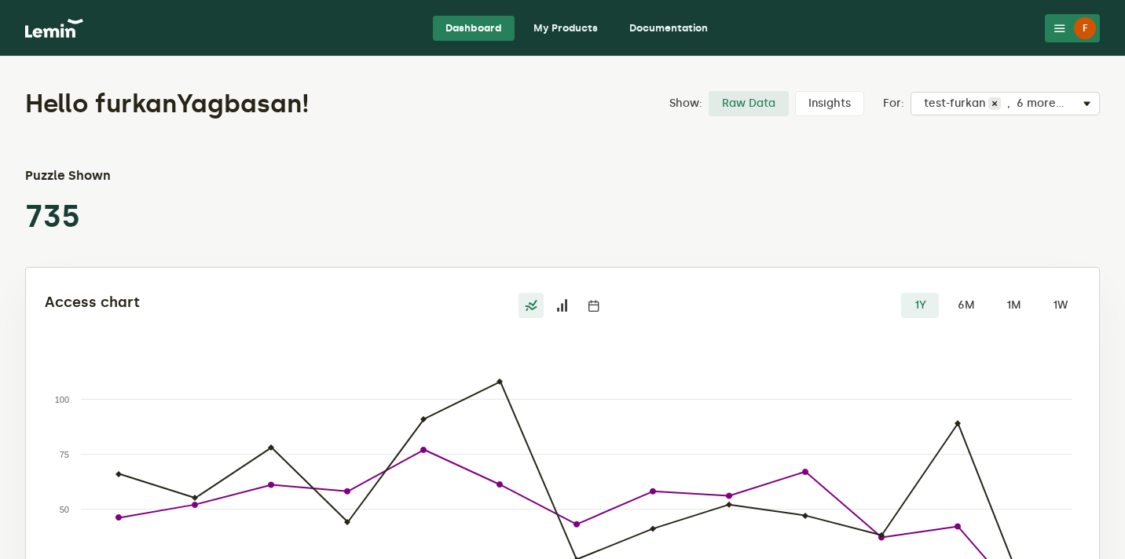
click at [560, 306] on icon at bounding box center [562, 305] width 13 height 13
click at [550, 293] on input "radio" at bounding box center [550, 293] width 0 height 0
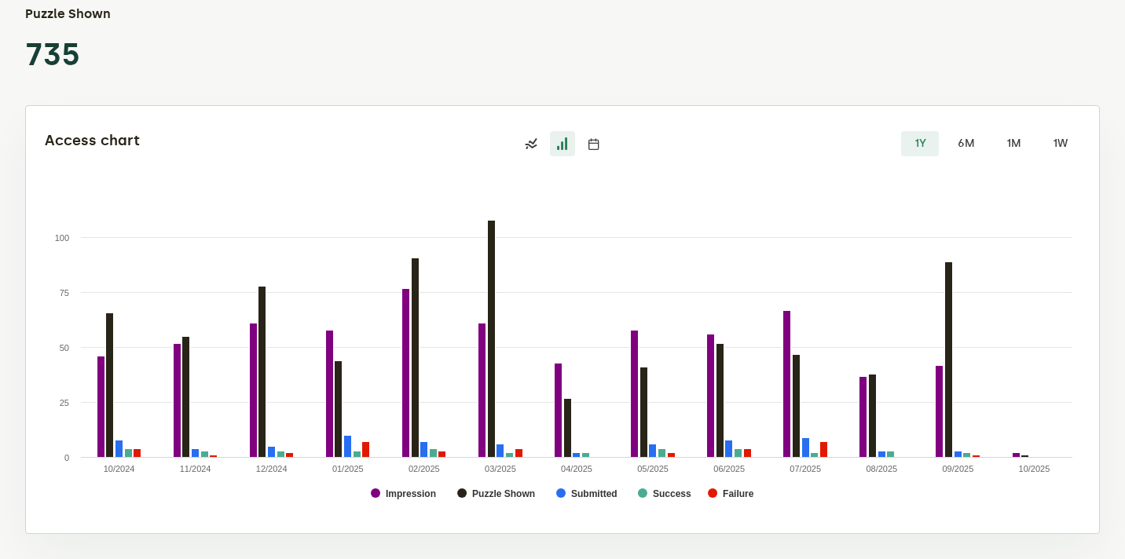
scroll to position [133, 0]
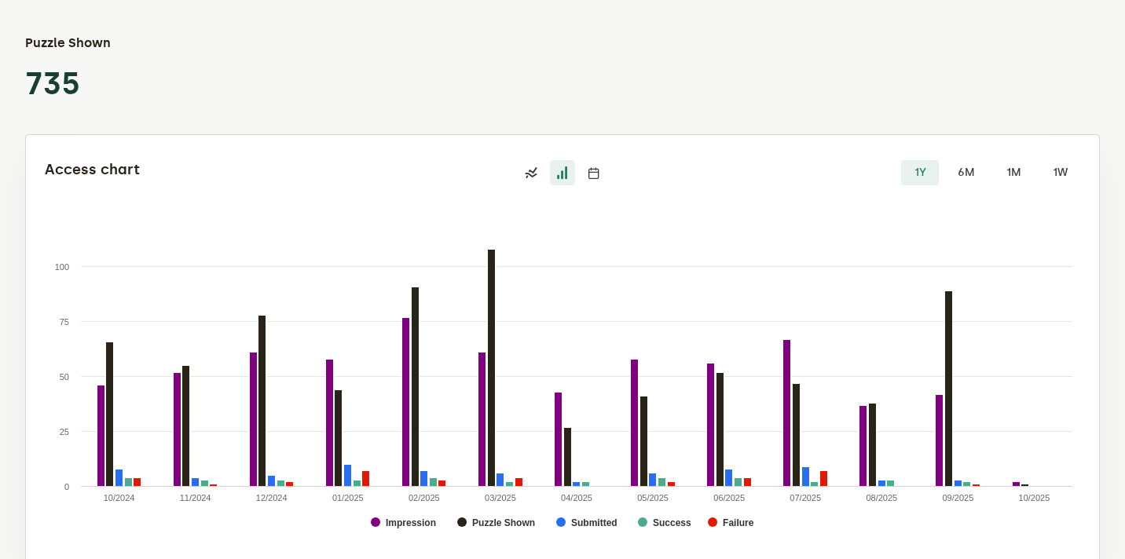
click at [527, 172] on icon at bounding box center [531, 173] width 13 height 13
click at [519, 160] on input "radio" at bounding box center [519, 160] width 0 height 0
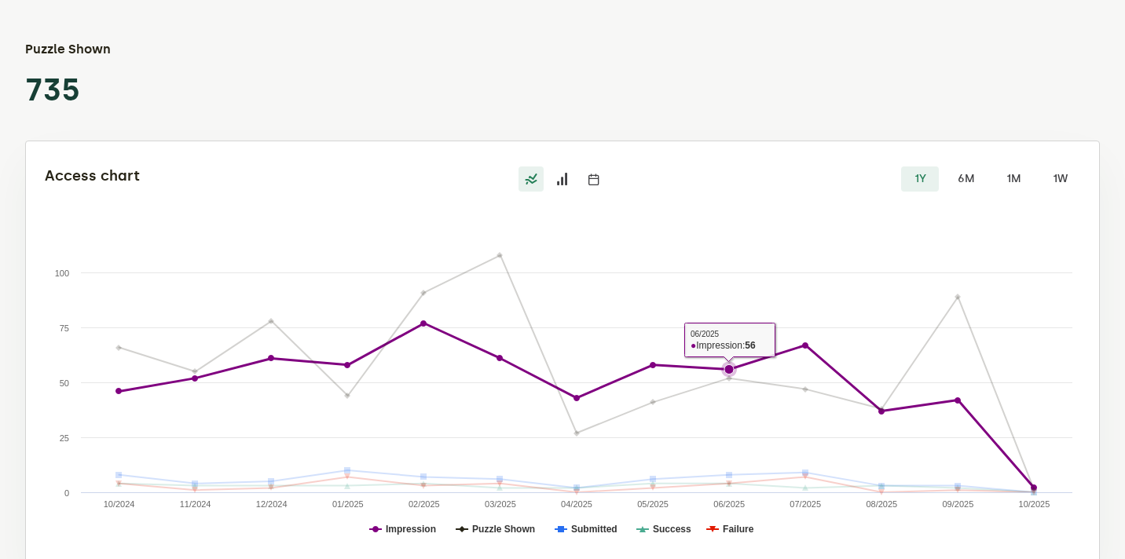
scroll to position [122, 0]
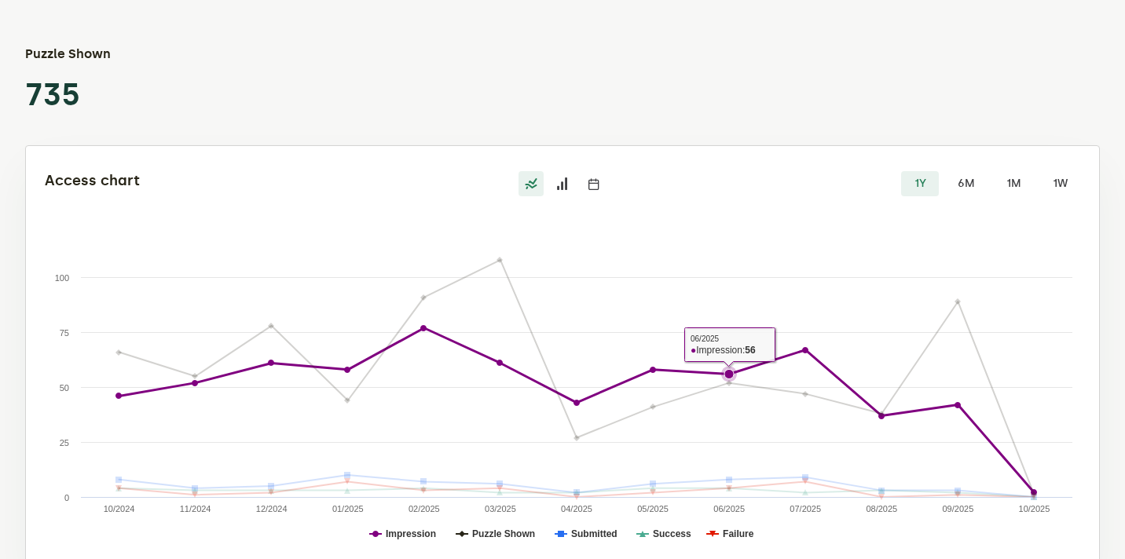
click at [744, 283] on rect at bounding box center [563, 397] width 1036 height 314
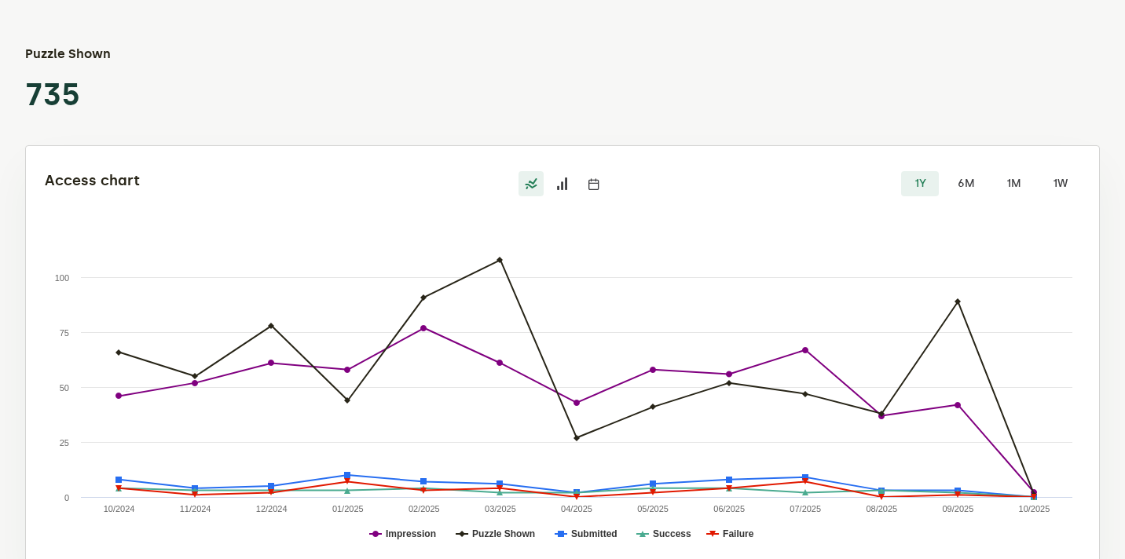
click at [597, 182] on icon at bounding box center [594, 184] width 13 height 13
click at [581, 171] on input "radio" at bounding box center [581, 171] width 0 height 0
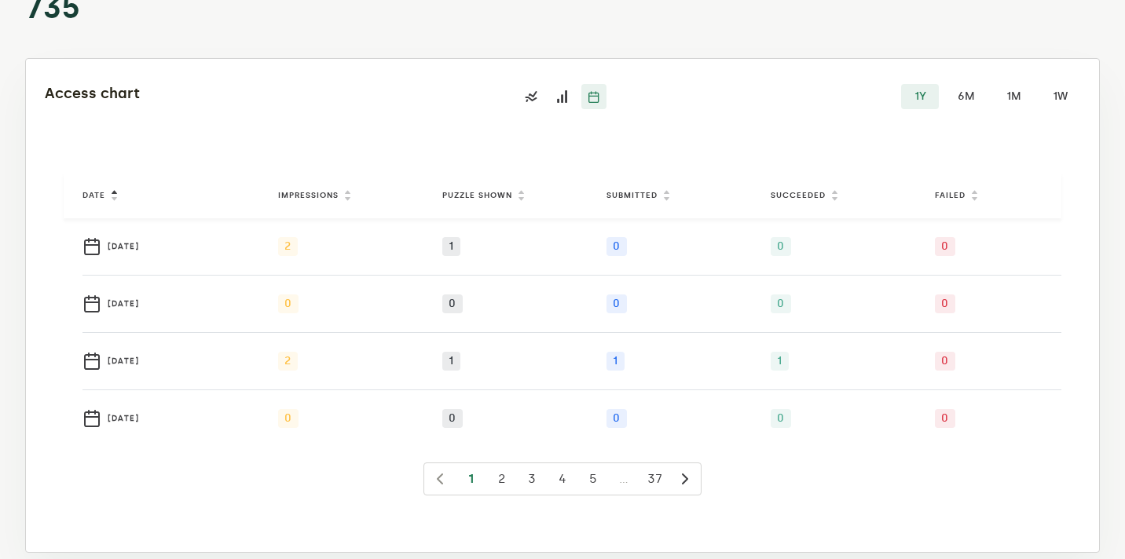
scroll to position [0, 0]
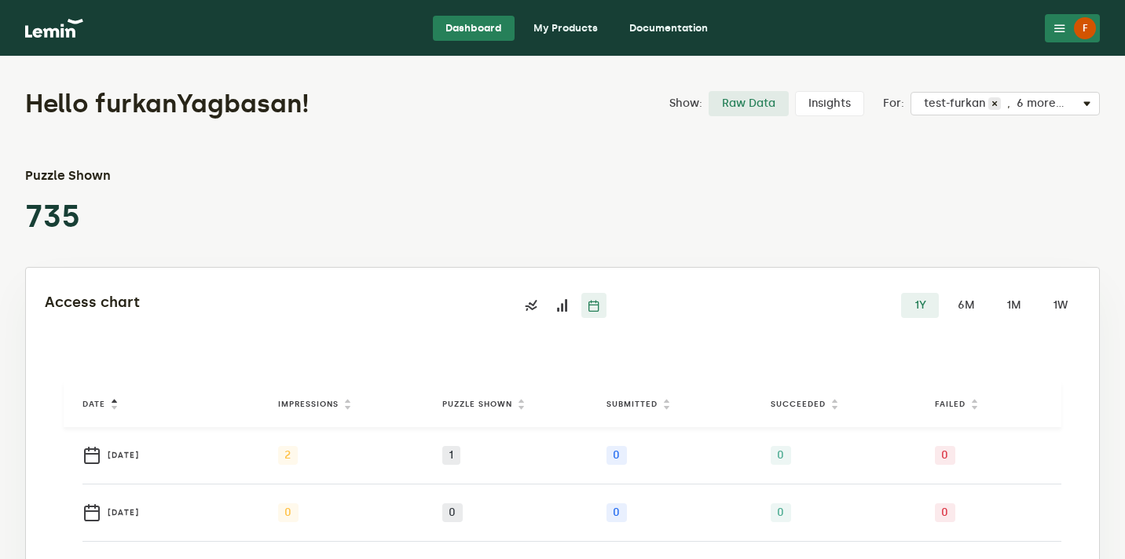
click at [827, 101] on label "Insights" at bounding box center [829, 103] width 69 height 25
click at [795, 91] on input "Insights" at bounding box center [795, 91] width 0 height 0
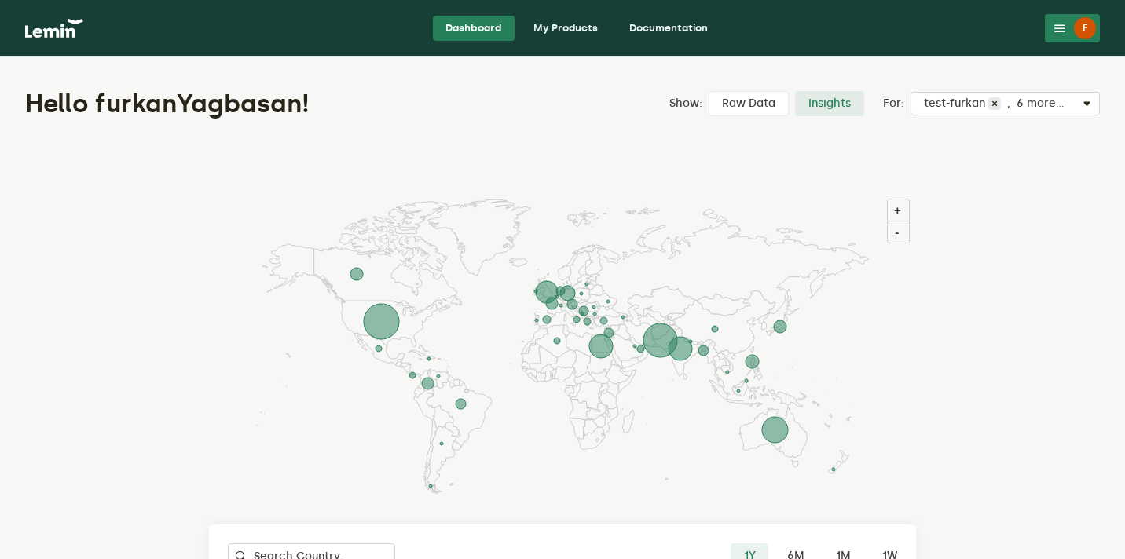
click at [746, 102] on label "Raw Data" at bounding box center [749, 103] width 80 height 25
click at [709, 91] on input "Raw Data" at bounding box center [709, 91] width 0 height 0
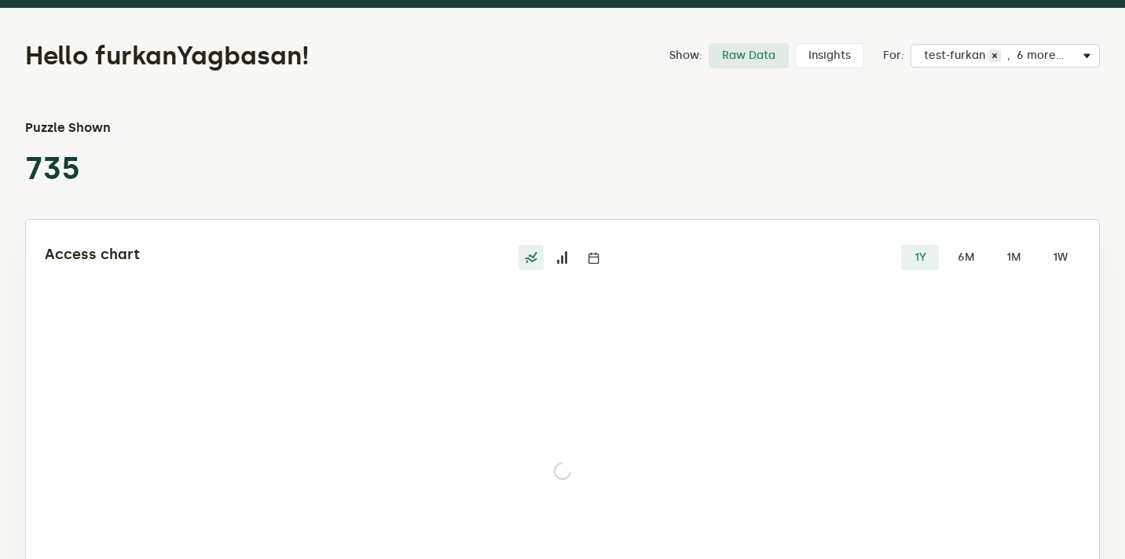
scroll to position [63, 0]
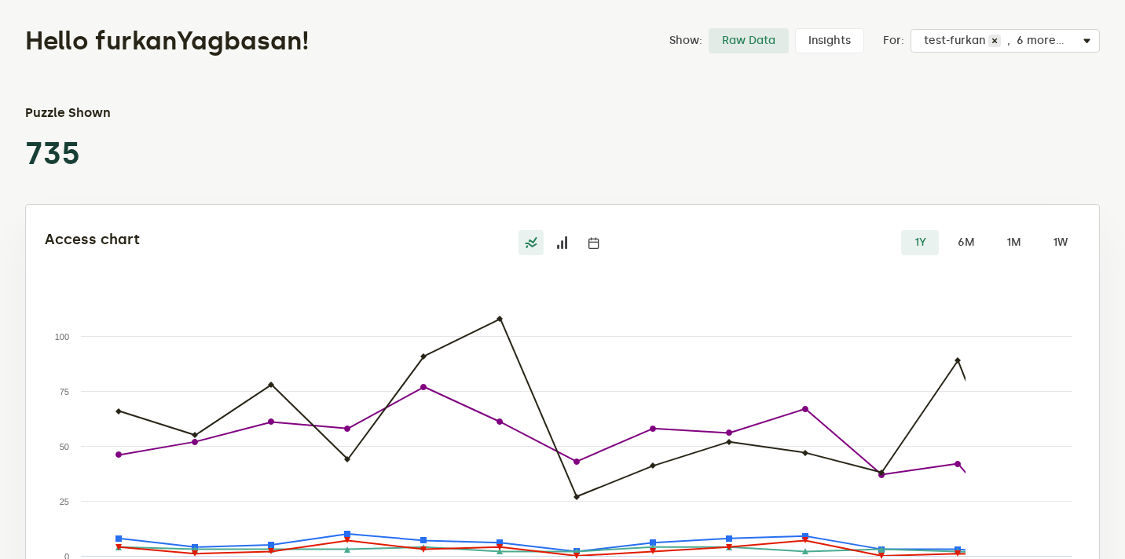
click at [108, 262] on div "Access chart 1Y 6M 1M 1W Created with Highcharts 9.1.2 Impression Puzzle Shown …" at bounding box center [563, 421] width 1036 height 383
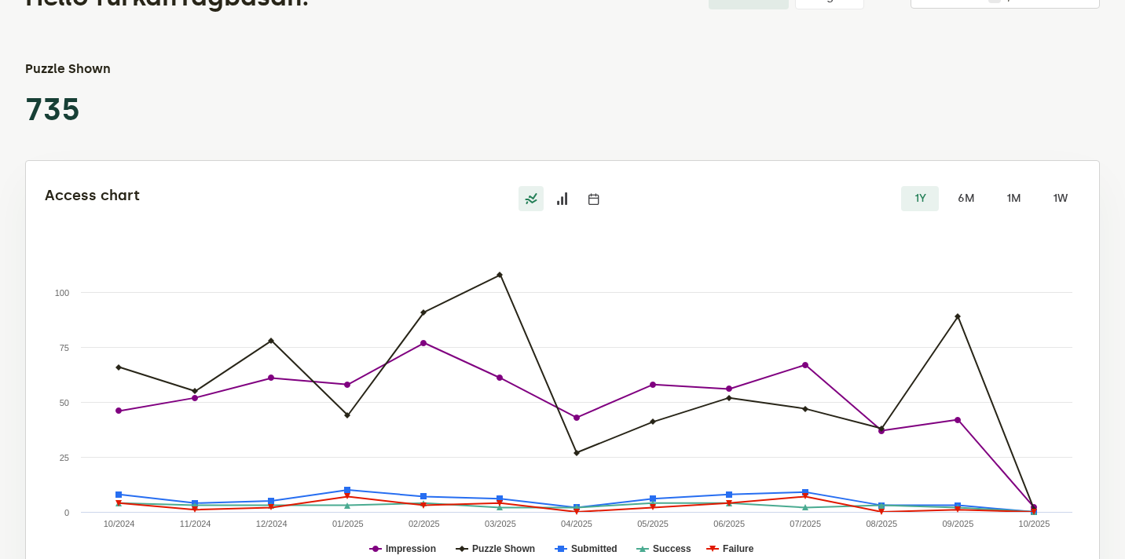
scroll to position [116, 0]
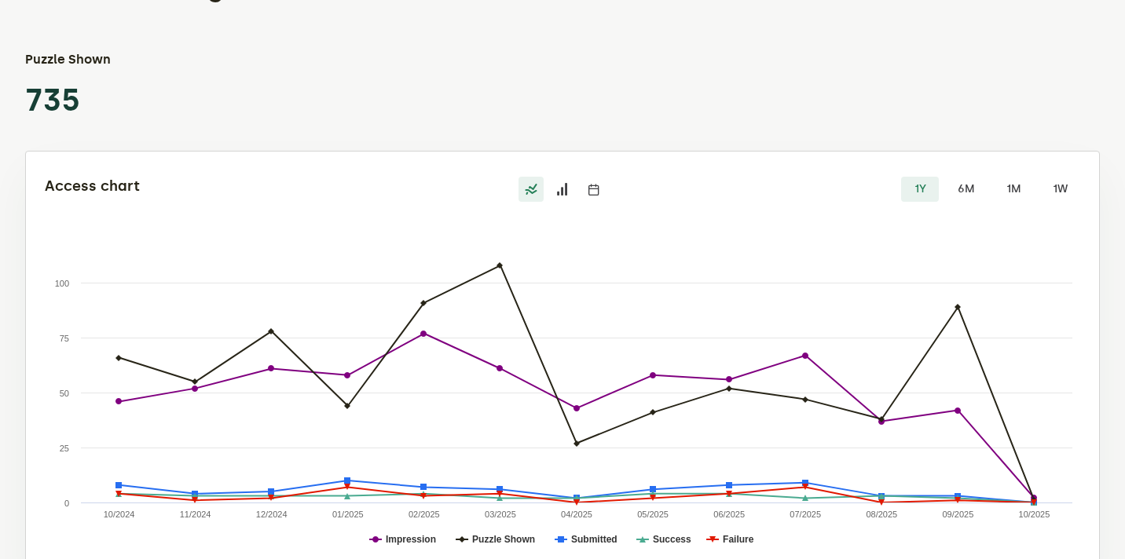
click at [917, 183] on label "1Y" at bounding box center [920, 189] width 38 height 25
click at [901, 177] on input "1Y" at bounding box center [901, 177] width 0 height 0
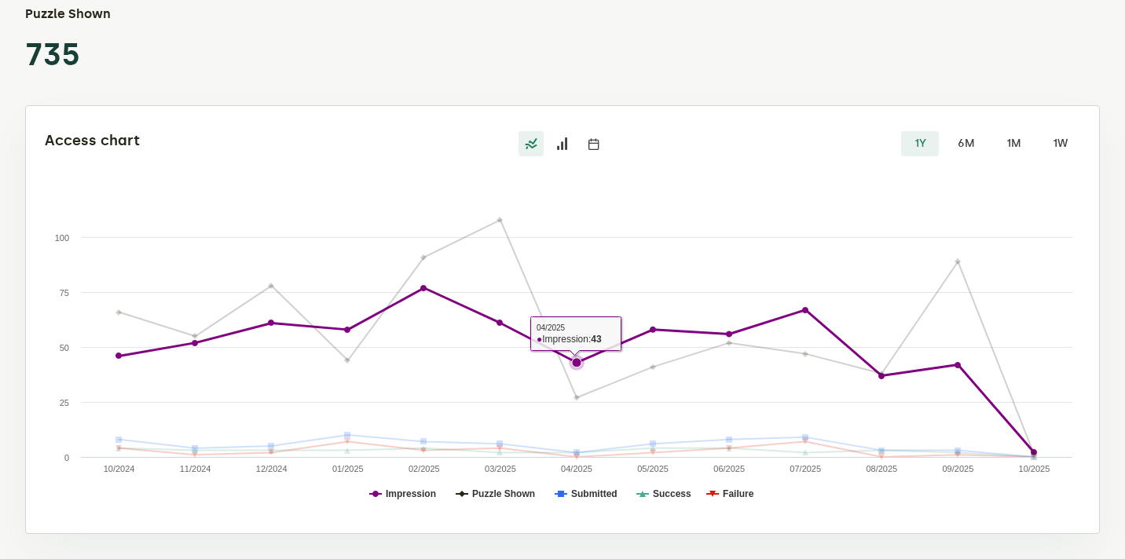
scroll to position [0, 0]
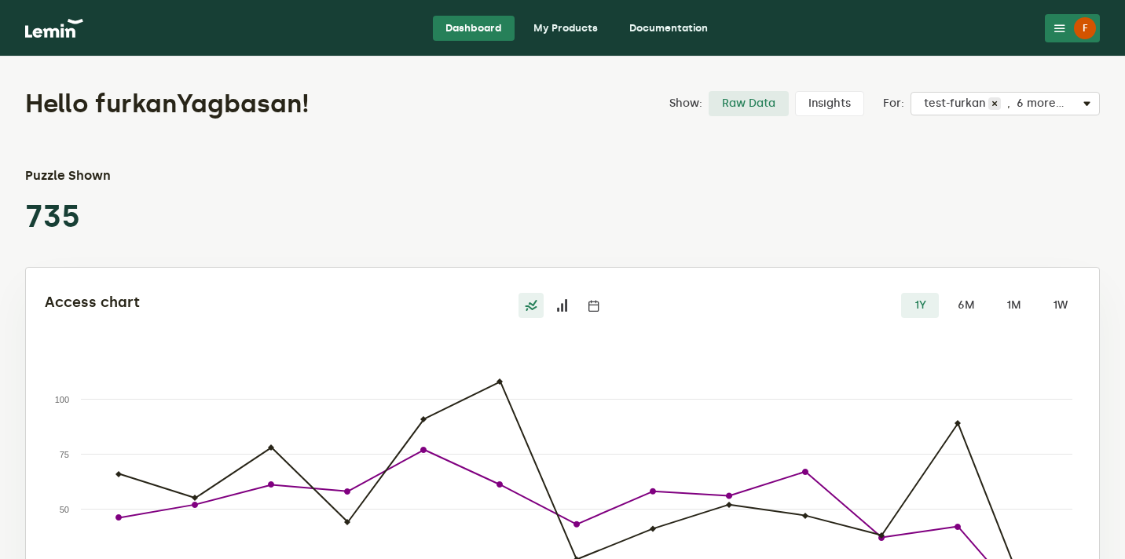
click at [353, 306] on h2 "Access chart" at bounding box center [217, 302] width 345 height 19
click at [1070, 35] on button "F" at bounding box center [1072, 28] width 55 height 28
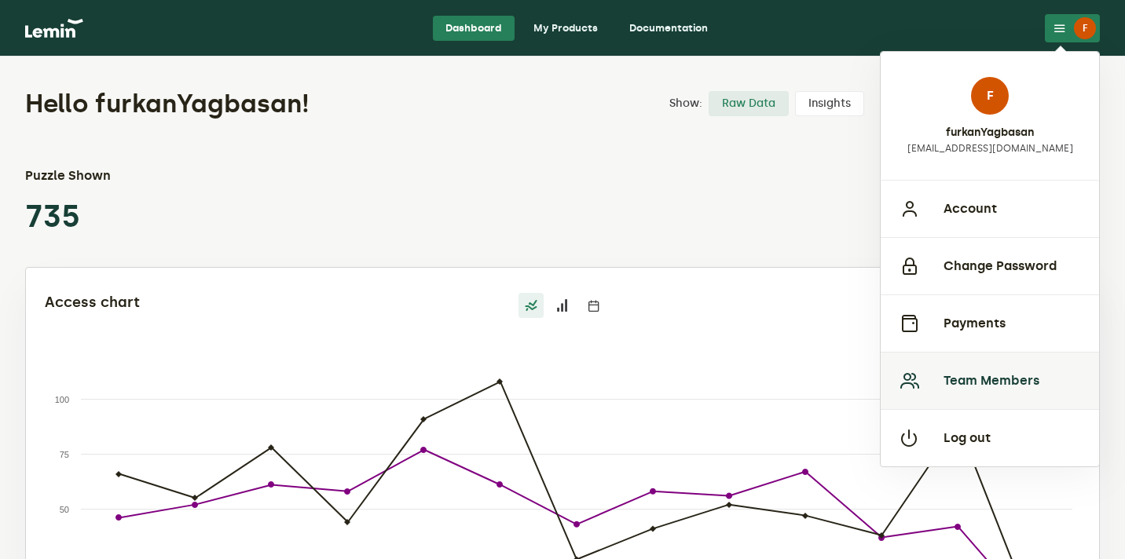
click at [1036, 366] on button "Team Members" at bounding box center [990, 380] width 218 height 57
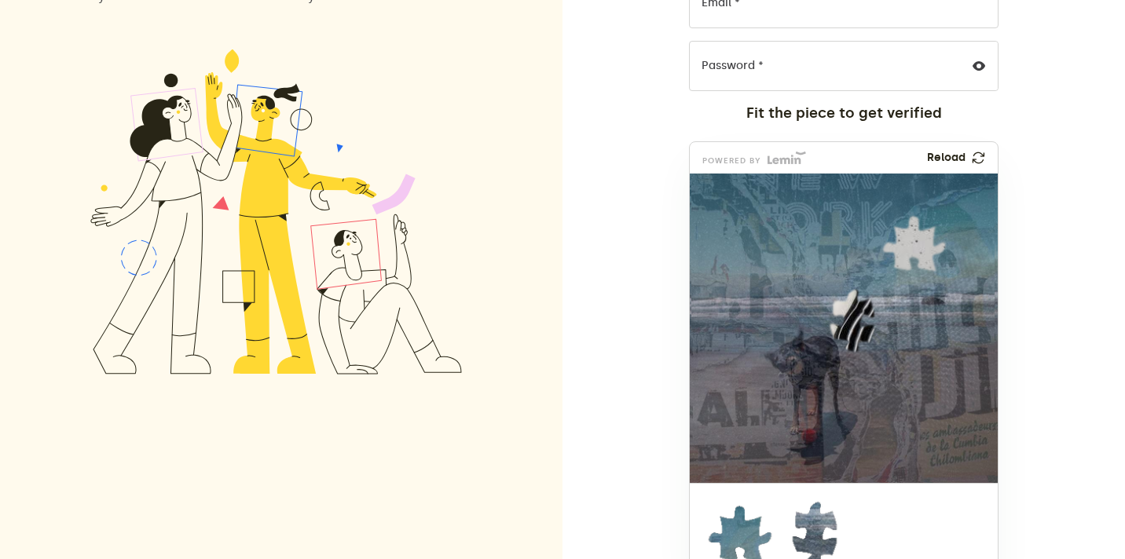
scroll to position [236, 0]
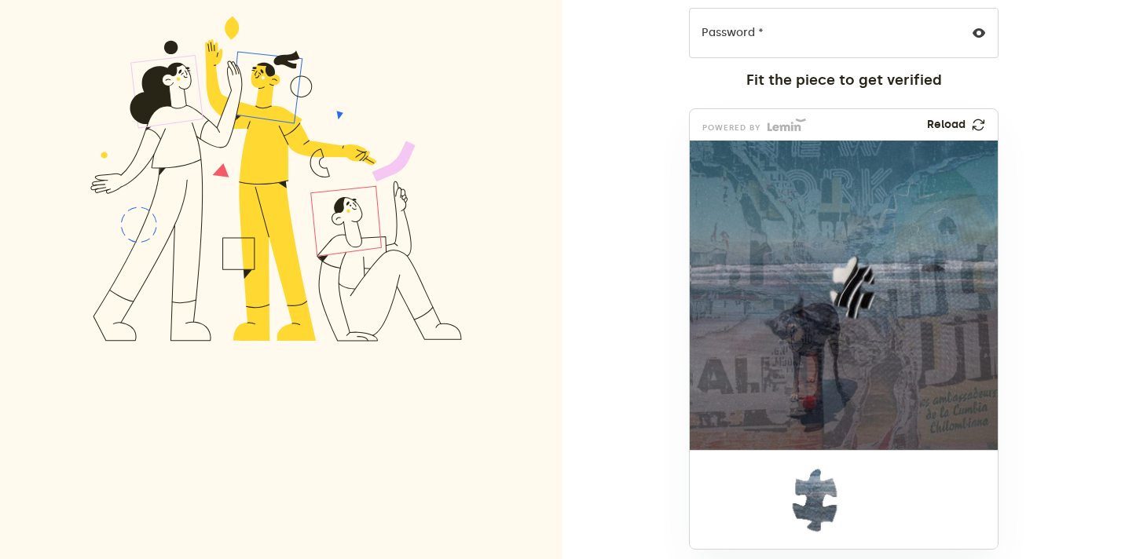
drag, startPoint x: 717, startPoint y: 500, endPoint x: 893, endPoint y: 210, distance: 338.8
click at [546, 210] on img at bounding box center [911, 315] width 712 height 310
drag, startPoint x: 800, startPoint y: 497, endPoint x: 840, endPoint y: 281, distance: 219.0
click at [546, 281] on img at bounding box center [748, 392] width 712 height 310
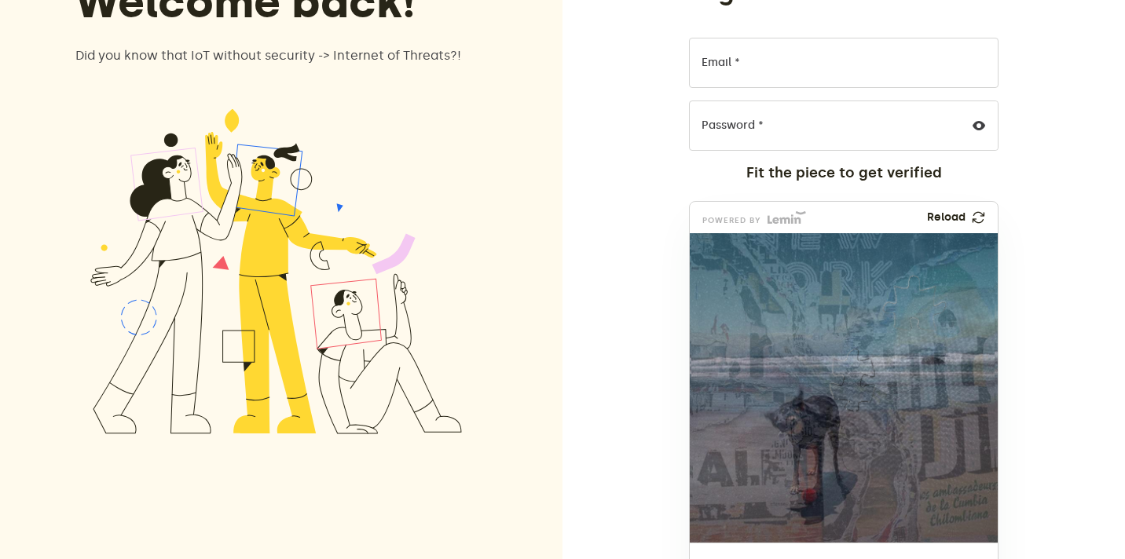
scroll to position [0, 0]
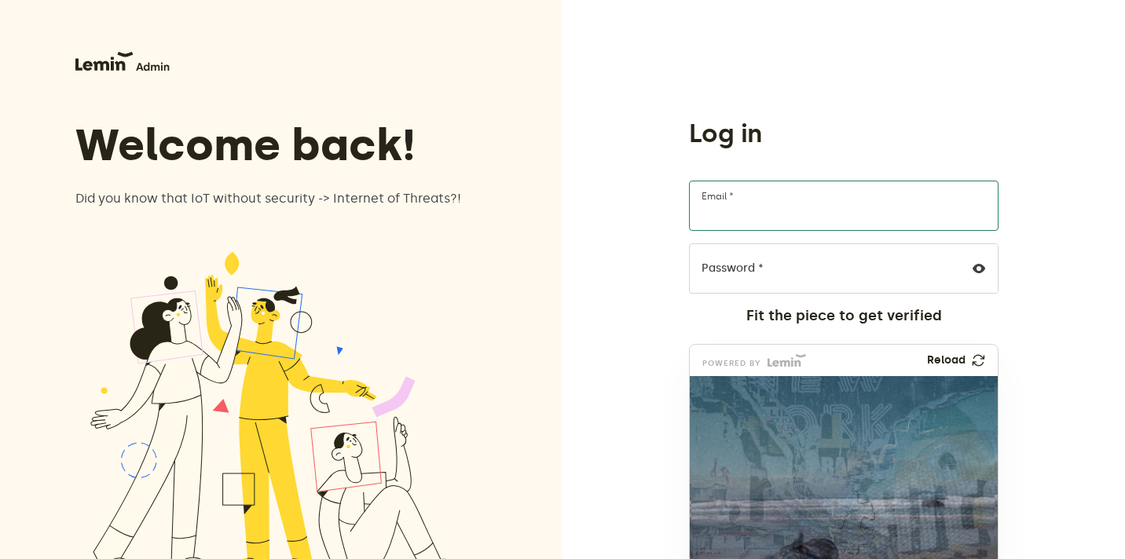
click at [546, 218] on input "Email *" at bounding box center [844, 206] width 310 height 50
click at [546, 220] on input "Email *" at bounding box center [844, 206] width 310 height 50
type input "furkanyagbasan+admin@creainc.us"
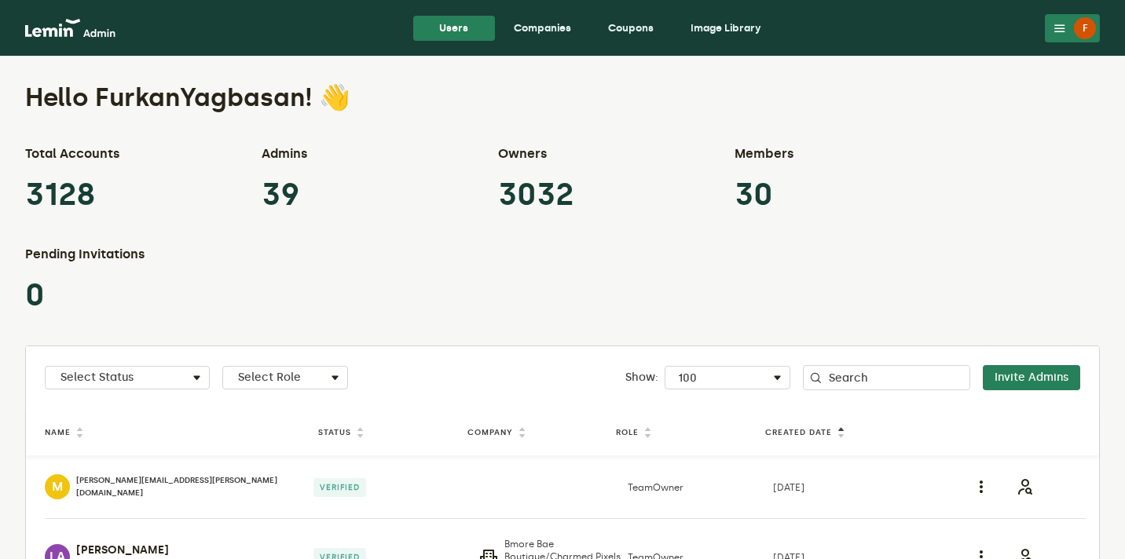
click at [546, 30] on div "F" at bounding box center [1085, 28] width 22 height 22
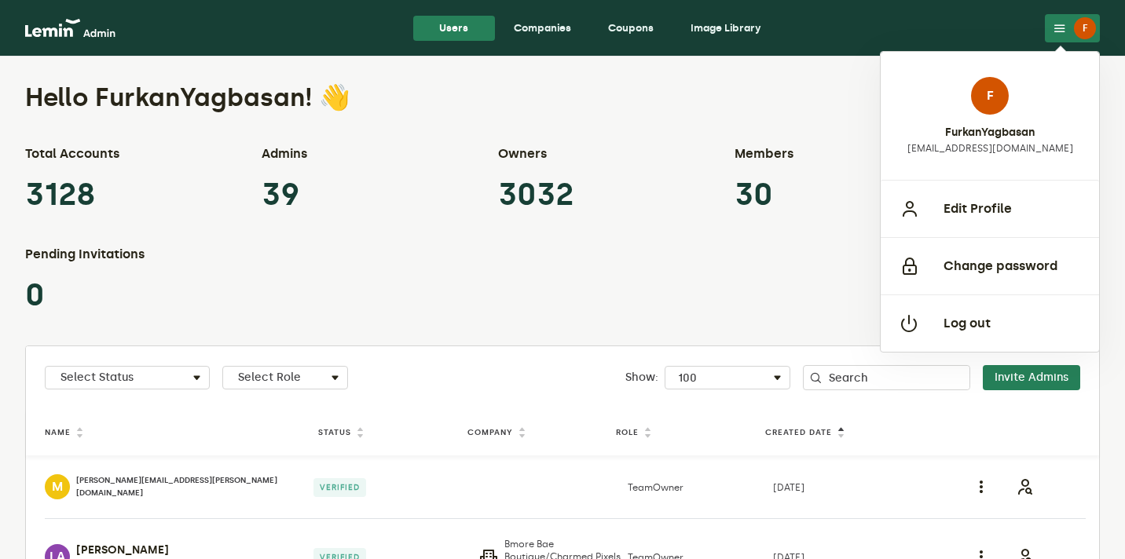
click at [546, 92] on div "Hello FurkanYagbasan! 👋" at bounding box center [562, 97] width 1075 height 31
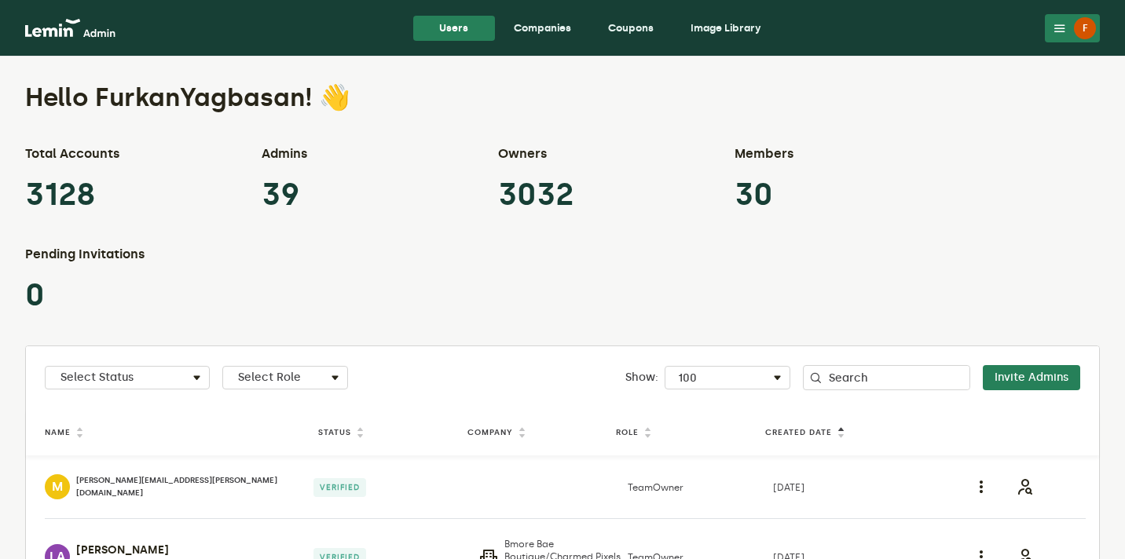
click at [546, 33] on div "F" at bounding box center [1085, 28] width 22 height 22
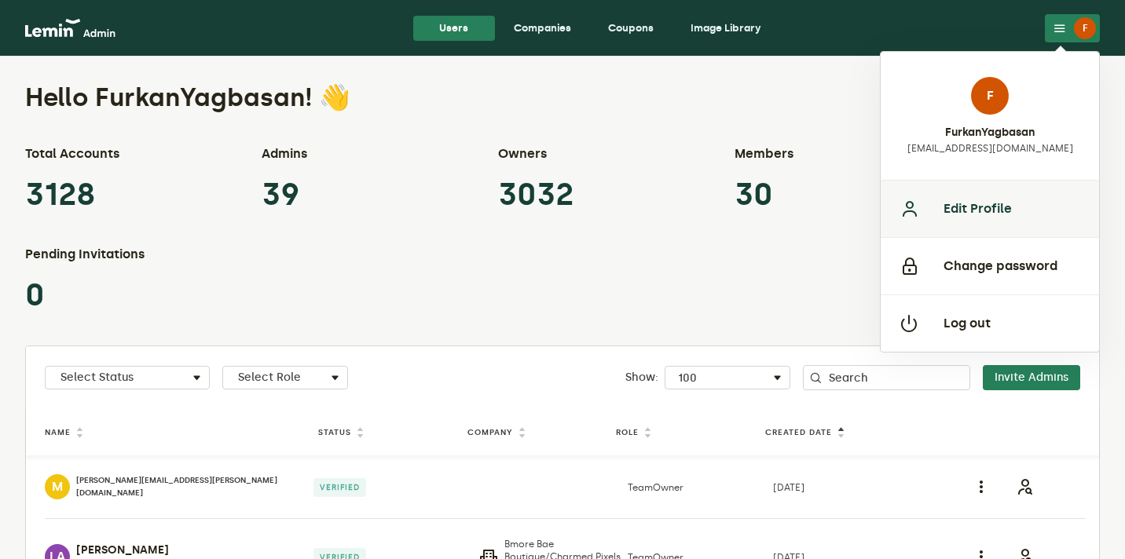
click at [546, 214] on button "Edit Profile" at bounding box center [990, 208] width 218 height 57
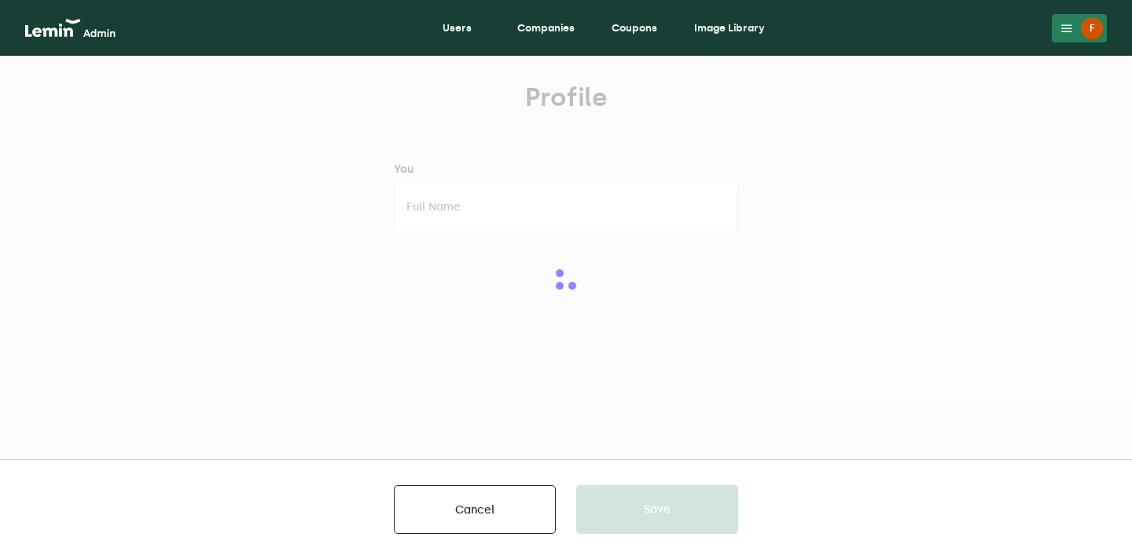
type input "FurkanYagbasan"
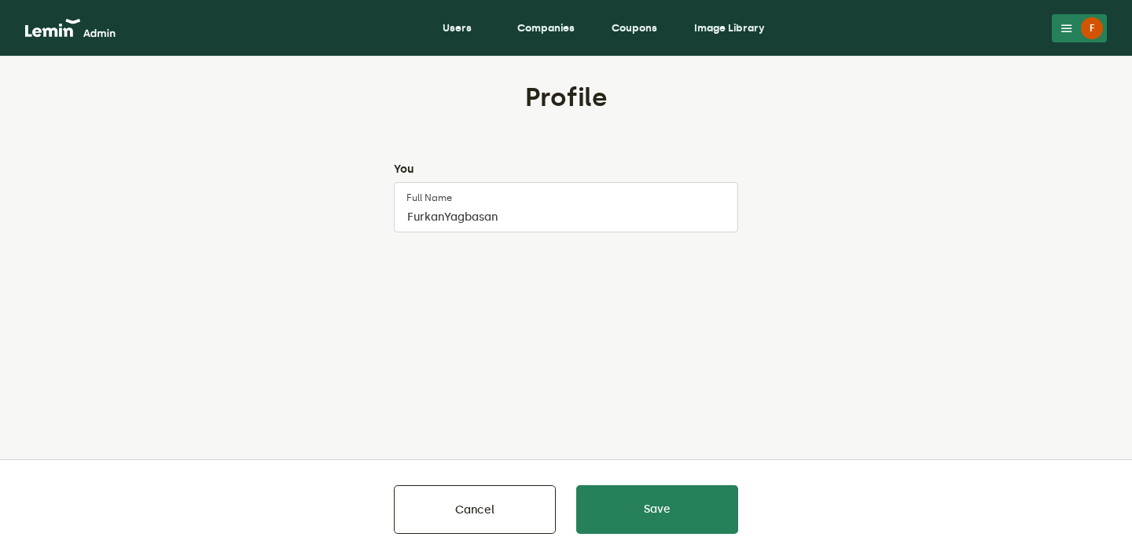
click at [442, 50] on nav "Users Companies Coupons Image Library F F FurkanYagbasan furkanyagbasan+admin@c…" at bounding box center [566, 28] width 1132 height 57
click at [442, 39] on link "Users" at bounding box center [457, 28] width 82 height 25
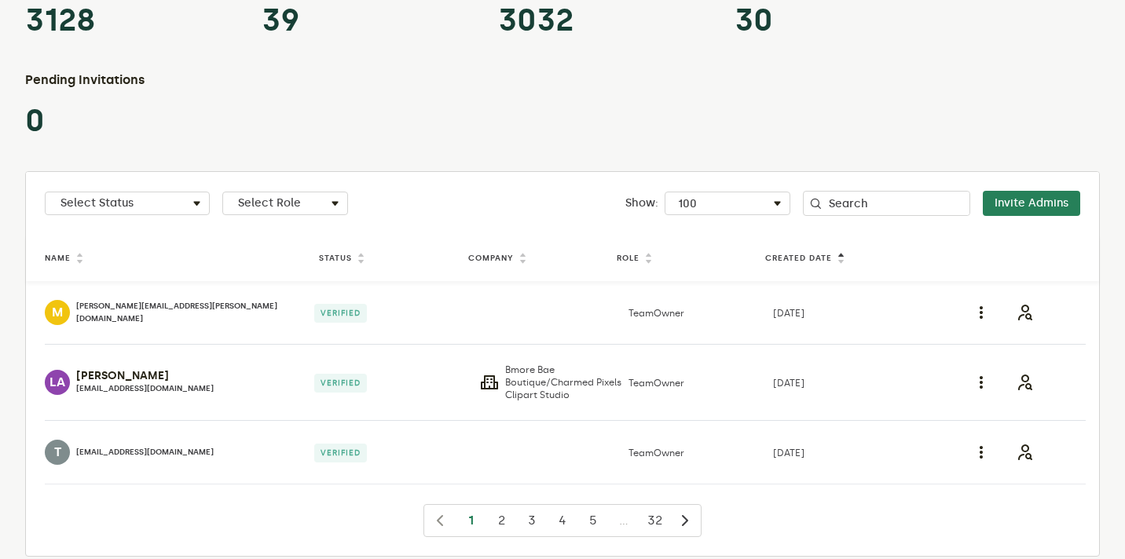
scroll to position [197, 0]
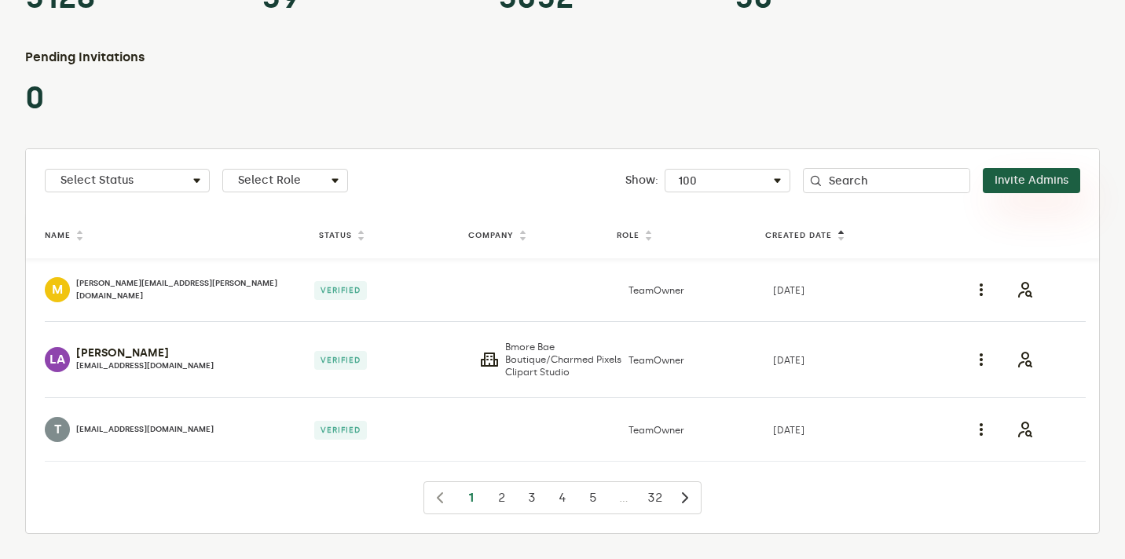
click at [546, 189] on button "Invite Admins" at bounding box center [1031, 180] width 97 height 25
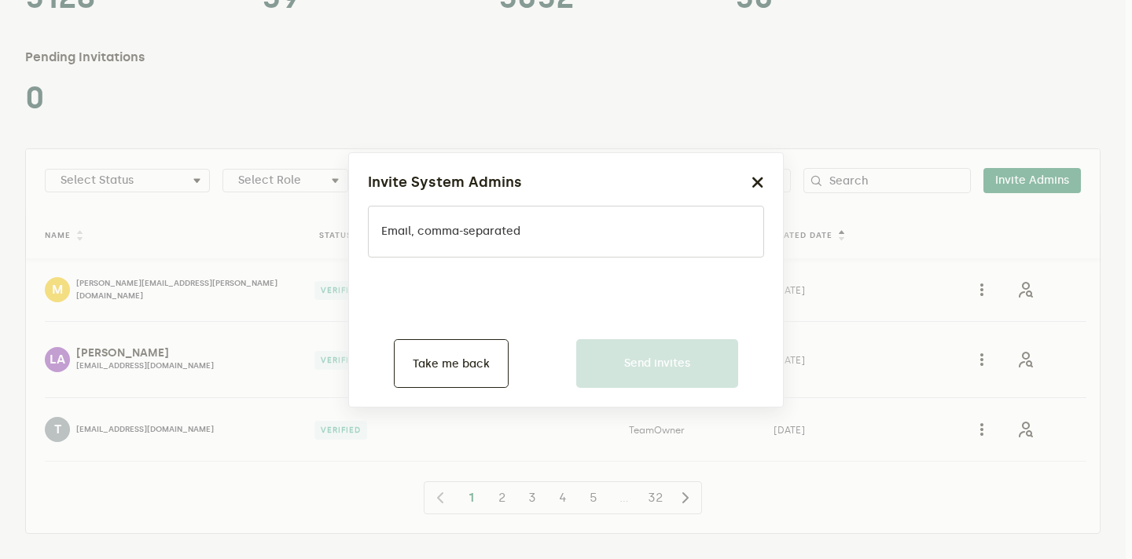
click at [546, 247] on form at bounding box center [565, 244] width 369 height 19
click at [546, 188] on icon "button" at bounding box center [757, 182] width 13 height 13
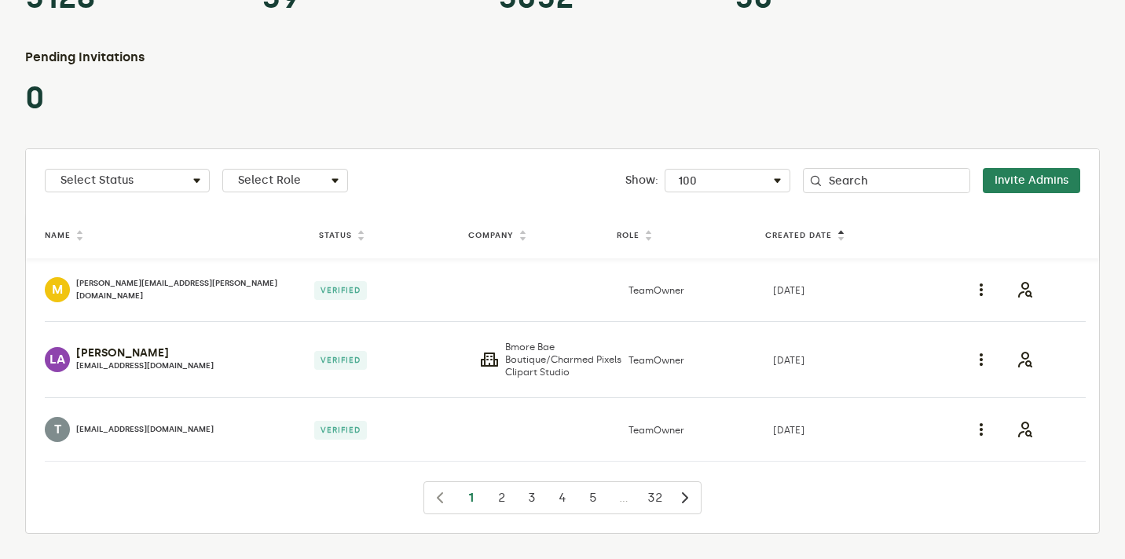
click at [546, 95] on div "Total Accounts 3128 Admins 39 Owners 3032 Members 30 Pending Invitations 0" at bounding box center [562, 32] width 1075 height 170
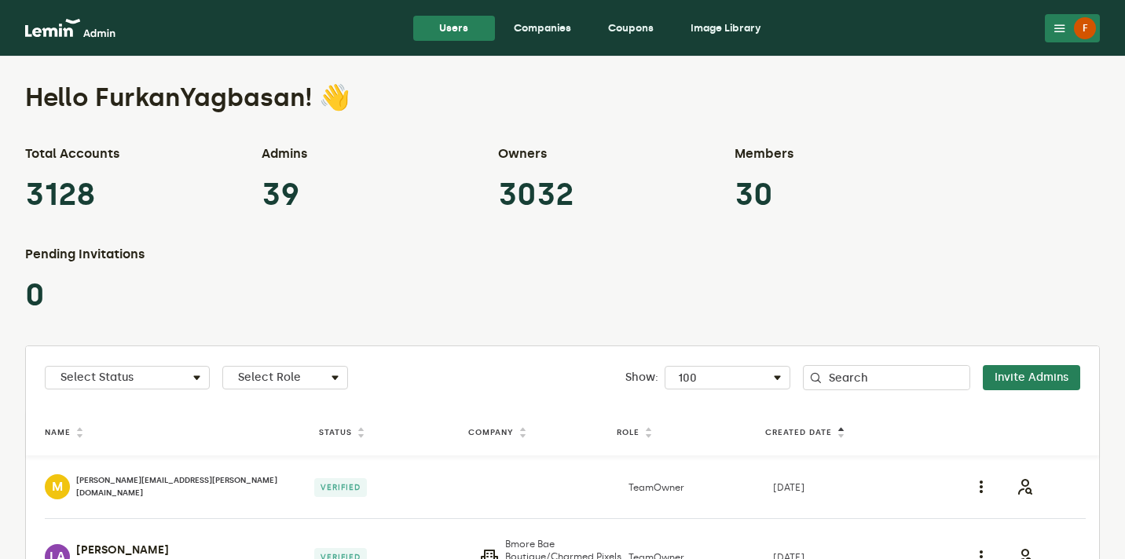
scroll to position [45, 0]
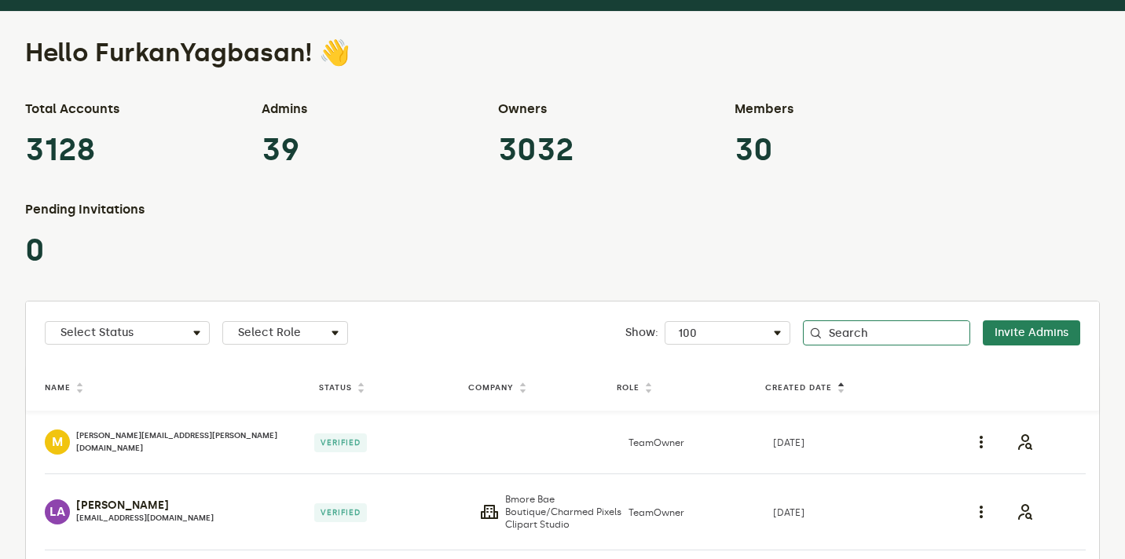
click at [546, 330] on input "Search" at bounding box center [886, 333] width 167 height 25
type input "lemin"
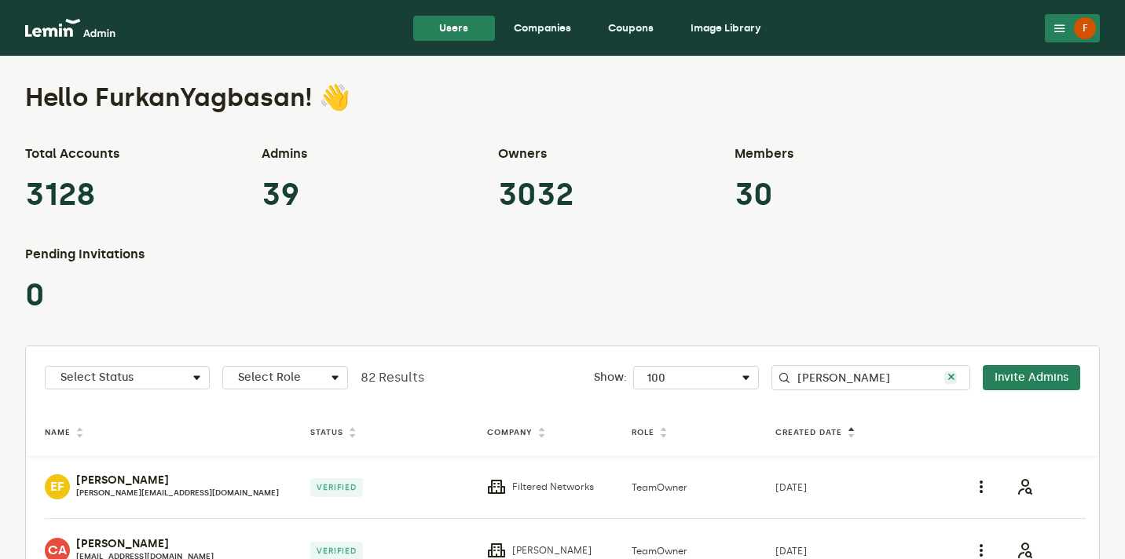
click at [536, 47] on nav "Users Companies Coupons Image Library F F FurkanYagbasan furkanyagbasan+admin@c…" at bounding box center [562, 28] width 1125 height 57
click at [536, 36] on link "Companies" at bounding box center [542, 28] width 83 height 25
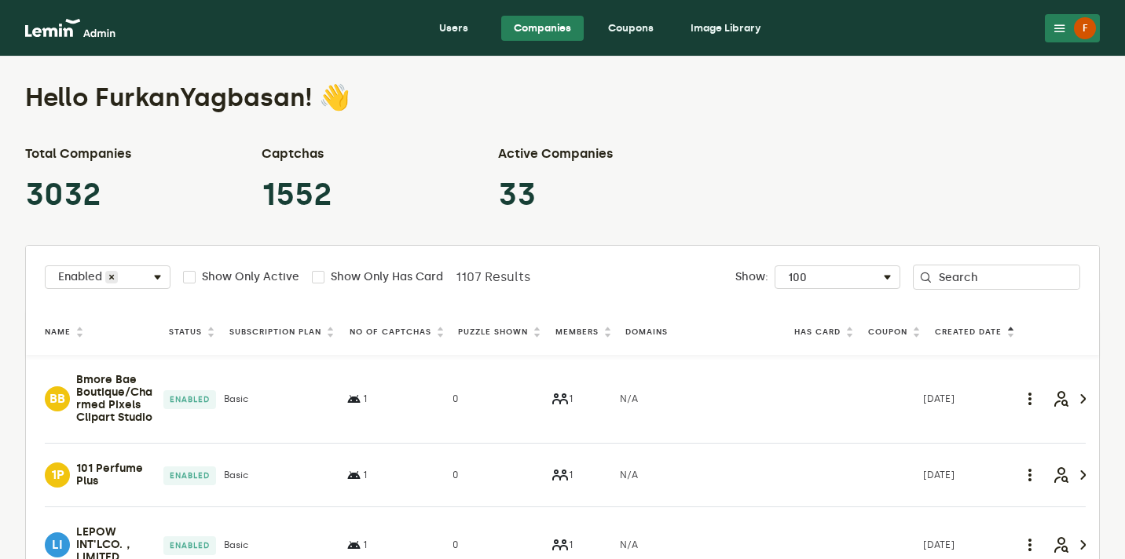
scroll to position [49, 0]
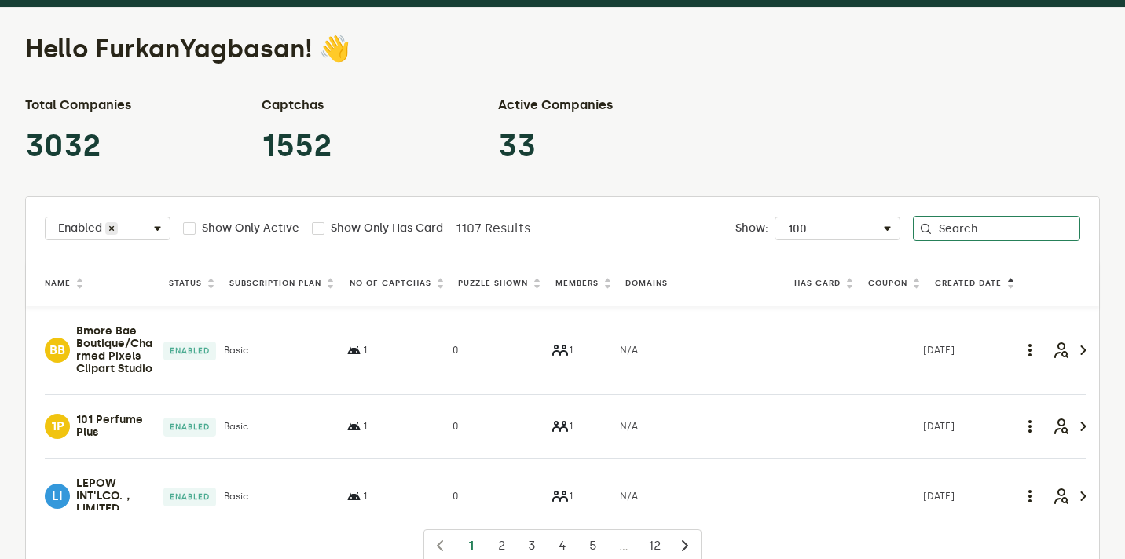
click at [546, 228] on input "Search" at bounding box center [996, 228] width 167 height 25
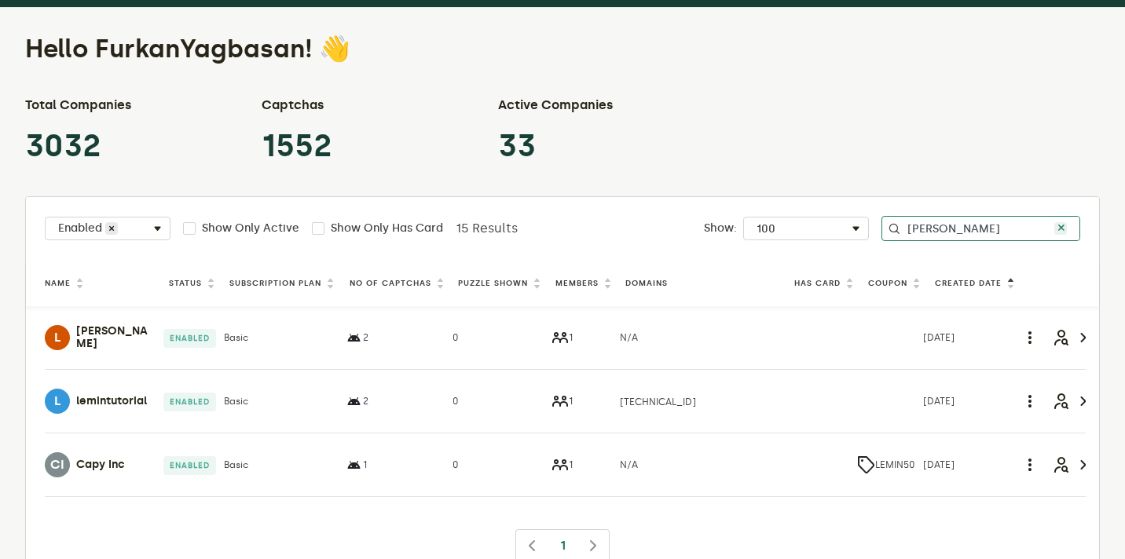
click at [546, 224] on input "lemin" at bounding box center [981, 228] width 199 height 25
type input "next"
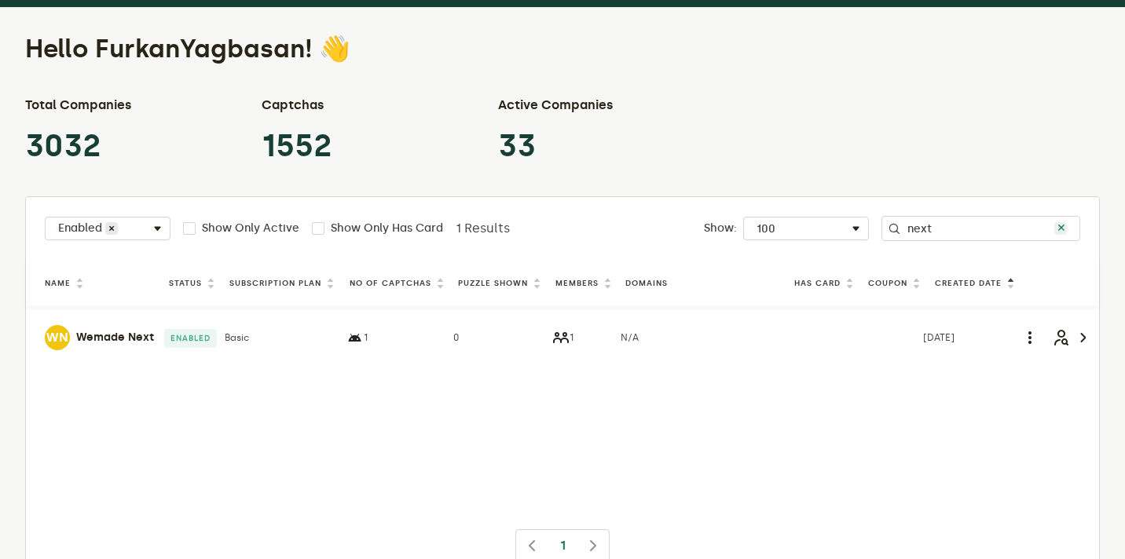
click at [111, 335] on h4 "Wemade Next" at bounding box center [115, 338] width 78 height 13
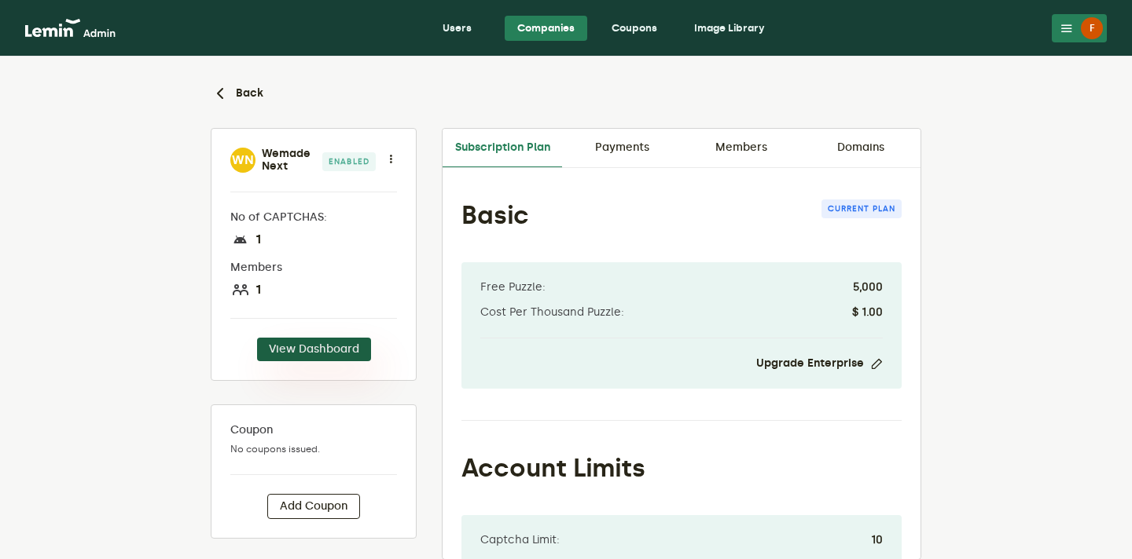
click at [312, 345] on button "View Dashboard" at bounding box center [314, 350] width 114 height 24
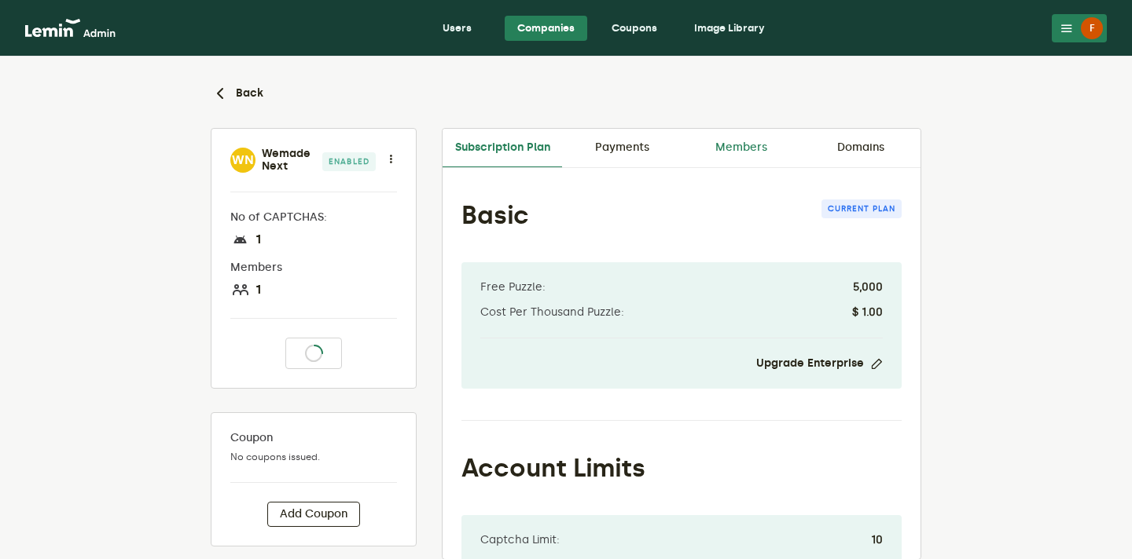
click at [546, 145] on link "Members" at bounding box center [740, 148] width 119 height 38
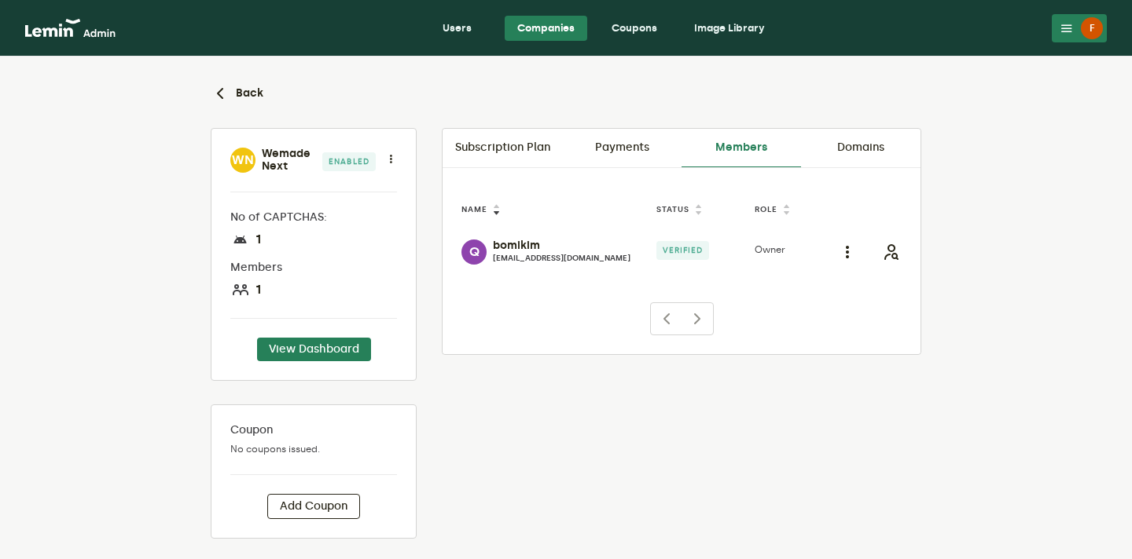
click at [546, 201] on th "Role" at bounding box center [790, 210] width 79 height 21
click at [226, 94] on icon "button" at bounding box center [220, 93] width 19 height 19
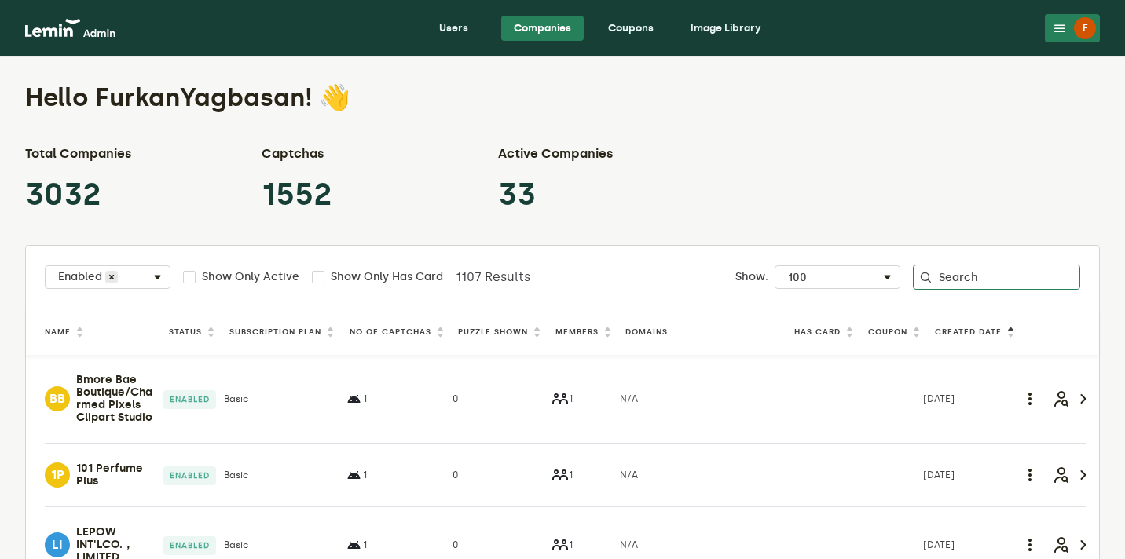
click at [546, 266] on input "Search" at bounding box center [996, 277] width 167 height 25
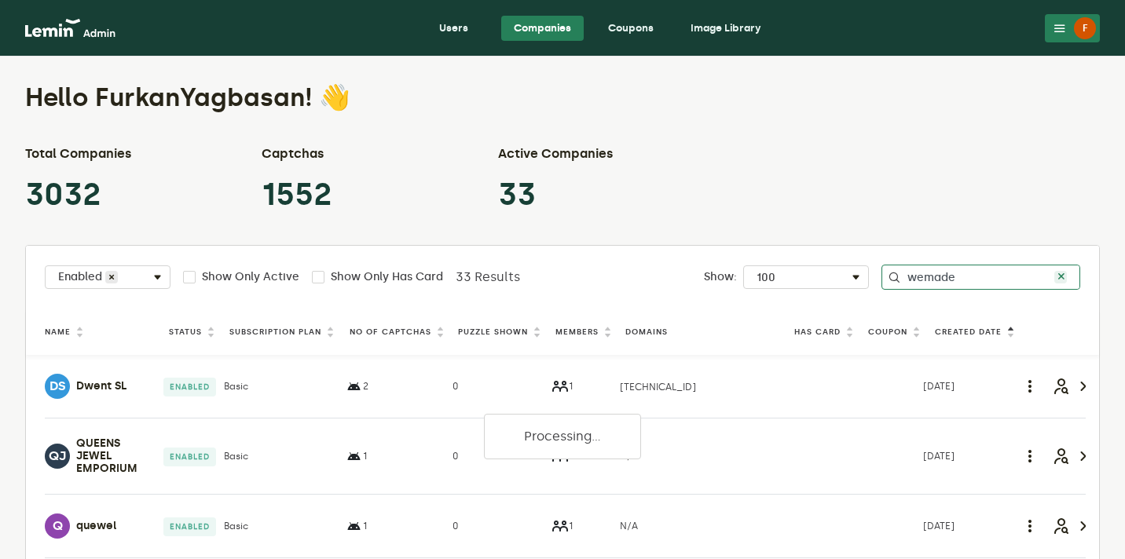
type input "wemade"
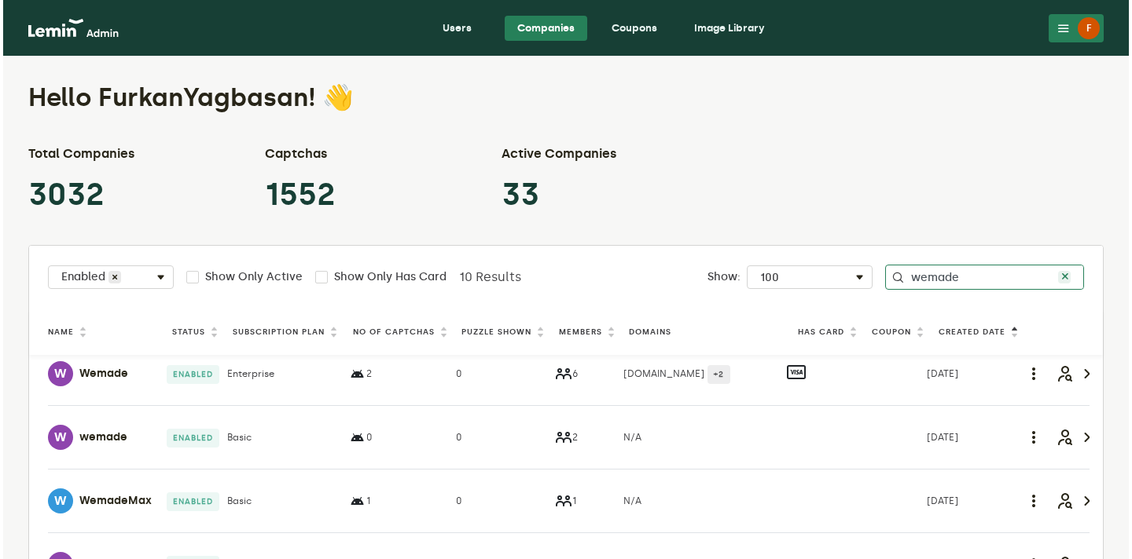
scroll to position [74, 0]
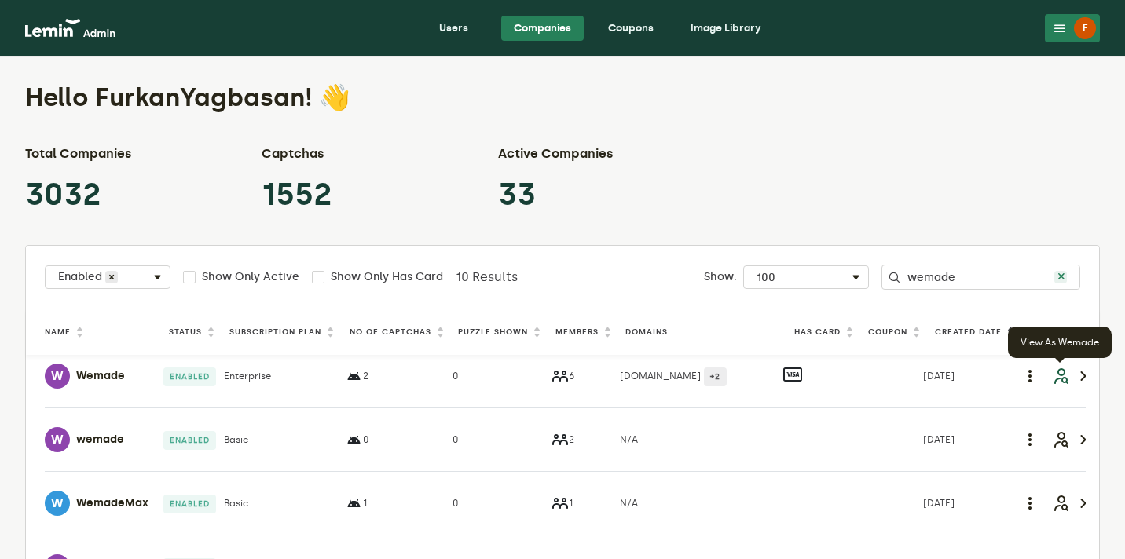
click at [546, 377] on icon "button" at bounding box center [1060, 376] width 19 height 19
click at [89, 379] on h4 "Wemade" at bounding box center [100, 376] width 49 height 13
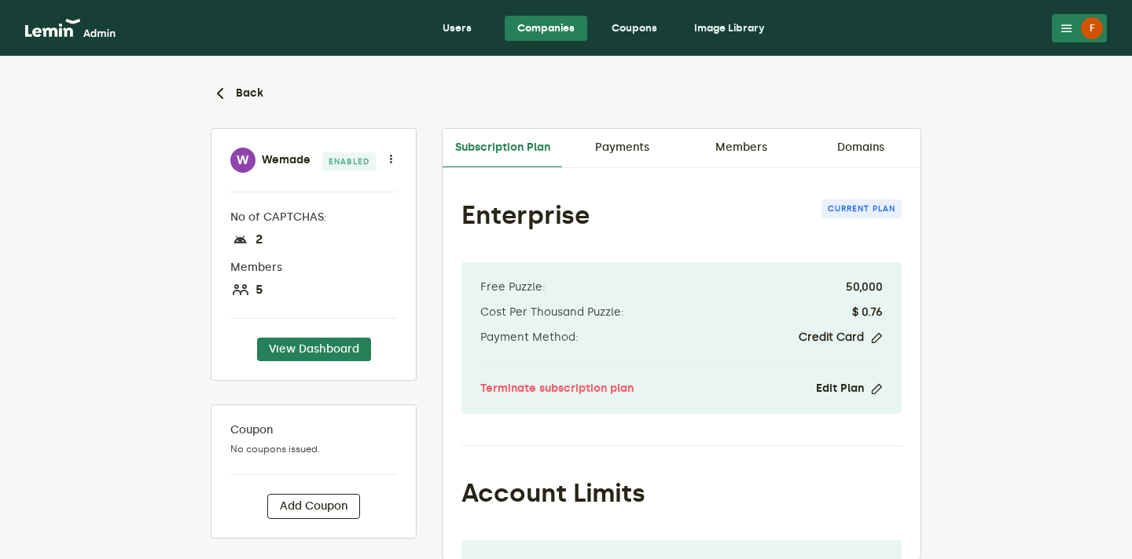
click at [546, 168] on div "Enterprise Current Plan Free Puzzle: 50,000 Cost Per Thousand Puzzle: $ 0.76 Pa…" at bounding box center [681, 363] width 478 height 391
click at [546, 150] on link "Members" at bounding box center [740, 148] width 119 height 38
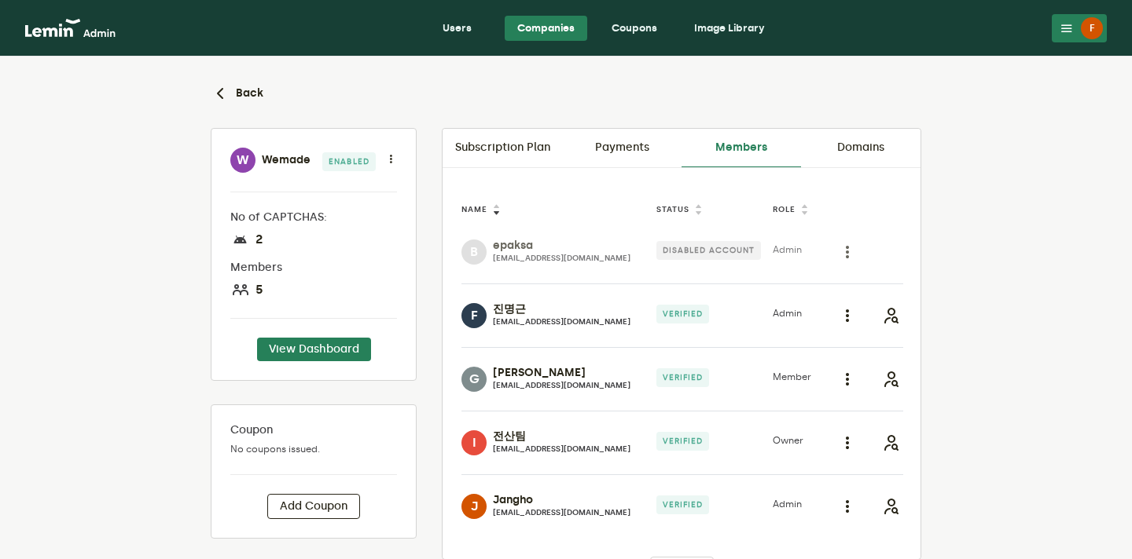
scroll to position [49, 0]
